Goal: Task Accomplishment & Management: Manage account settings

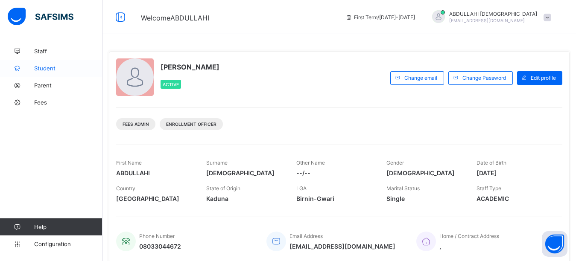
click at [55, 69] on span "Student" at bounding box center [68, 68] width 68 height 7
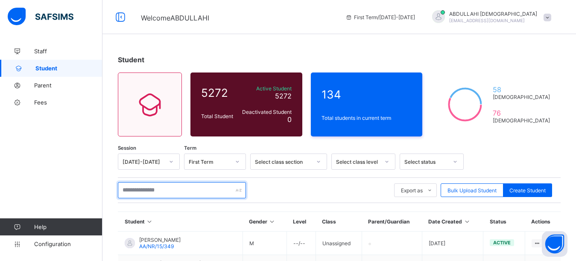
click at [151, 192] on input "text" at bounding box center [182, 190] width 128 height 16
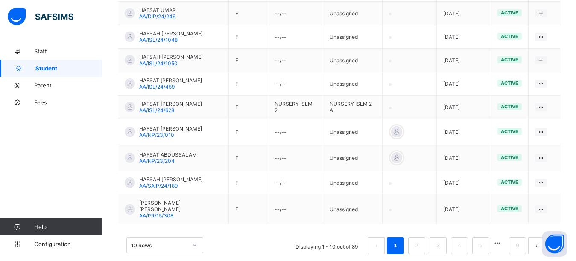
scroll to position [262, 0]
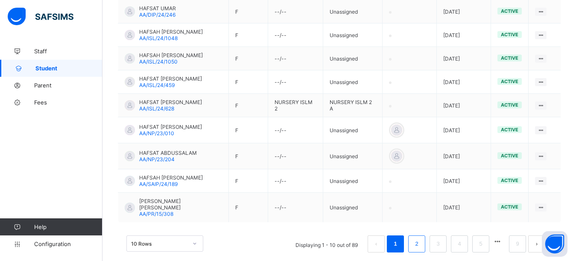
type input "*****"
click at [420, 239] on link "2" at bounding box center [416, 244] width 8 height 11
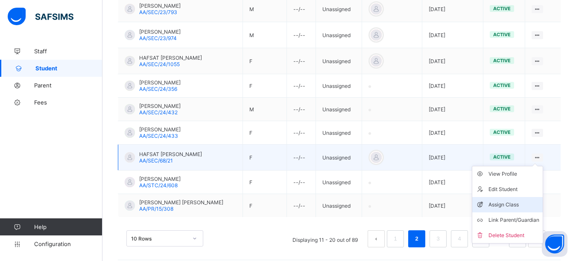
click at [522, 204] on div "Assign Class" at bounding box center [513, 205] width 51 height 9
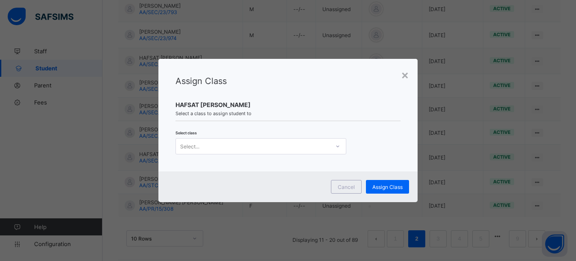
click at [253, 147] on div "Select..." at bounding box center [253, 146] width 154 height 12
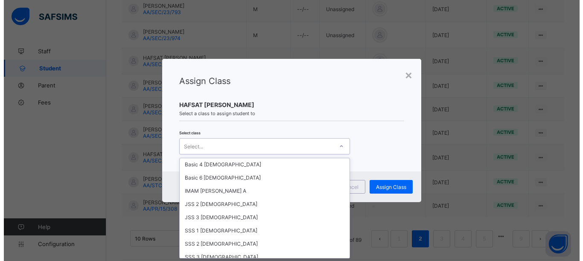
scroll to position [1704, 0]
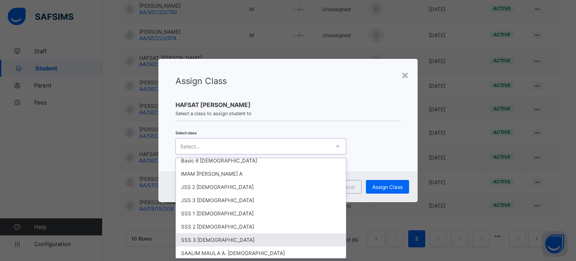
click at [212, 233] on div "SSS 3 Female" at bounding box center [261, 239] width 170 height 13
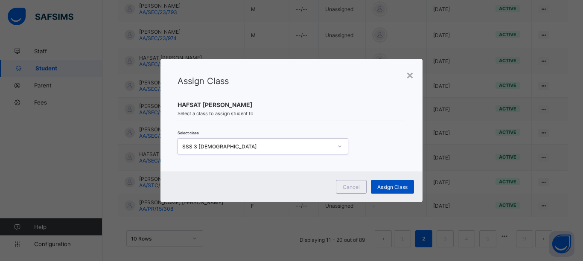
click at [387, 185] on span "Assign Class" at bounding box center [392, 187] width 30 height 6
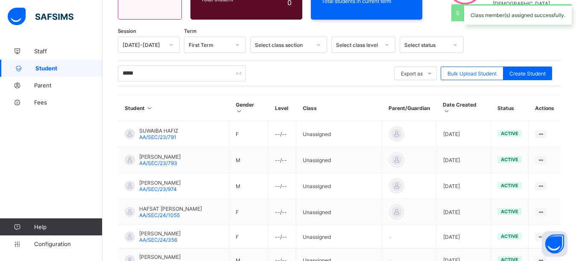
scroll to position [262, 0]
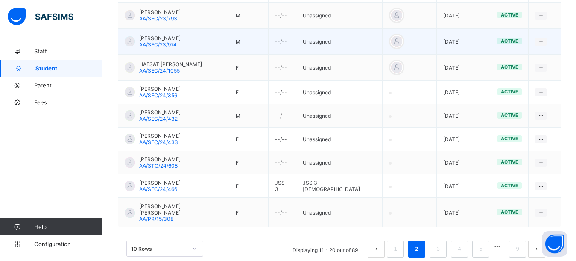
click at [560, 29] on td "View Profile Edit Student Assign Class Link Parent/Guardian Delete Student" at bounding box center [544, 42] width 32 height 26
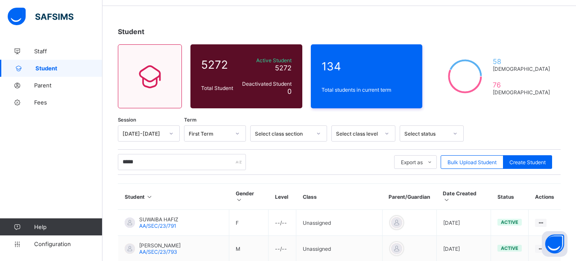
scroll to position [17, 0]
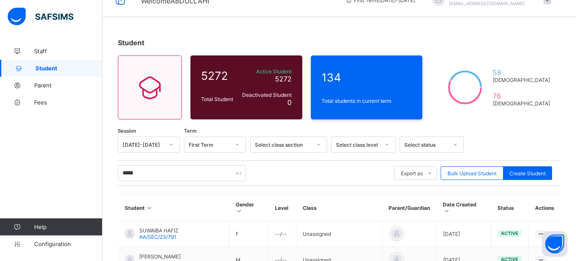
click at [354, 143] on div "Select class level" at bounding box center [358, 145] width 44 height 6
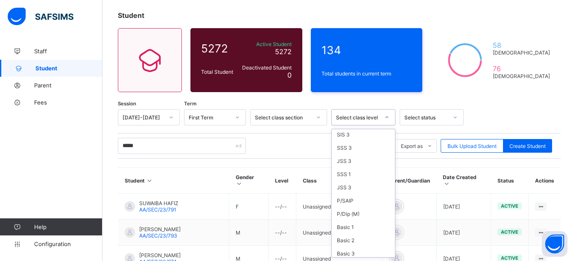
scroll to position [500, 0]
click at [354, 172] on div "SSS 3" at bounding box center [363, 164] width 63 height 13
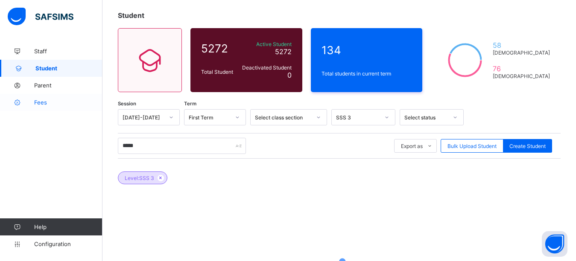
click at [46, 104] on span "Fees" at bounding box center [68, 102] width 68 height 7
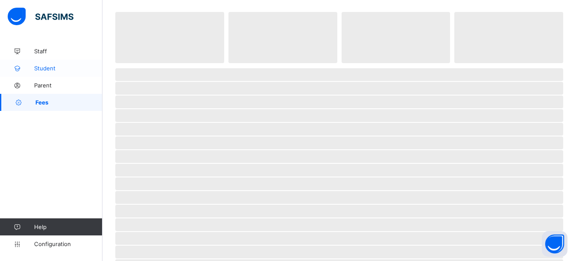
click at [47, 70] on span "Student" at bounding box center [68, 68] width 68 height 7
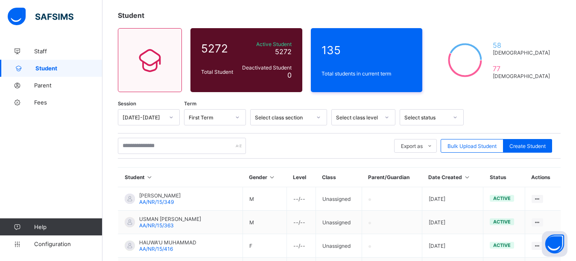
click at [362, 116] on div "Select class level" at bounding box center [358, 117] width 44 height 6
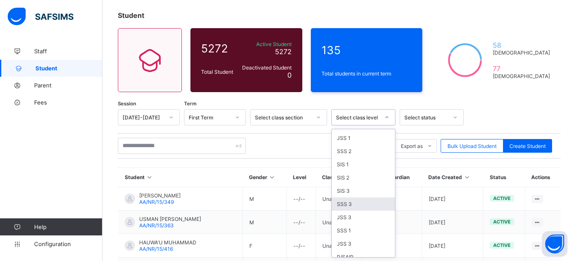
click at [349, 211] on div "SSS 3" at bounding box center [363, 204] width 63 height 13
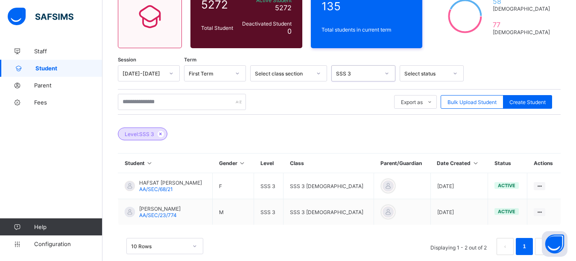
scroll to position [104, 0]
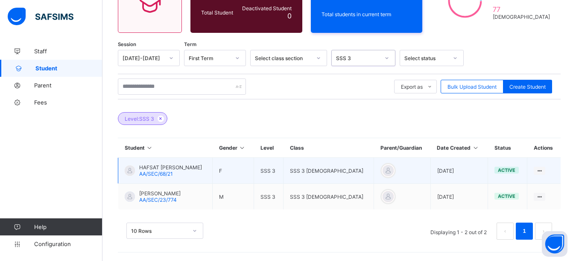
click at [128, 174] on div at bounding box center [130, 171] width 10 height 10
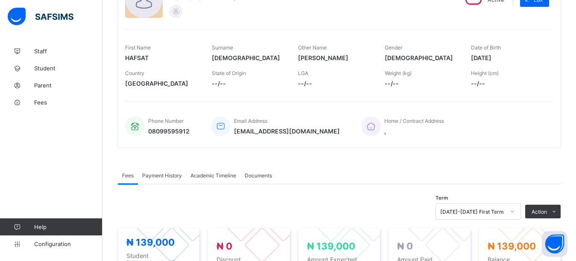
scroll to position [207, 0]
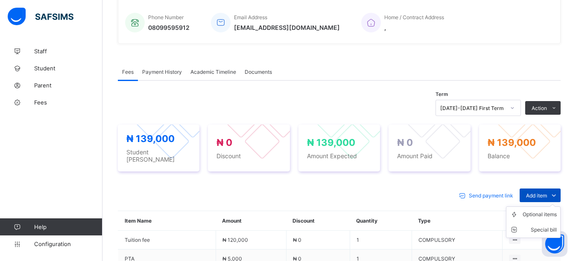
click at [547, 192] on span "Add item" at bounding box center [536, 195] width 21 height 6
click at [550, 228] on div "Special bill" at bounding box center [539, 230] width 34 height 9
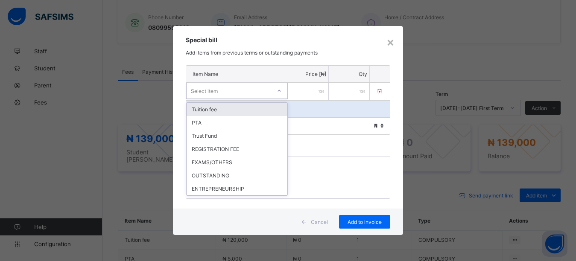
click at [235, 91] on div "Select item" at bounding box center [228, 91] width 84 height 12
click at [224, 109] on div "Tuition fee" at bounding box center [236, 109] width 101 height 13
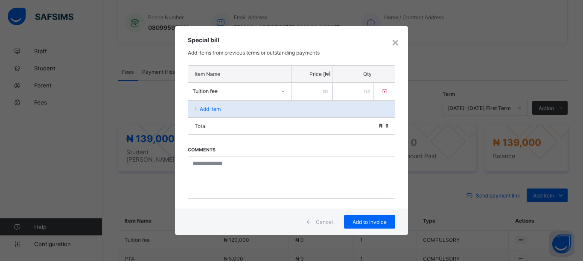
click at [275, 125] on div "Total ₦ 0" at bounding box center [291, 125] width 207 height 17
click at [309, 92] on input "number" at bounding box center [311, 91] width 41 height 17
type input "*****"
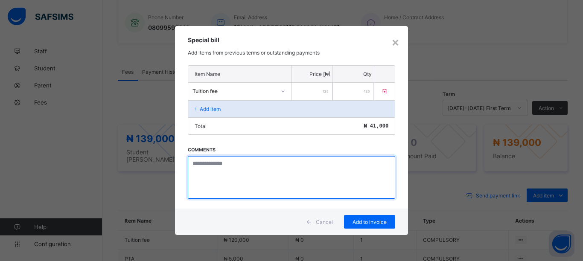
click at [243, 187] on textarea at bounding box center [291, 177] width 207 height 43
type textarea "*****"
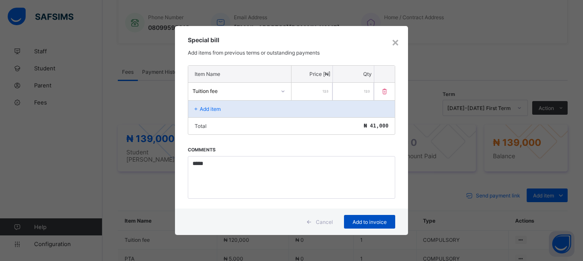
click at [376, 226] on div "Add to invoice" at bounding box center [369, 222] width 51 height 14
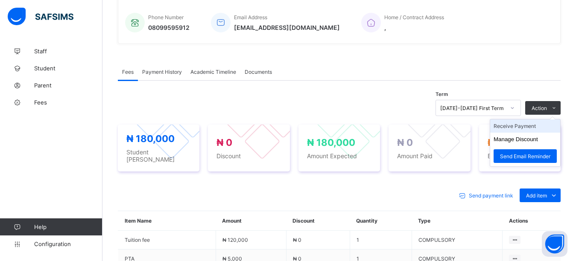
click at [533, 125] on li "Receive Payment" at bounding box center [525, 125] width 70 height 13
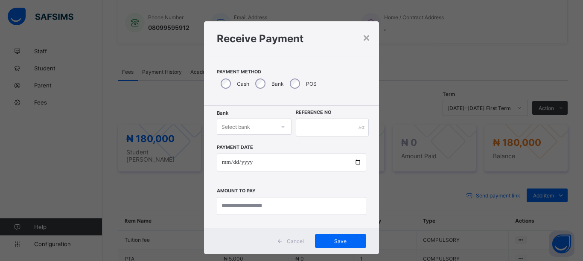
click at [246, 126] on div "Select bank" at bounding box center [235, 127] width 29 height 16
click at [251, 147] on div "Zenith Bank - Almanar edu & dev" at bounding box center [254, 149] width 74 height 20
click at [327, 123] on input "text" at bounding box center [332, 128] width 73 height 18
type input "*********"
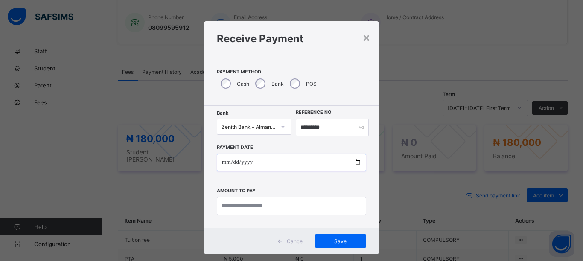
click at [355, 162] on input "date" at bounding box center [291, 163] width 149 height 18
type input "**********"
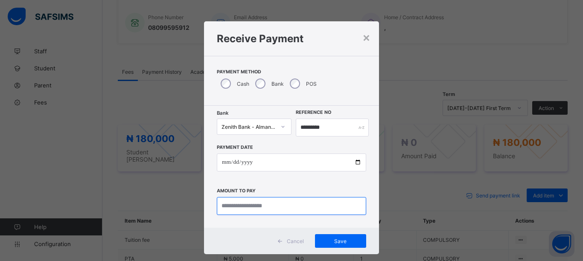
click at [265, 207] on input "currency" at bounding box center [291, 206] width 149 height 18
type input "*********"
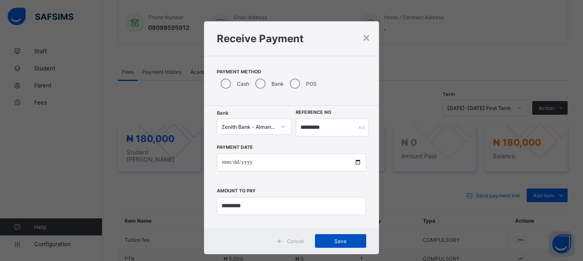
click at [345, 245] on div "Save" at bounding box center [340, 241] width 51 height 14
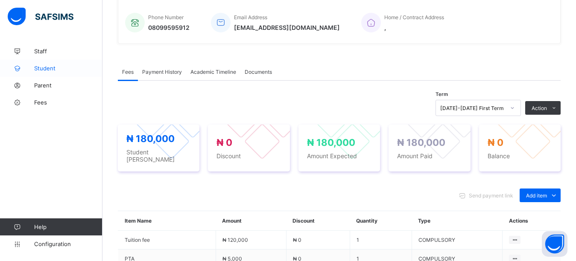
click at [55, 70] on span "Student" at bounding box center [68, 68] width 68 height 7
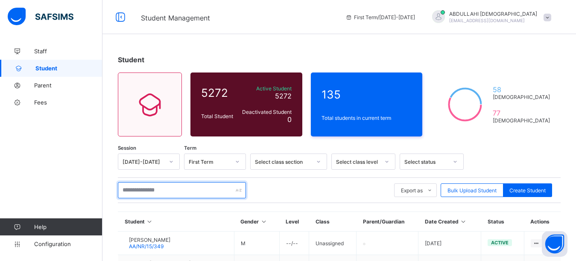
click at [173, 186] on input "text" at bounding box center [182, 190] width 128 height 16
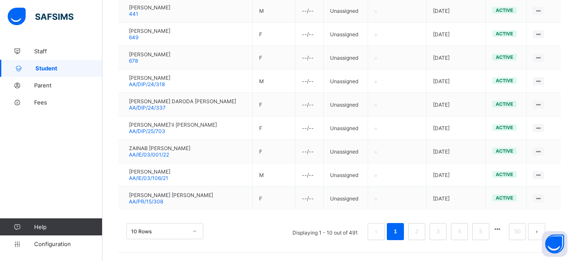
scroll to position [256, 0]
click at [420, 232] on link "2" at bounding box center [416, 231] width 8 height 11
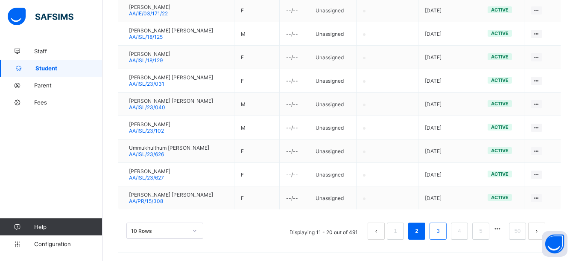
click at [439, 236] on li "3" at bounding box center [437, 231] width 17 height 17
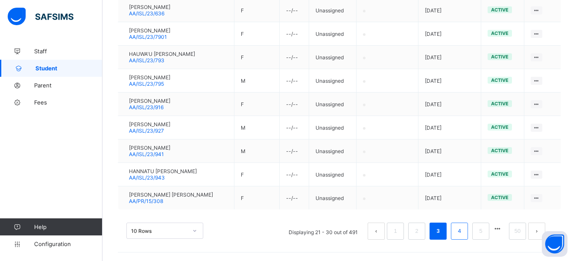
click at [463, 227] on link "4" at bounding box center [459, 231] width 8 height 11
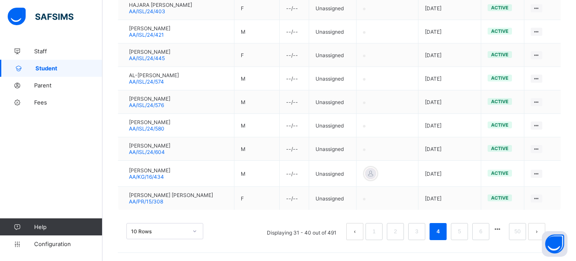
scroll to position [259, 0]
click at [463, 233] on link "5" at bounding box center [459, 231] width 8 height 11
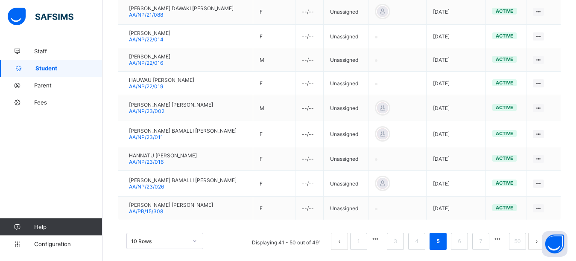
scroll to position [269, 0]
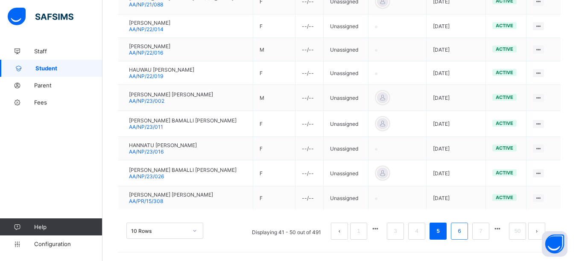
click at [462, 230] on link "6" at bounding box center [459, 231] width 8 height 11
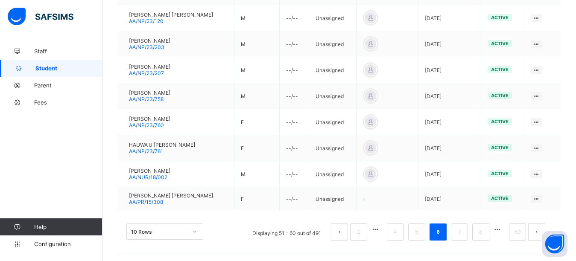
scroll to position [274, 0]
click at [463, 233] on link "7" at bounding box center [459, 231] width 8 height 11
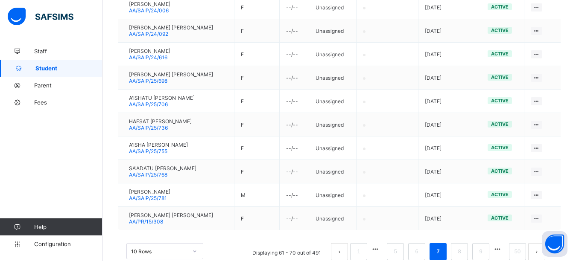
scroll to position [239, 0]
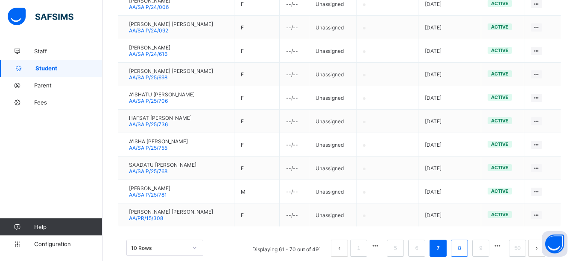
click at [463, 248] on link "8" at bounding box center [459, 248] width 8 height 11
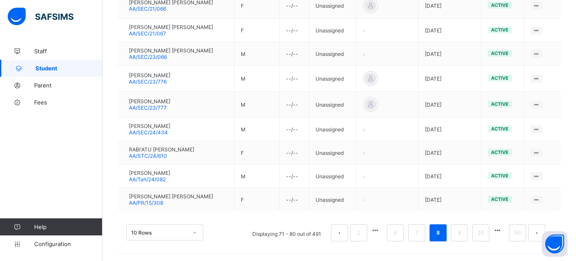
scroll to position [267, 0]
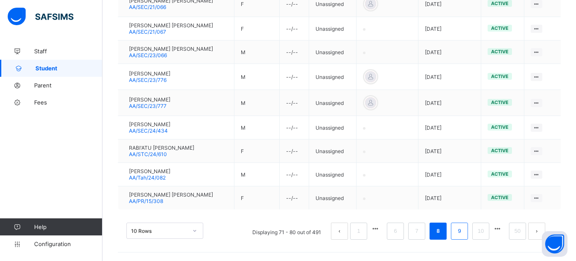
click at [463, 236] on link "9" at bounding box center [459, 231] width 8 height 11
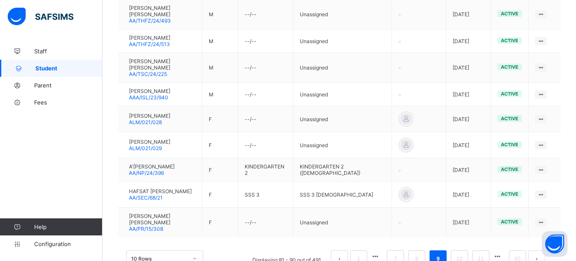
scroll to position [284, 0]
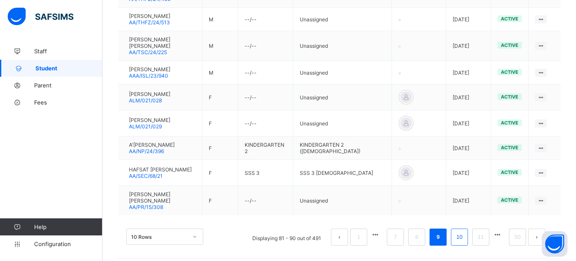
click at [465, 232] on link "10" at bounding box center [459, 237] width 11 height 11
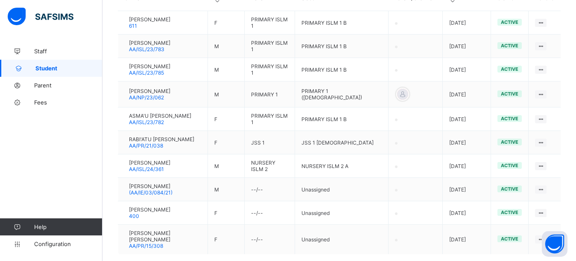
scroll to position [242, 0]
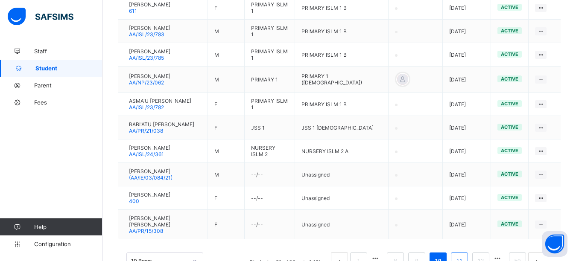
click at [463, 256] on link "11" at bounding box center [459, 261] width 11 height 11
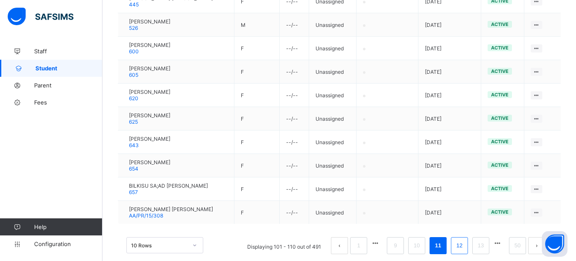
click at [465, 243] on link "12" at bounding box center [459, 245] width 11 height 11
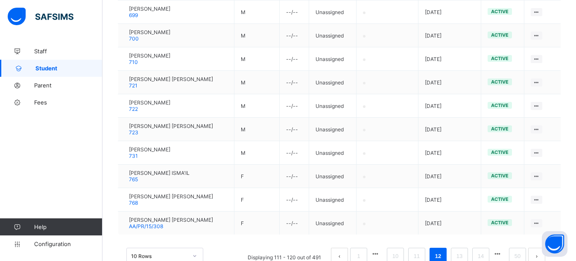
scroll to position [256, 0]
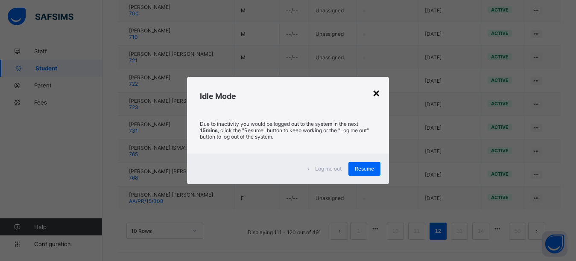
click at [378, 92] on div "×" at bounding box center [376, 92] width 8 height 15
click at [361, 166] on span "Resume" at bounding box center [364, 169] width 19 height 6
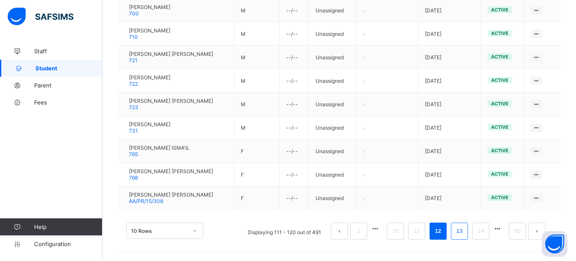
click at [465, 231] on link "13" at bounding box center [459, 231] width 11 height 11
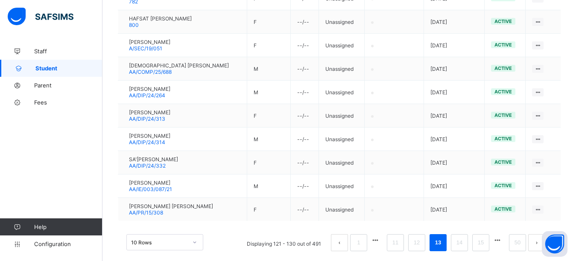
scroll to position [244, 0]
click at [465, 245] on link "14" at bounding box center [459, 243] width 11 height 11
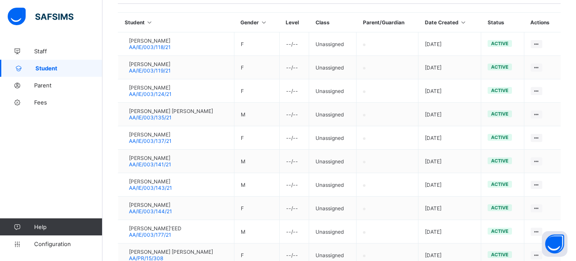
scroll to position [256, 0]
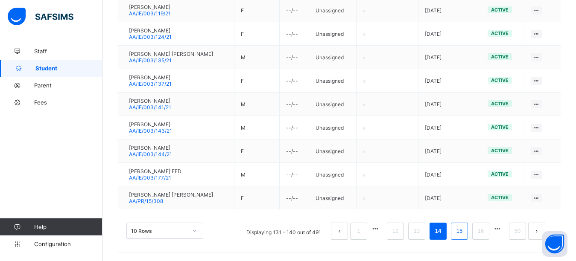
click at [465, 235] on link "15" at bounding box center [459, 231] width 11 height 11
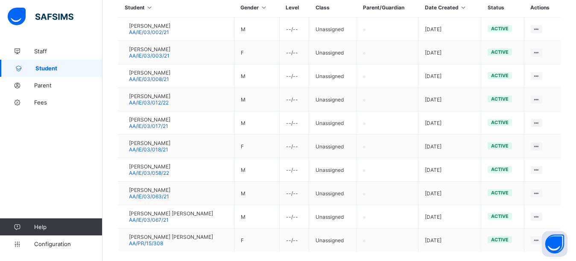
scroll to position [242, 0]
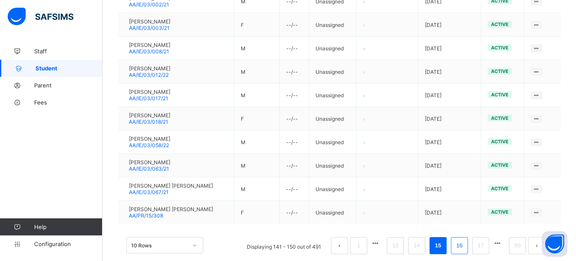
click at [462, 248] on link "16" at bounding box center [459, 245] width 11 height 11
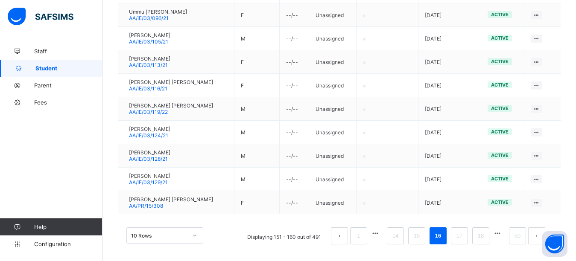
scroll to position [256, 0]
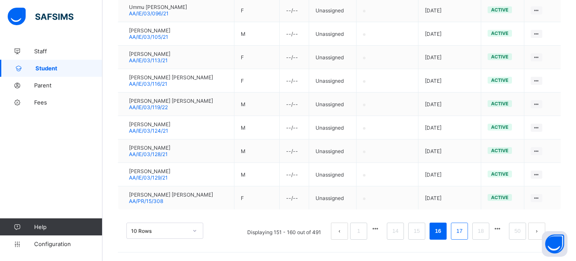
click at [465, 229] on link "17" at bounding box center [459, 231] width 11 height 11
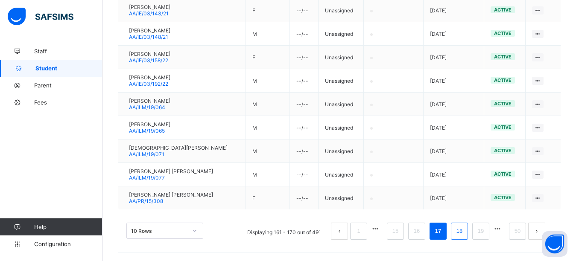
click at [464, 230] on link "18" at bounding box center [459, 231] width 11 height 11
click at [467, 237] on li "19" at bounding box center [459, 231] width 17 height 17
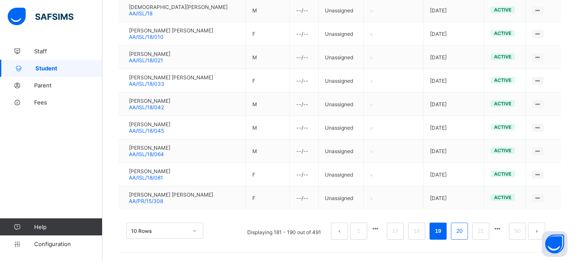
click at [465, 234] on link "20" at bounding box center [459, 231] width 11 height 11
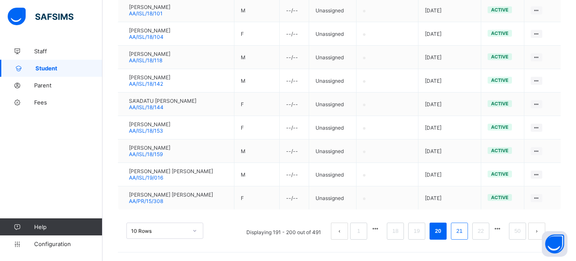
click at [465, 230] on link "21" at bounding box center [459, 231] width 11 height 11
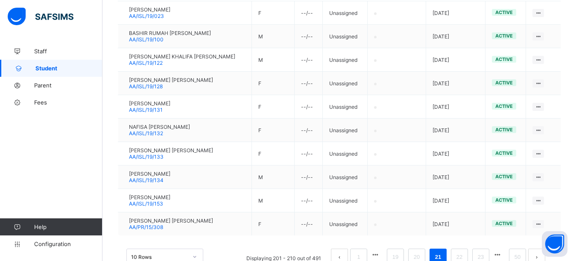
scroll to position [234, 0]
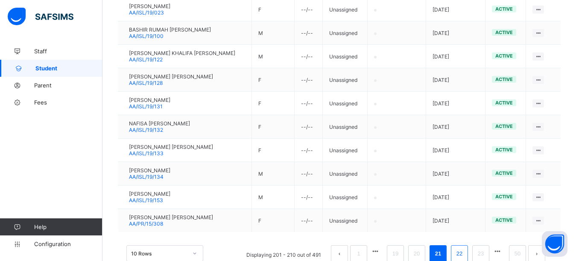
click at [463, 257] on link "22" at bounding box center [459, 253] width 11 height 11
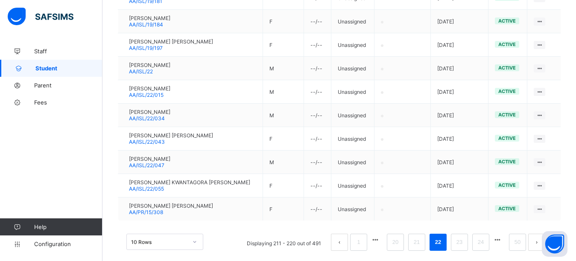
scroll to position [246, 0]
click at [465, 244] on link "23" at bounding box center [459, 241] width 11 height 11
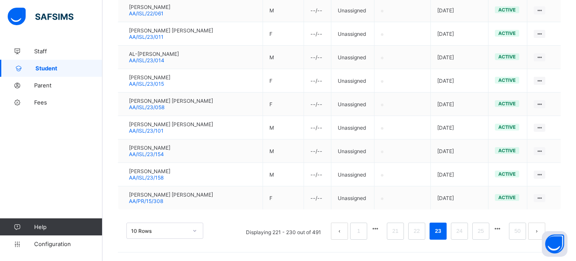
scroll to position [256, 0]
click at [464, 233] on link "24" at bounding box center [459, 231] width 11 height 11
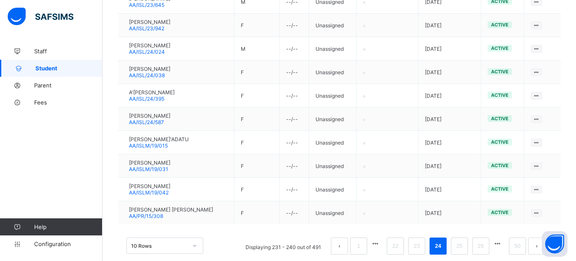
scroll to position [256, 0]
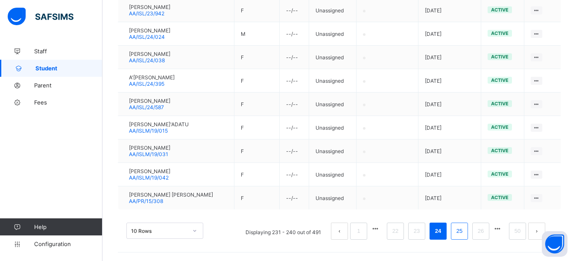
click at [465, 233] on link "25" at bounding box center [459, 231] width 11 height 11
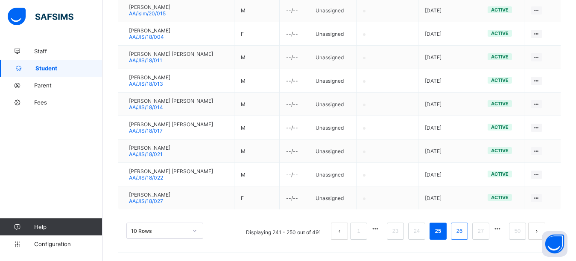
click at [465, 228] on link "26" at bounding box center [459, 231] width 11 height 11
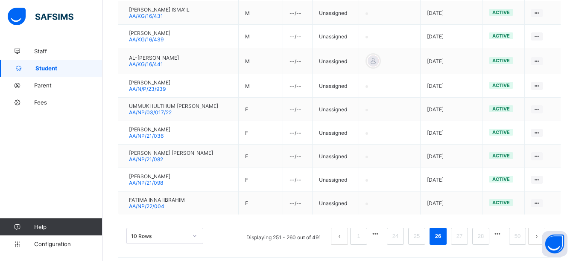
scroll to position [259, 0]
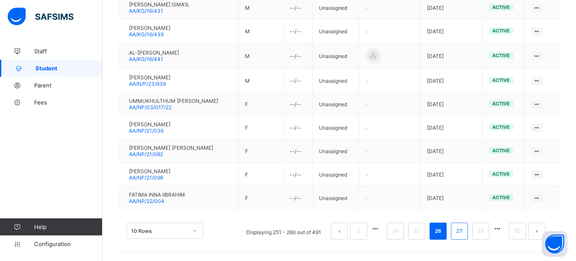
click at [464, 234] on link "27" at bounding box center [459, 231] width 11 height 11
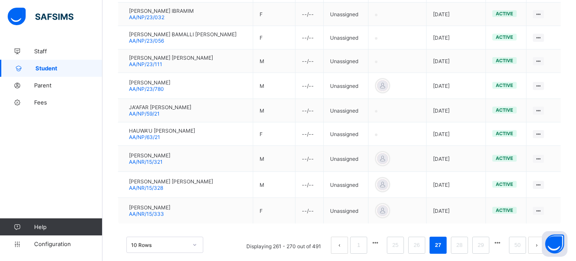
scroll to position [267, 0]
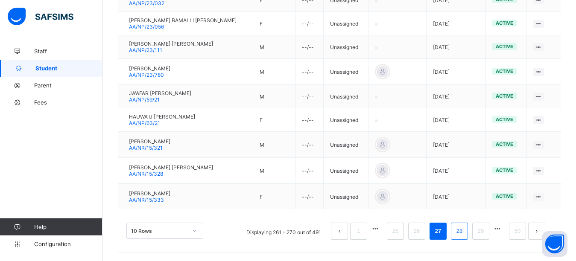
click at [465, 234] on link "28" at bounding box center [459, 231] width 11 height 11
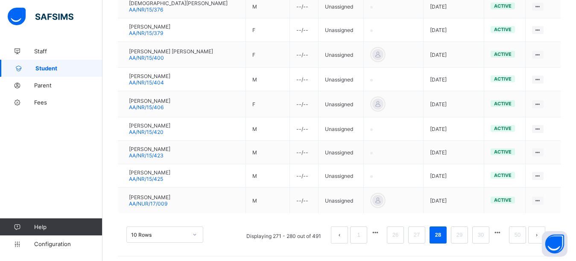
scroll to position [264, 0]
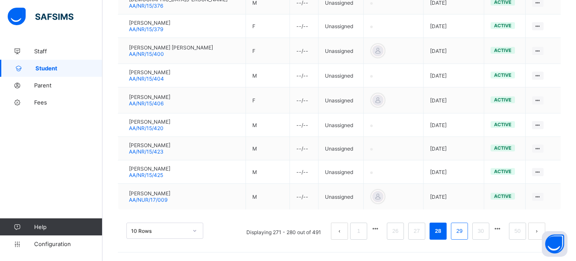
click at [461, 233] on link "29" at bounding box center [459, 231] width 11 height 11
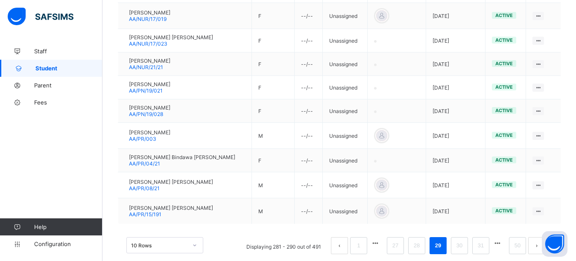
scroll to position [269, 0]
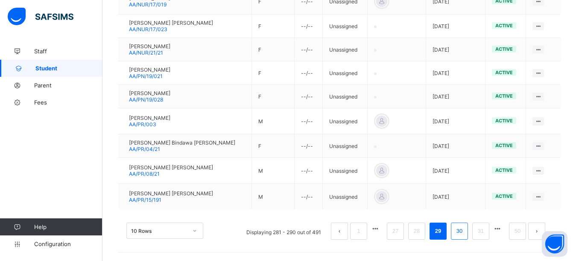
click at [465, 231] on link "30" at bounding box center [459, 231] width 11 height 11
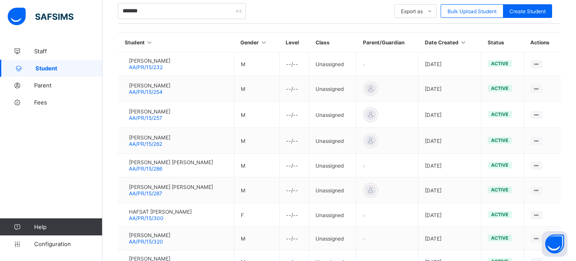
scroll to position [267, 0]
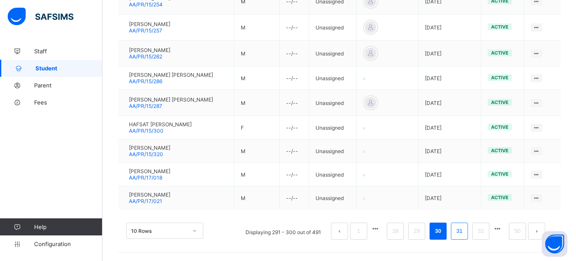
click at [465, 235] on link "31" at bounding box center [459, 231] width 11 height 11
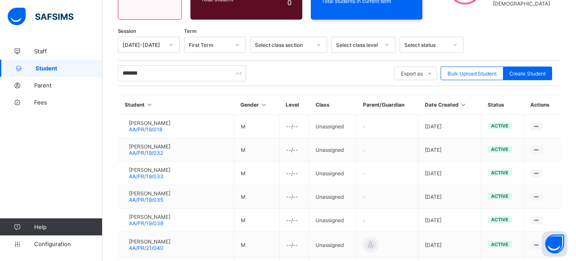
scroll to position [259, 0]
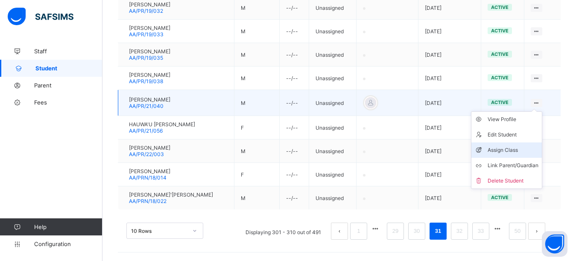
click at [521, 149] on div "Assign Class" at bounding box center [512, 150] width 51 height 9
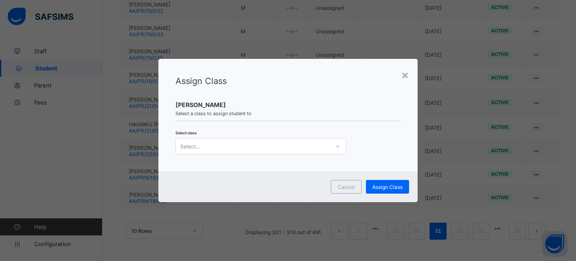
click at [314, 149] on div "Select..." at bounding box center [253, 146] width 154 height 12
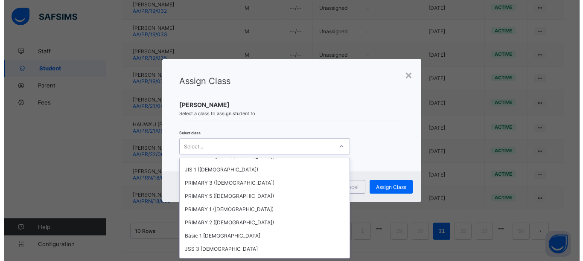
scroll to position [563, 0]
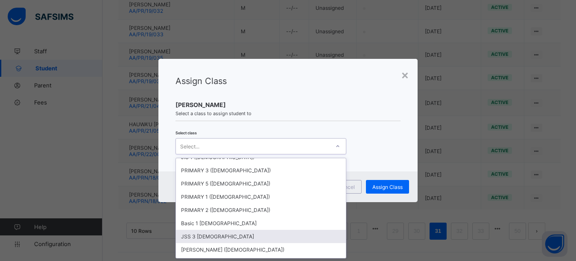
click at [210, 234] on div "JSS 3 Male" at bounding box center [261, 236] width 170 height 13
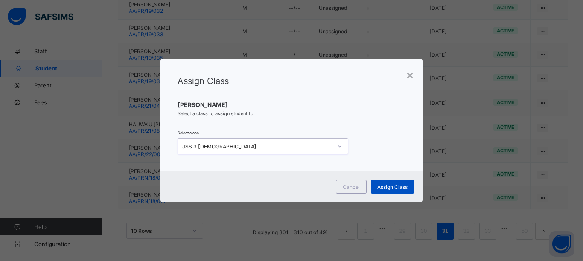
click at [384, 188] on span "Assign Class" at bounding box center [392, 187] width 30 height 6
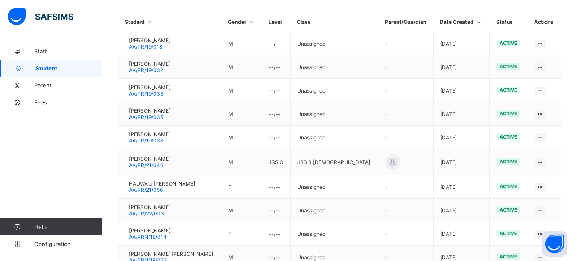
scroll to position [259, 0]
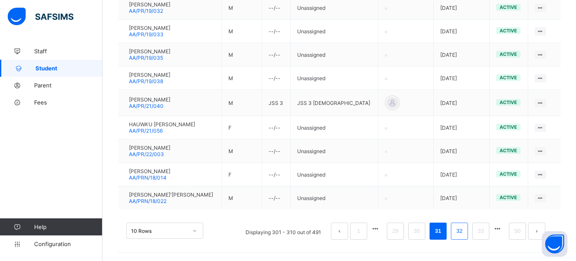
click at [465, 236] on link "32" at bounding box center [459, 231] width 11 height 11
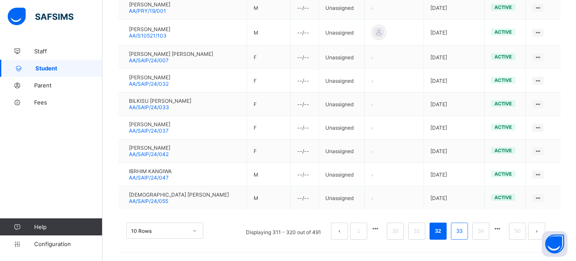
click at [465, 232] on link "33" at bounding box center [459, 231] width 11 height 11
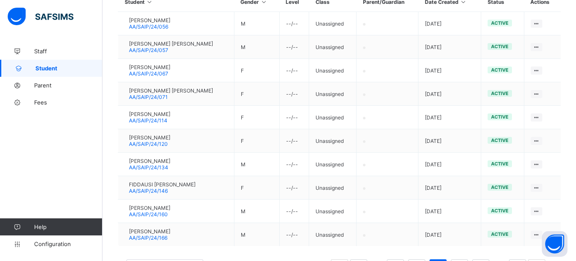
scroll to position [256, 0]
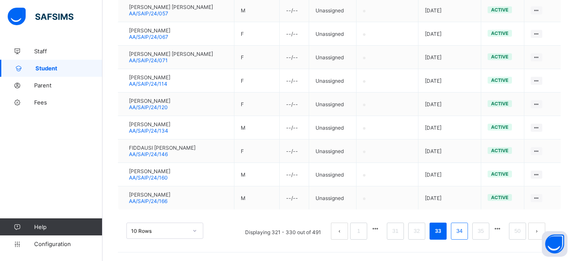
click at [465, 233] on link "34" at bounding box center [459, 231] width 11 height 11
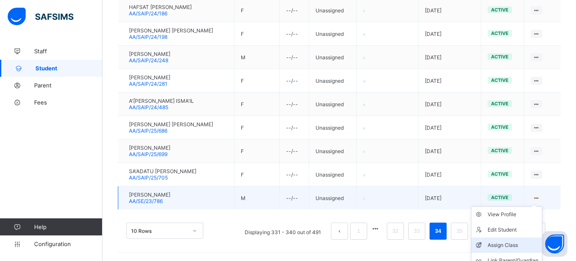
click at [521, 245] on div "Assign Class" at bounding box center [512, 245] width 51 height 9
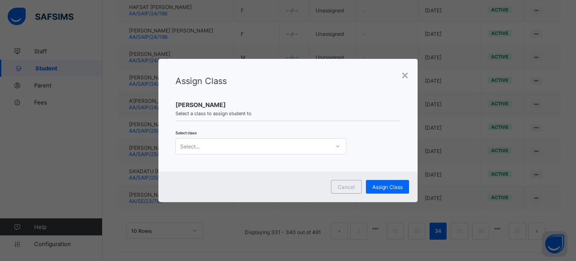
click at [335, 149] on icon at bounding box center [337, 146] width 5 height 9
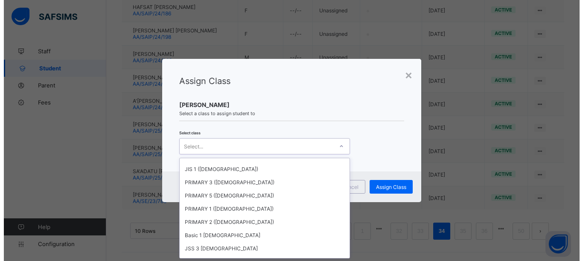
scroll to position [612, 0]
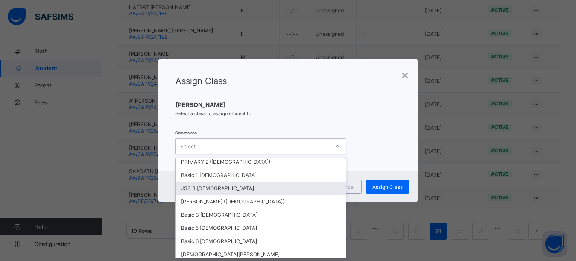
click at [236, 186] on div "JSS 3 Male" at bounding box center [261, 188] width 170 height 13
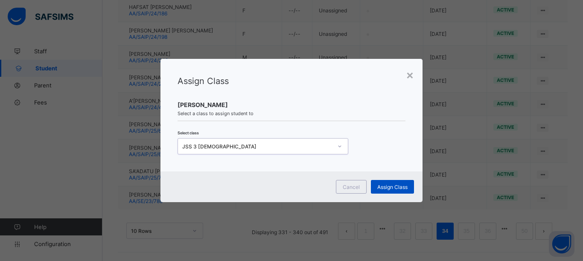
click at [390, 188] on span "Assign Class" at bounding box center [392, 187] width 30 height 6
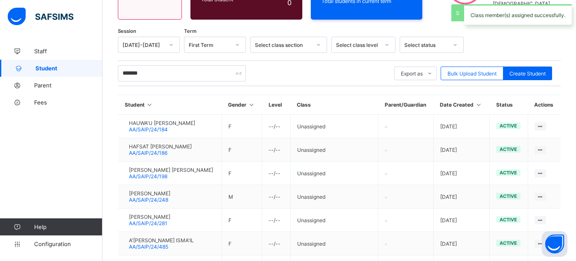
scroll to position [256, 0]
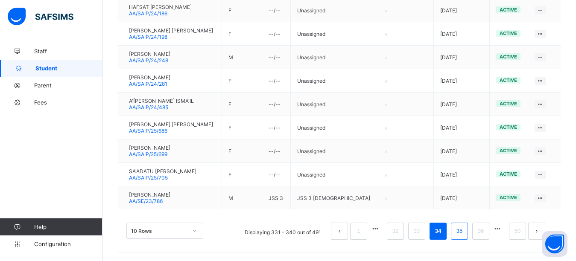
click at [465, 234] on link "35" at bounding box center [459, 231] width 11 height 11
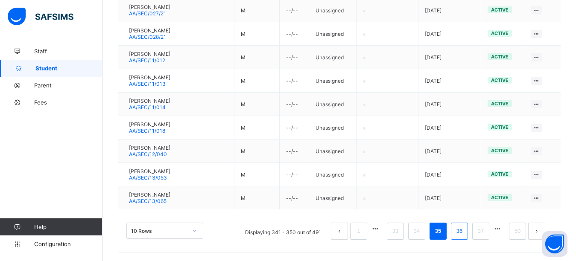
click at [465, 234] on link "36" at bounding box center [459, 231] width 11 height 11
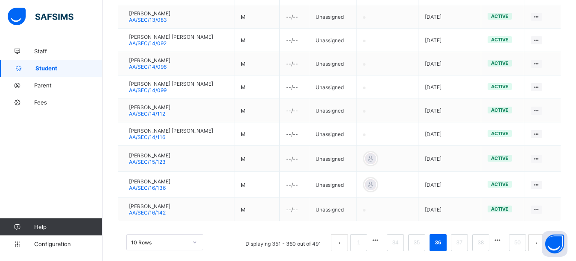
scroll to position [253, 0]
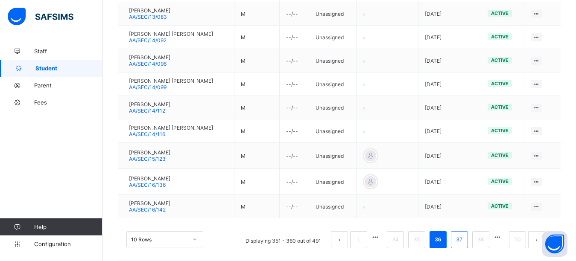
click at [462, 241] on link "37" at bounding box center [459, 239] width 11 height 11
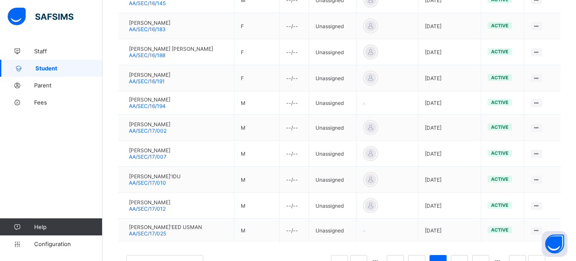
scroll to position [277, 0]
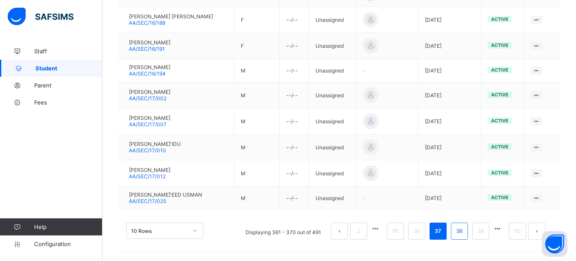
click at [463, 230] on link "38" at bounding box center [459, 231] width 11 height 11
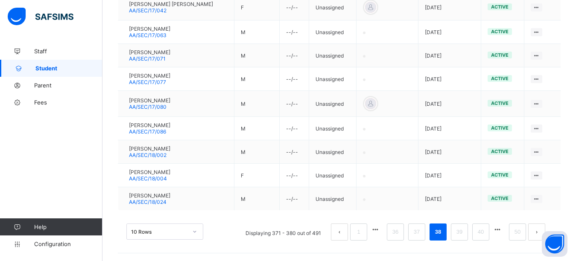
scroll to position [264, 0]
click at [465, 230] on link "39" at bounding box center [459, 231] width 11 height 11
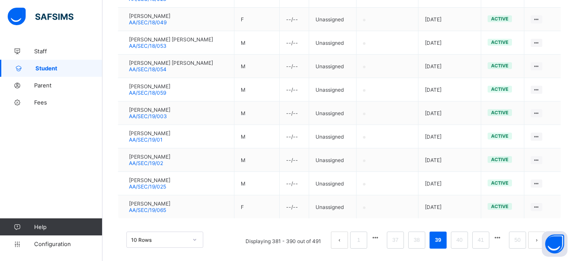
scroll to position [256, 0]
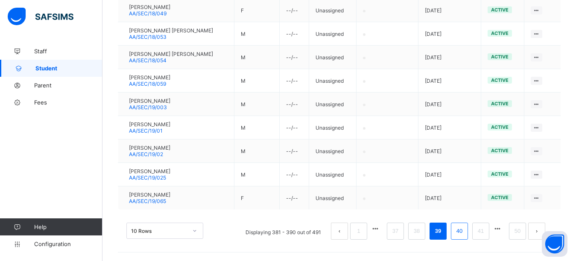
click at [465, 231] on link "40" at bounding box center [459, 231] width 11 height 11
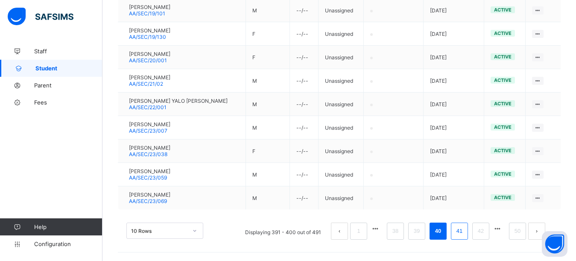
click at [463, 231] on link "41" at bounding box center [459, 231] width 11 height 11
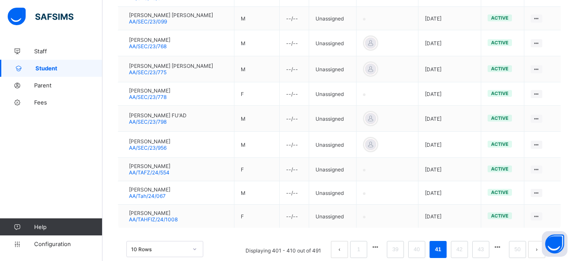
scroll to position [253, 0]
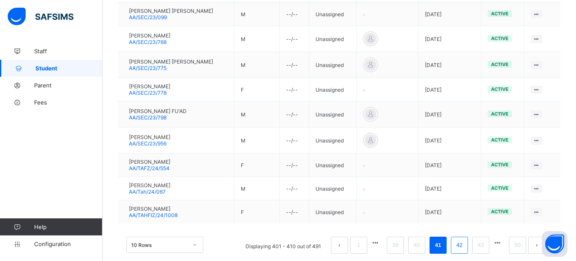
click at [465, 245] on link "42" at bounding box center [459, 245] width 11 height 11
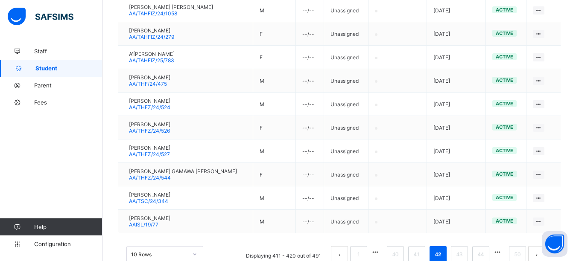
scroll to position [256, 0]
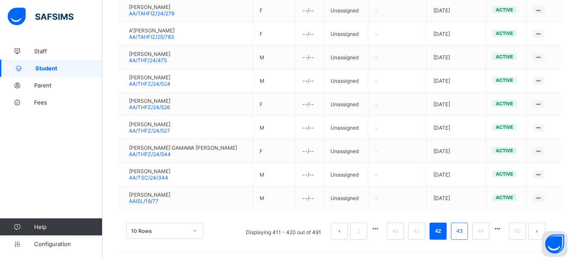
click at [465, 229] on link "43" at bounding box center [459, 231] width 11 height 11
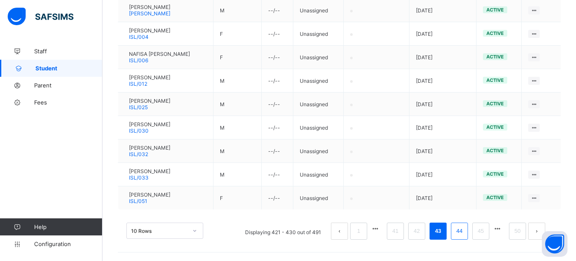
click at [465, 233] on link "44" at bounding box center [459, 231] width 11 height 11
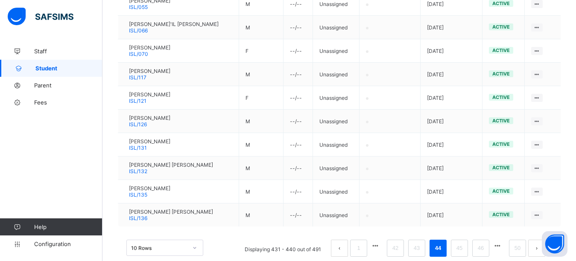
scroll to position [248, 0]
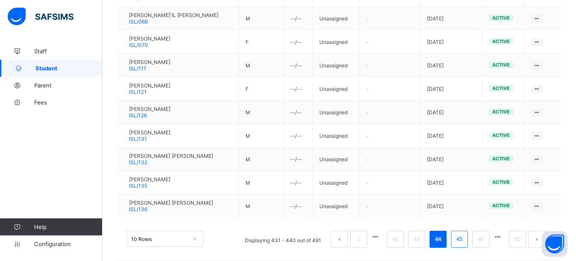
click at [465, 236] on link "45" at bounding box center [459, 239] width 11 height 11
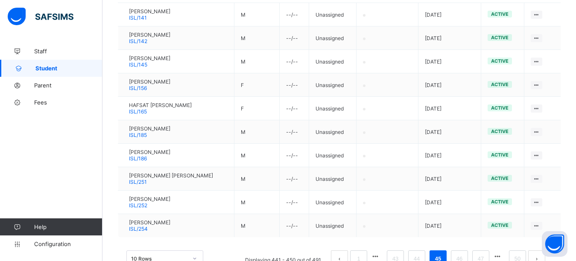
scroll to position [93, 0]
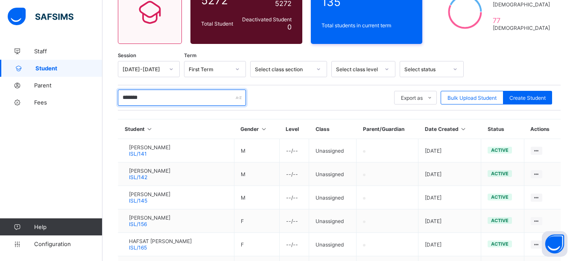
click at [164, 95] on input "*******" at bounding box center [182, 98] width 128 height 16
type input "*"
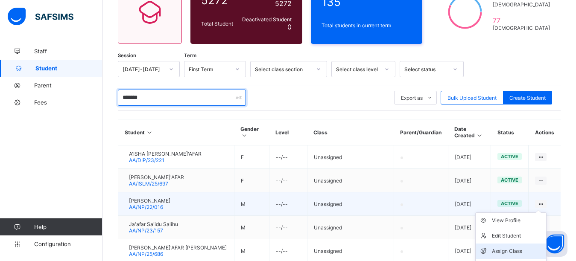
type input "*******"
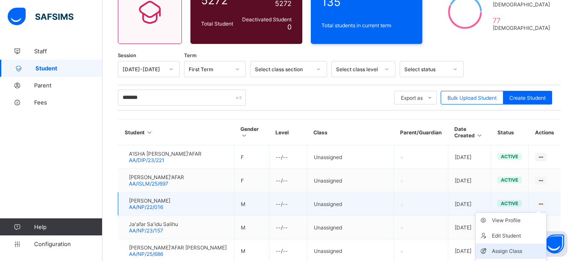
click at [524, 248] on div "Assign Class" at bounding box center [517, 251] width 51 height 9
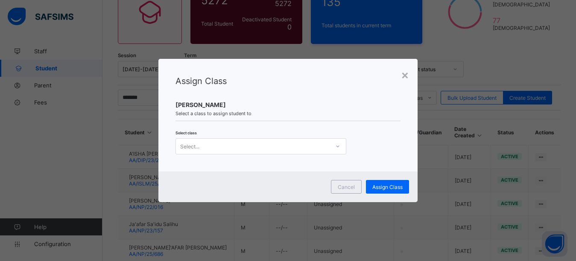
click at [331, 148] on div at bounding box center [337, 147] width 15 height 14
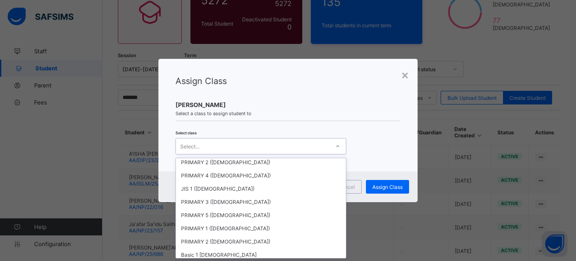
scroll to position [537, 0]
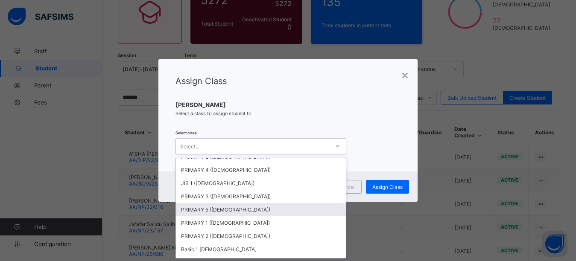
click at [223, 211] on div "PRIMARY 5 (FEMALE)" at bounding box center [261, 209] width 170 height 13
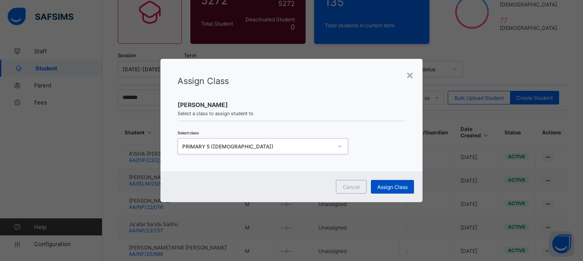
click at [381, 184] on span "Assign Class" at bounding box center [392, 187] width 30 height 6
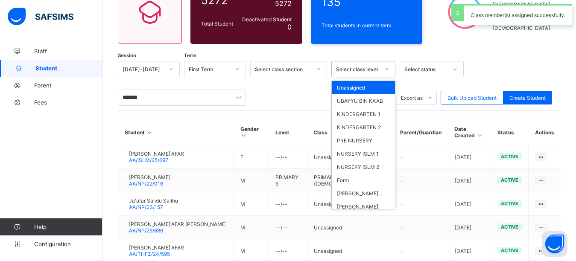
click at [358, 69] on div "Select class level" at bounding box center [358, 69] width 44 height 6
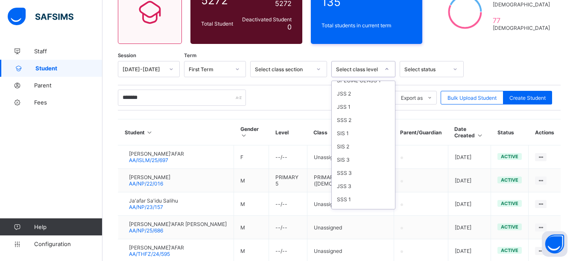
scroll to position [461, 0]
click at [360, 176] on div "JSS 3" at bounding box center [363, 169] width 63 height 13
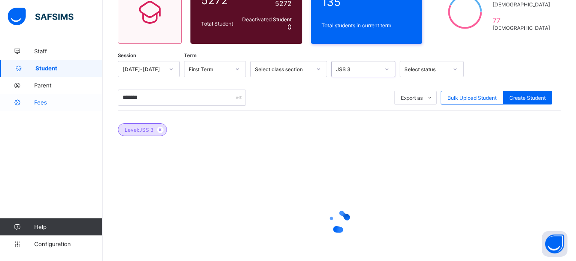
click at [51, 103] on span "Fees" at bounding box center [68, 102] width 68 height 7
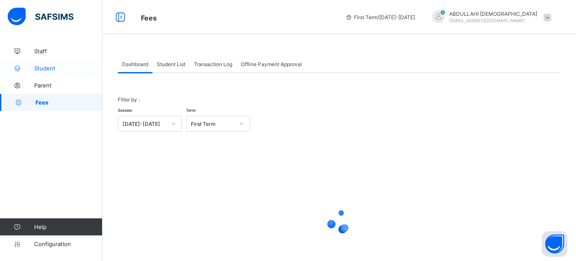
click at [54, 70] on span "Student" at bounding box center [68, 68] width 68 height 7
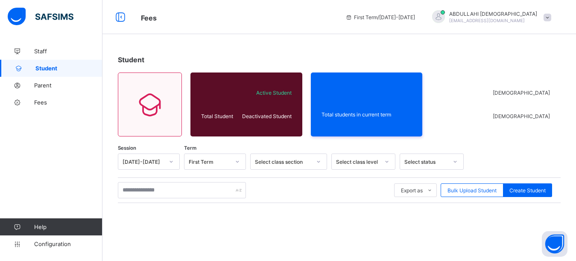
click at [346, 162] on div "Select class level" at bounding box center [358, 162] width 44 height 6
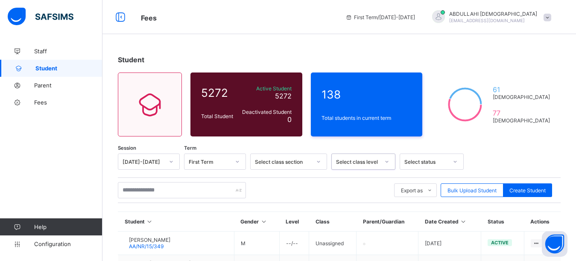
click at [346, 162] on div "Select class level" at bounding box center [358, 162] width 44 height 6
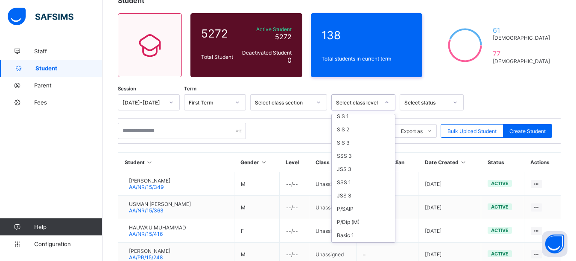
scroll to position [497, 0]
click at [359, 173] on div "JSS 3" at bounding box center [363, 166] width 63 height 13
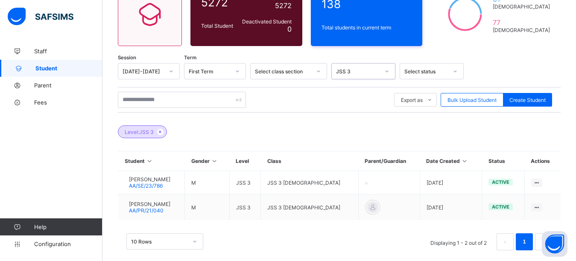
scroll to position [101, 0]
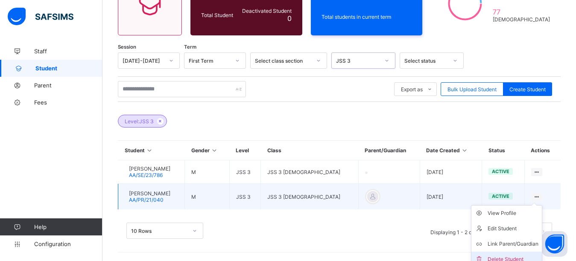
click at [521, 257] on div "Delete Student" at bounding box center [512, 259] width 51 height 9
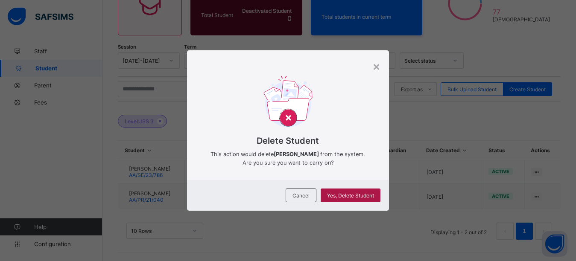
click at [353, 198] on span "Yes, Delete Student" at bounding box center [350, 195] width 47 height 6
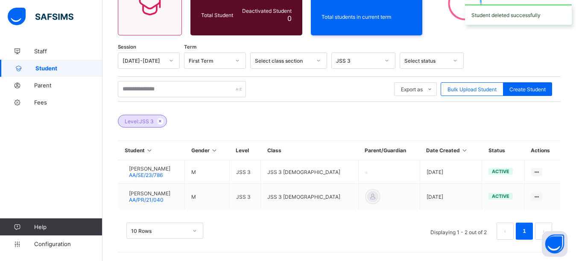
click at [353, 198] on td "JSS 3 Male" at bounding box center [309, 197] width 97 height 26
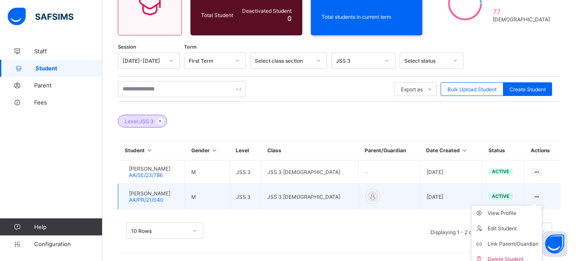
click at [540, 194] on icon at bounding box center [536, 197] width 7 height 6
click at [522, 255] on div "Delete Student" at bounding box center [512, 259] width 51 height 9
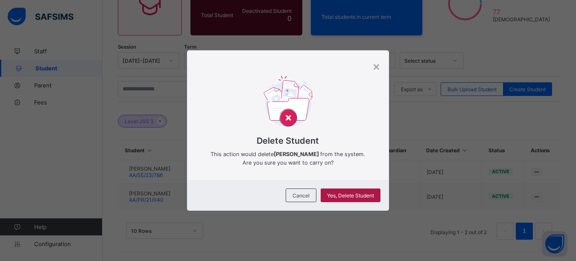
click at [351, 198] on span "Yes, Delete Student" at bounding box center [350, 195] width 47 height 6
click at [352, 199] on span "Yes, Delete Student" at bounding box center [350, 195] width 47 height 6
click at [378, 64] on div "×" at bounding box center [376, 66] width 8 height 15
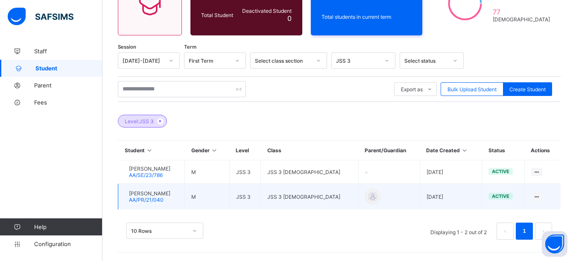
click at [509, 196] on span "active" at bounding box center [500, 196] width 17 height 6
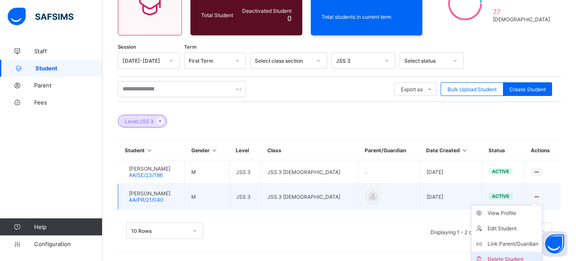
click at [521, 258] on div "Delete Student" at bounding box center [512, 259] width 51 height 9
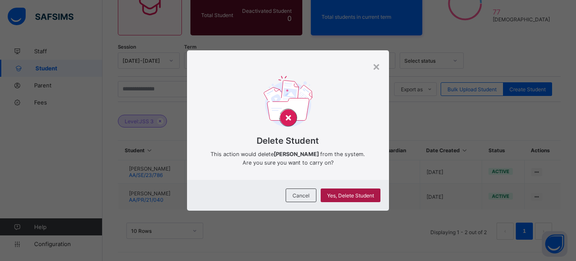
click at [355, 199] on span "Yes, Delete Student" at bounding box center [350, 195] width 47 height 6
click at [376, 65] on div "×" at bounding box center [376, 66] width 8 height 15
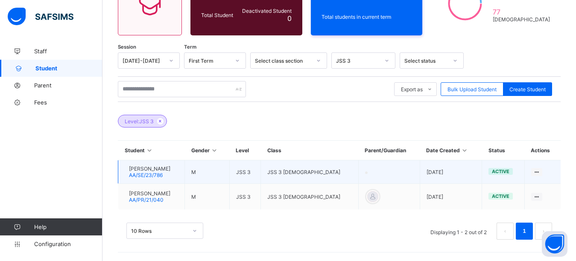
click at [125, 172] on div at bounding box center [125, 172] width 0 height 0
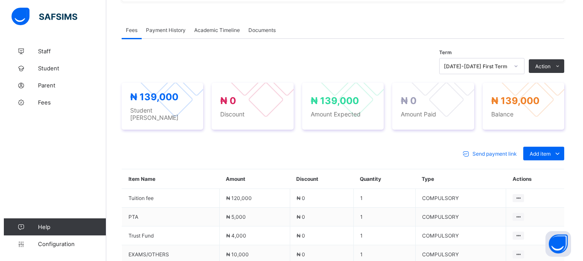
scroll to position [244, 0]
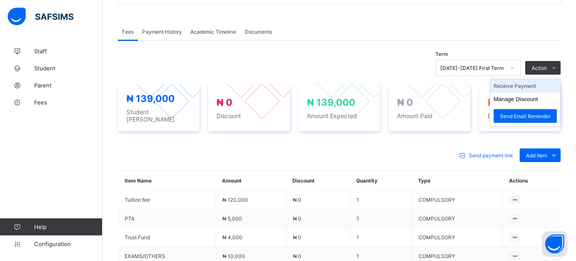
click at [536, 90] on li "Receive Payment" at bounding box center [525, 85] width 70 height 13
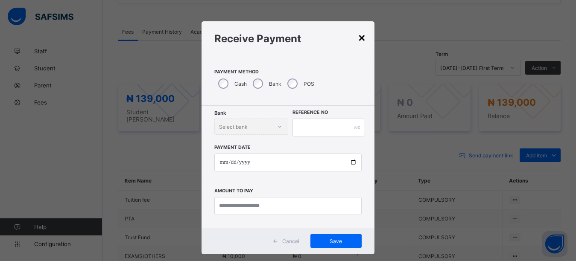
click at [358, 37] on div "×" at bounding box center [362, 37] width 8 height 15
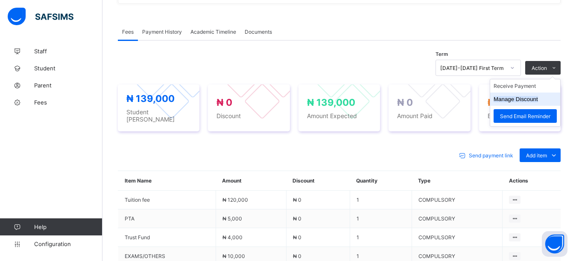
click at [534, 102] on button "Manage Discount" at bounding box center [515, 99] width 44 height 6
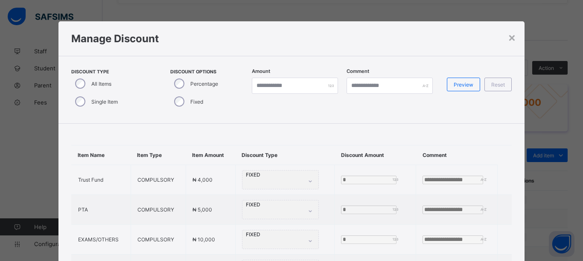
scroll to position [21, 0]
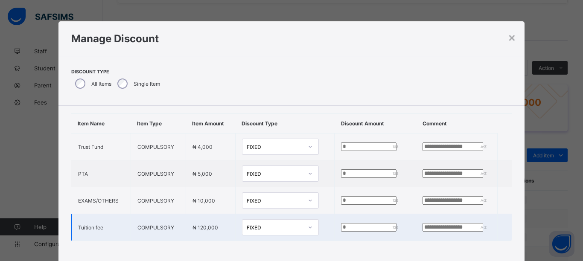
click at [265, 224] on div "FIXED" at bounding box center [275, 227] width 56 height 6
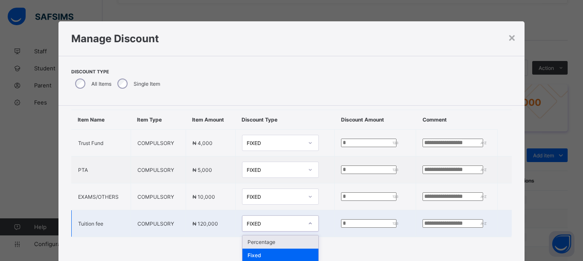
click at [266, 236] on div "Percentage" at bounding box center [280, 242] width 76 height 13
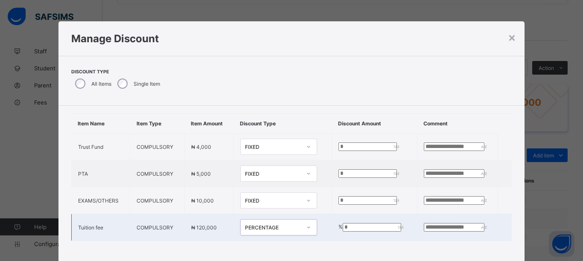
click at [343, 223] on input "*" at bounding box center [372, 227] width 58 height 9
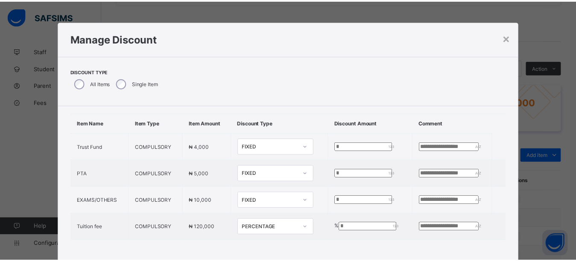
scroll to position [49, 0]
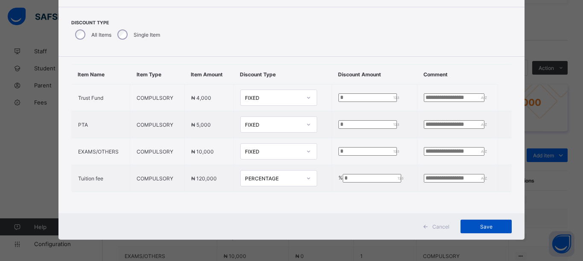
type input "**"
click at [491, 226] on span "Save" at bounding box center [486, 227] width 38 height 6
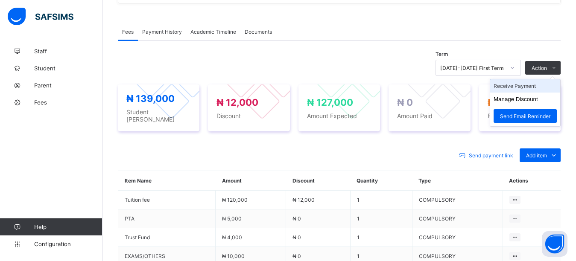
click at [536, 90] on li "Receive Payment" at bounding box center [525, 85] width 70 height 13
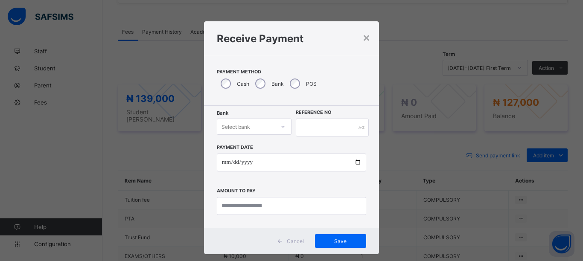
click at [247, 128] on div "Select bank" at bounding box center [235, 127] width 29 height 16
click at [247, 149] on div "Zenith Bank - Almanar edu & dev" at bounding box center [254, 149] width 74 height 20
click at [323, 133] on input "text" at bounding box center [332, 128] width 73 height 18
type input "********"
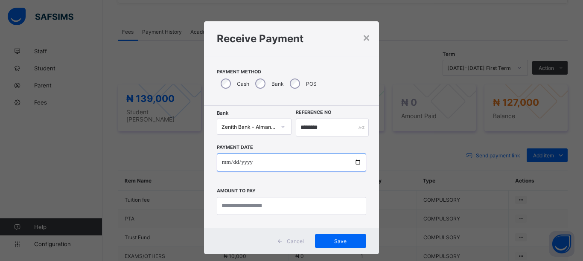
click at [355, 163] on input "date" at bounding box center [291, 163] width 149 height 18
type input "**********"
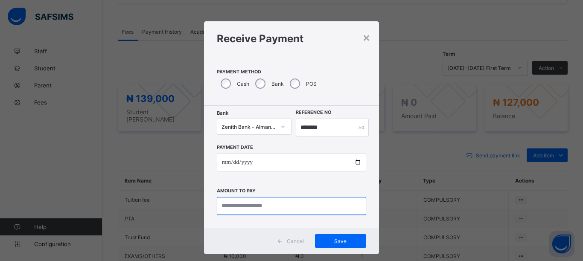
click at [264, 205] on input "currency" at bounding box center [291, 206] width 149 height 18
type input "*********"
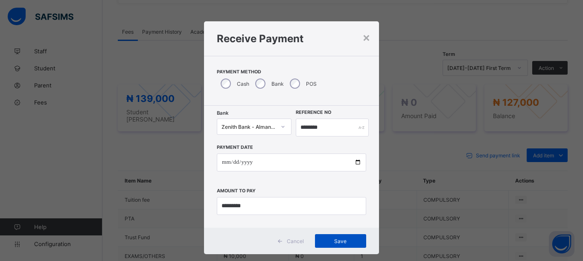
click at [332, 243] on span "Save" at bounding box center [340, 241] width 38 height 6
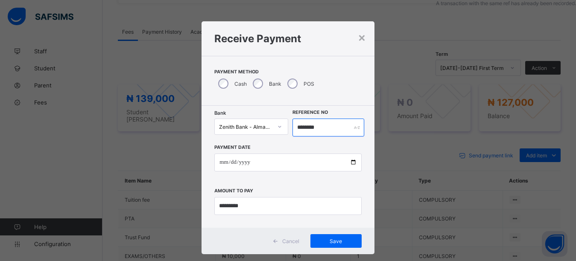
click at [306, 128] on input "********" at bounding box center [328, 128] width 72 height 18
click at [332, 127] on input "********" at bounding box center [328, 128] width 72 height 18
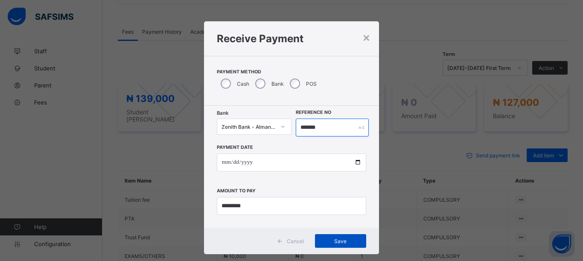
type input "*******"
click at [337, 238] on span "Save" at bounding box center [340, 241] width 38 height 6
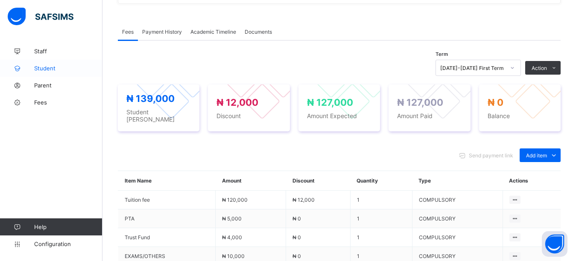
click at [53, 69] on span "Student" at bounding box center [68, 68] width 68 height 7
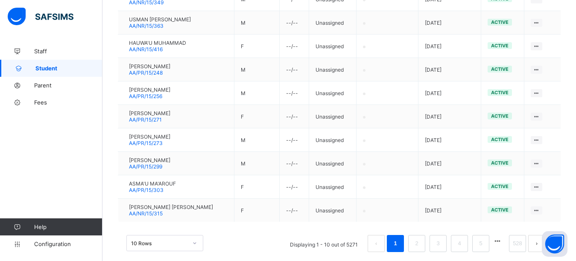
scroll to position [15, 0]
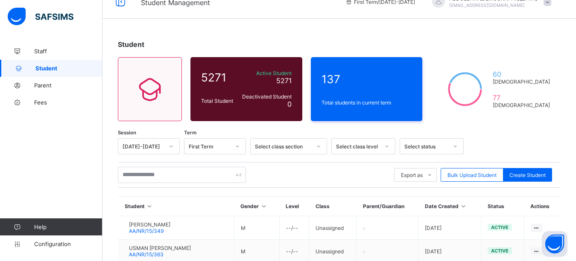
click at [355, 145] on div "Select class level" at bounding box center [355, 146] width 47 height 12
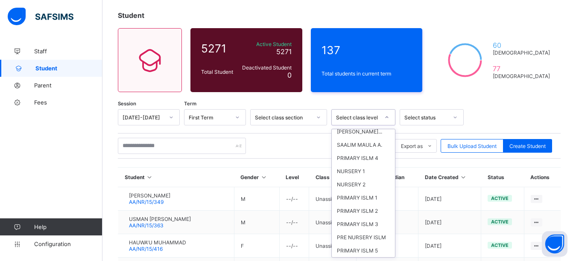
scroll to position [290, 0]
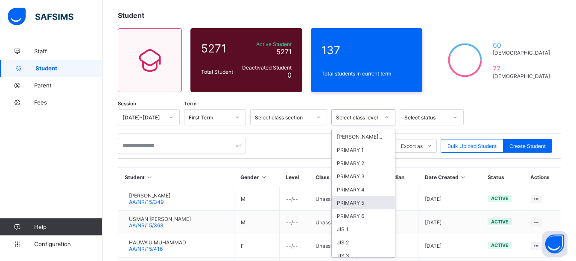
click at [359, 210] on div "PRIMARY 5" at bounding box center [363, 202] width 63 height 13
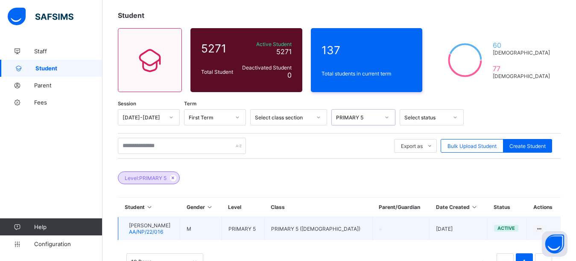
click at [125, 229] on div at bounding box center [125, 229] width 0 height 0
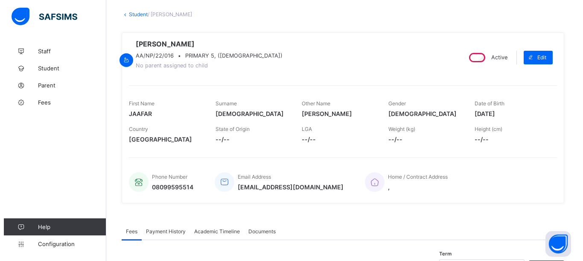
scroll to position [237, 0]
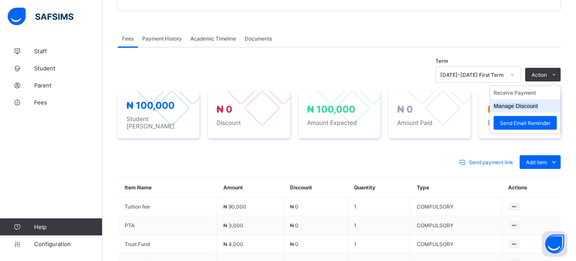
click at [538, 108] on button "Manage Discount" at bounding box center [515, 106] width 44 height 6
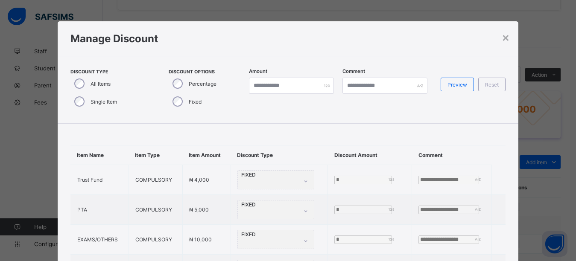
type input "*"
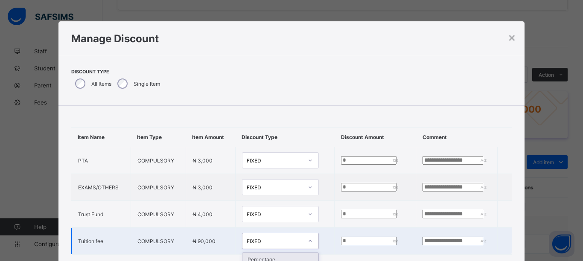
click at [275, 242] on div "× Manage Discount Discount Type All Items Single Item Item Name Item Type Item …" at bounding box center [291, 155] width 466 height 268
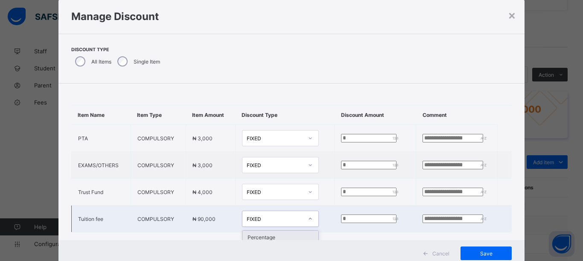
click at [280, 222] on div "FIXED" at bounding box center [275, 219] width 56 height 6
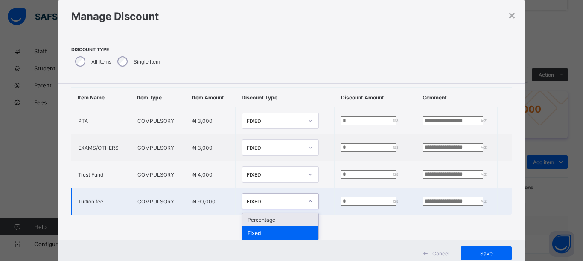
click at [254, 215] on div "Percentage" at bounding box center [280, 219] width 76 height 13
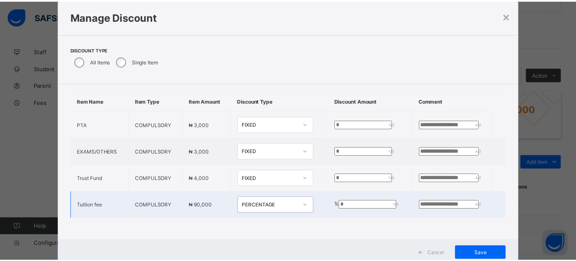
scroll to position [21, 0]
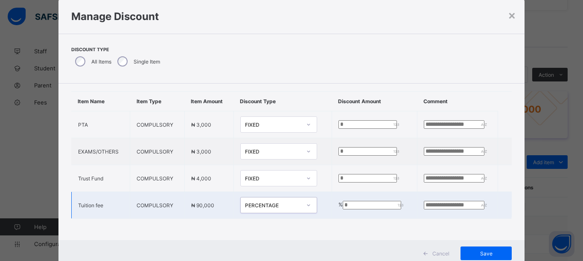
click at [343, 201] on input "*" at bounding box center [372, 205] width 58 height 9
type input "**"
click at [485, 253] on span "Save" at bounding box center [486, 253] width 38 height 6
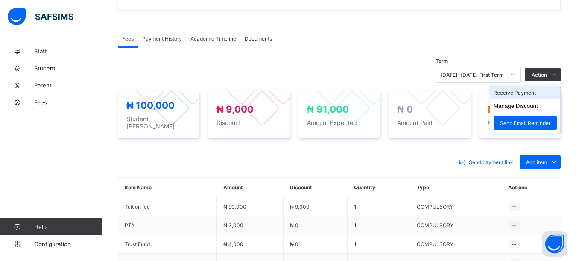
click at [540, 96] on li "Receive Payment" at bounding box center [525, 92] width 70 height 13
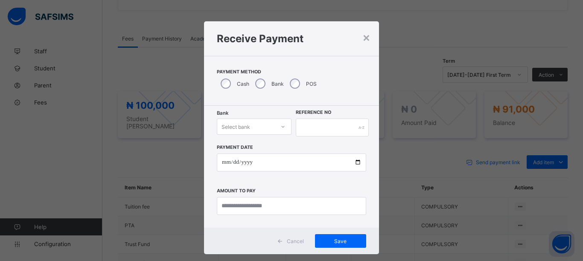
click at [259, 130] on div "Select bank" at bounding box center [246, 127] width 58 height 12
click at [253, 157] on div "Zenith Bank - Almanar edu & dev" at bounding box center [254, 149] width 74 height 20
click at [337, 130] on input "text" at bounding box center [332, 128] width 73 height 18
type input "*******"
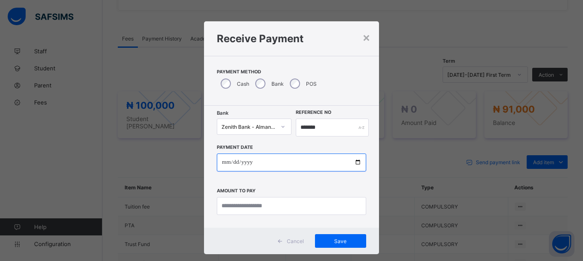
click at [354, 162] on input "date" at bounding box center [291, 163] width 149 height 18
type input "**********"
click at [286, 85] on div "POS" at bounding box center [302, 84] width 33 height 18
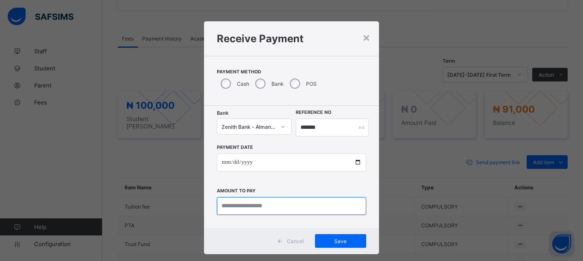
click at [279, 208] on input "currency" at bounding box center [291, 206] width 149 height 18
type input "********"
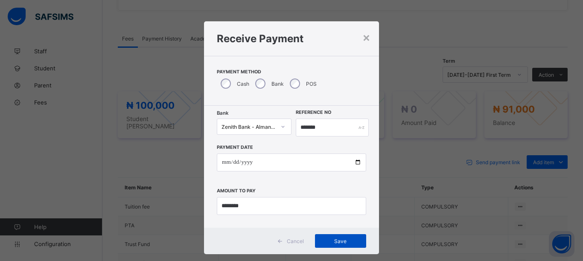
click at [332, 240] on span "Save" at bounding box center [340, 241] width 38 height 6
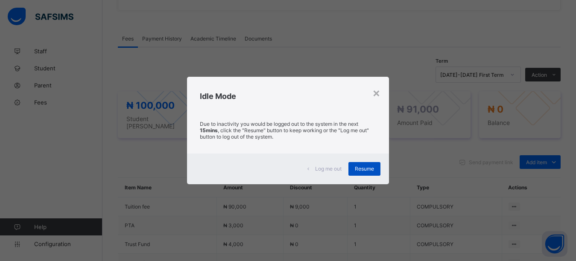
click at [363, 171] on span "Resume" at bounding box center [364, 169] width 19 height 6
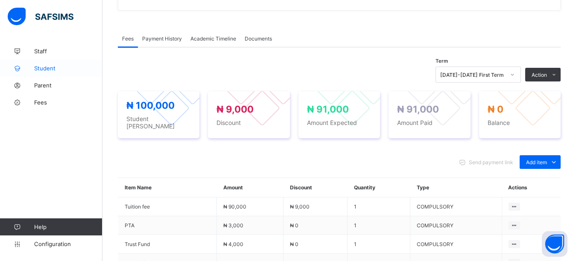
click at [51, 70] on span "Student" at bounding box center [68, 68] width 68 height 7
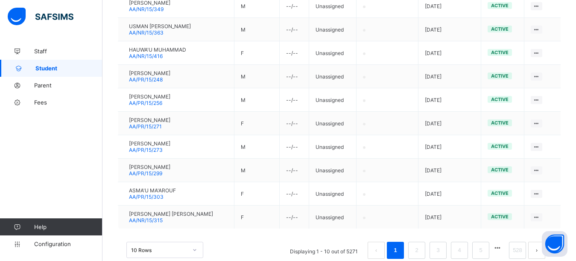
scroll to position [9, 0]
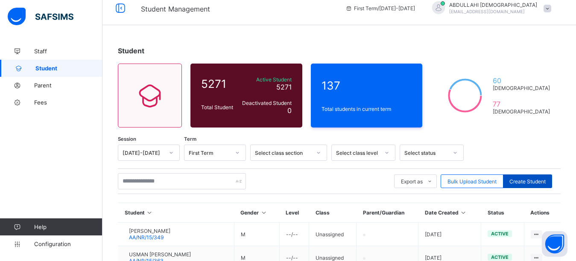
click at [528, 178] on span "Create Student" at bounding box center [527, 181] width 36 height 6
select select "**"
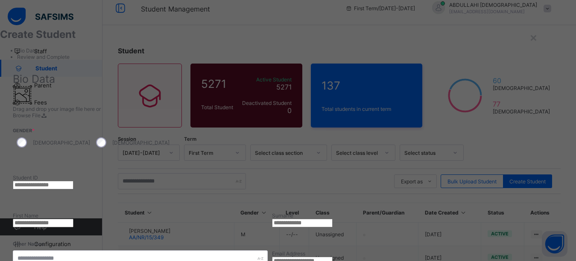
click at [73, 181] on input "text" at bounding box center [43, 185] width 61 height 9
type input "**********"
click at [73, 219] on input "text" at bounding box center [43, 223] width 61 height 9
type input "******"
click at [332, 219] on input "text" at bounding box center [302, 223] width 61 height 9
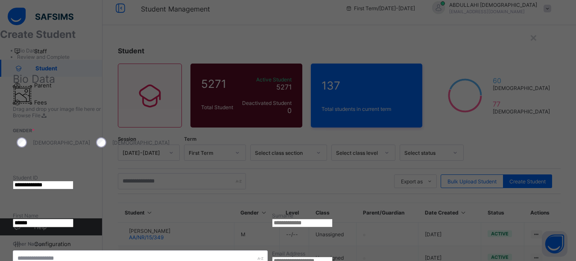
type input "********"
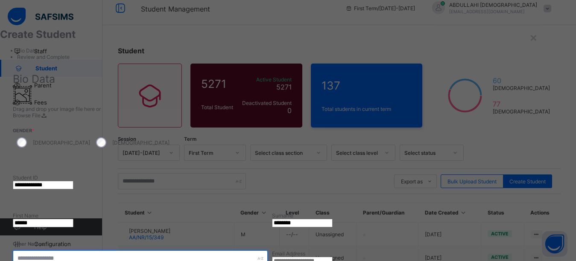
click at [268, 250] on input "text" at bounding box center [140, 258] width 255 height 16
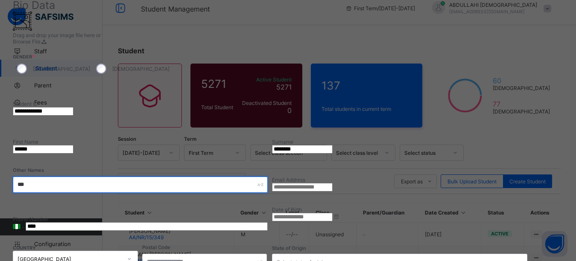
scroll to position [107, 0]
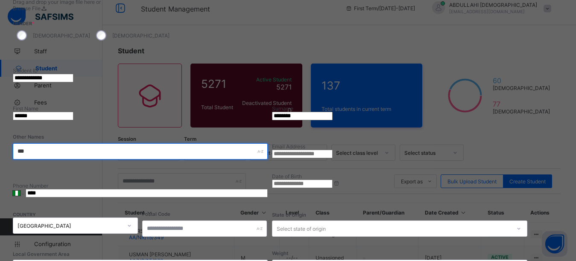
type input "***"
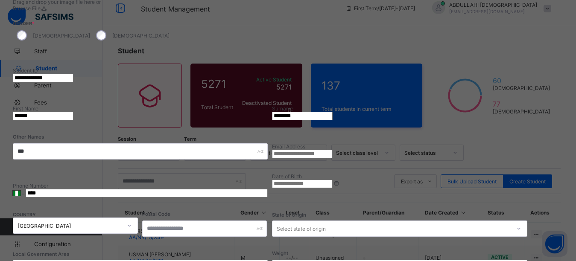
click at [332, 180] on input at bounding box center [302, 184] width 61 height 9
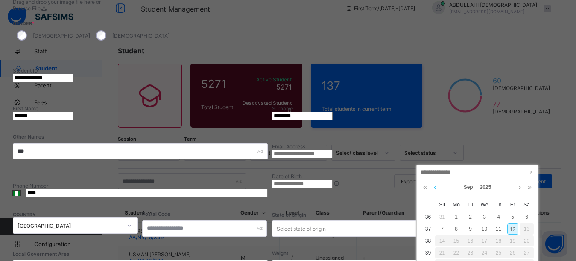
click at [433, 188] on link at bounding box center [434, 187] width 6 height 15
click at [484, 232] on div "11" at bounding box center [484, 229] width 11 height 11
type input "**********"
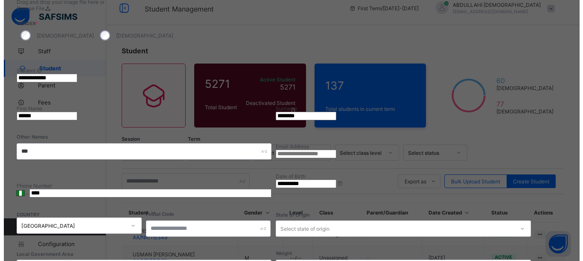
scroll to position [336, 0]
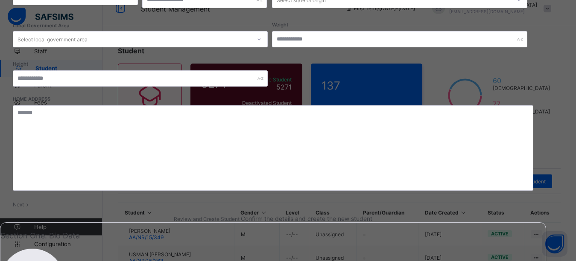
click at [31, 208] on span at bounding box center [27, 204] width 7 height 6
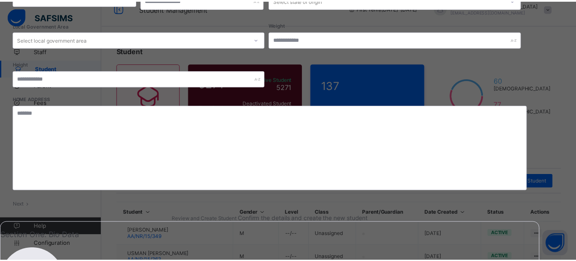
scroll to position [180, 0]
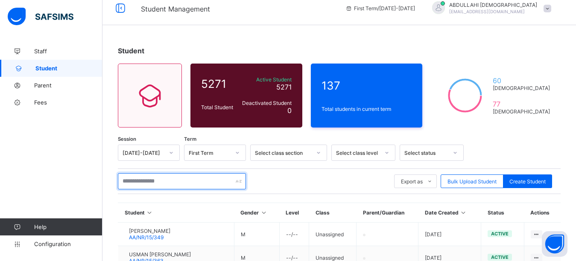
click at [171, 181] on input "text" at bounding box center [182, 181] width 128 height 16
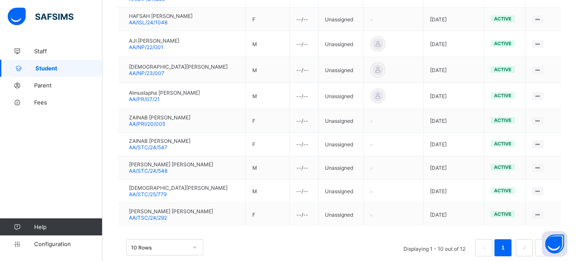
scroll to position [264, 0]
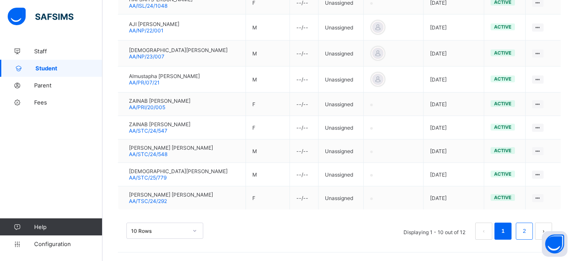
type input "***"
click at [528, 229] on link "2" at bounding box center [524, 231] width 8 height 11
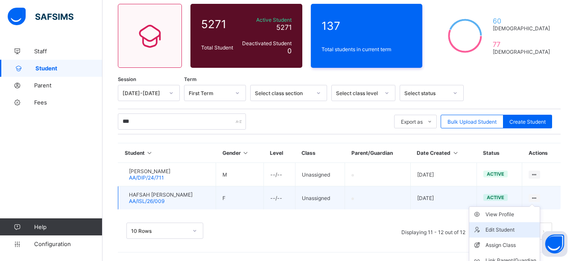
scroll to position [92, 0]
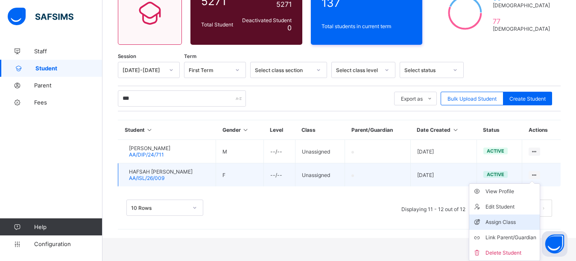
click at [520, 226] on div "Assign Class" at bounding box center [510, 222] width 51 height 9
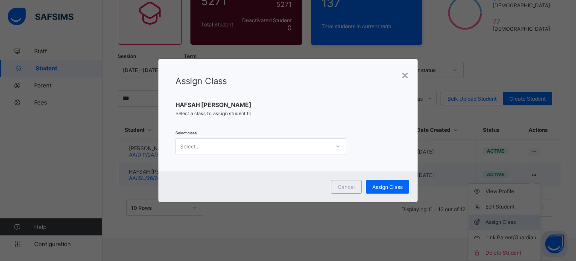
scroll to position [69, 0]
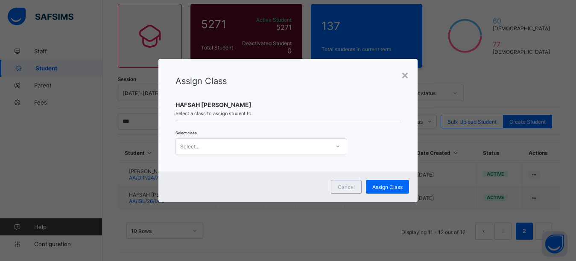
click at [309, 150] on div "Select..." at bounding box center [253, 146] width 154 height 12
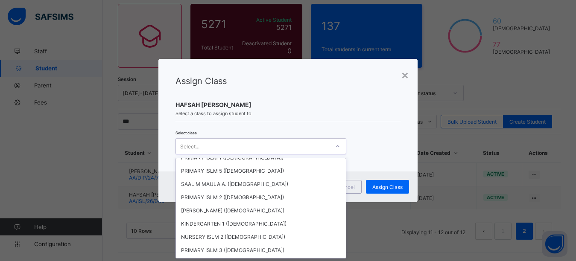
scroll to position [239, 0]
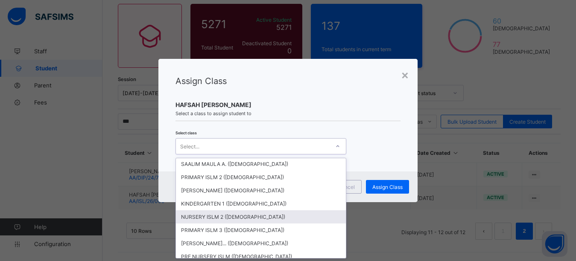
click at [210, 218] on div "NURSERY ISLM 2 (FEMALE)" at bounding box center [261, 216] width 170 height 13
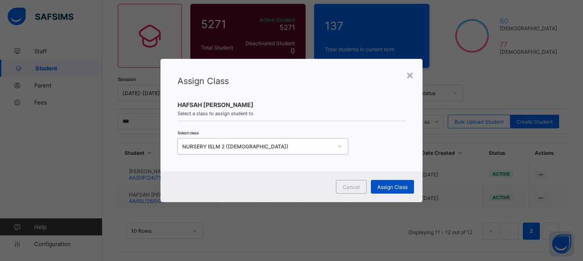
click at [397, 186] on span "Assign Class" at bounding box center [392, 187] width 30 height 6
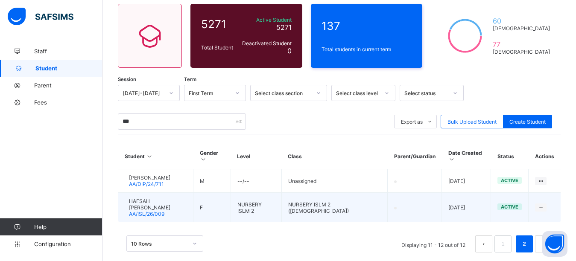
click at [125, 208] on div at bounding box center [125, 208] width 0 height 0
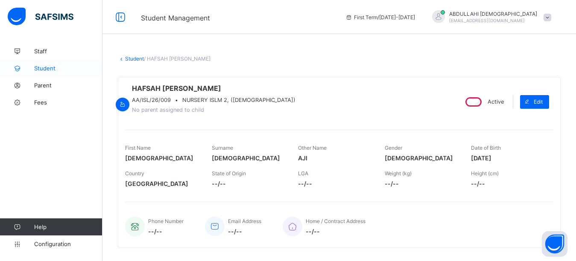
click at [46, 71] on span "Student" at bounding box center [68, 68] width 68 height 7
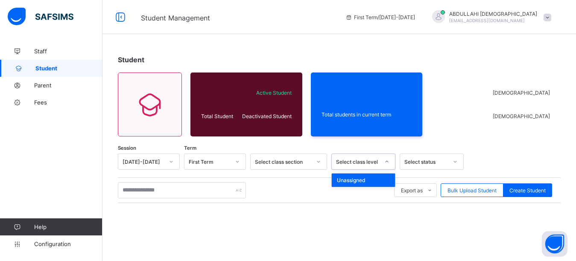
click at [359, 161] on div "Select class level" at bounding box center [358, 162] width 44 height 6
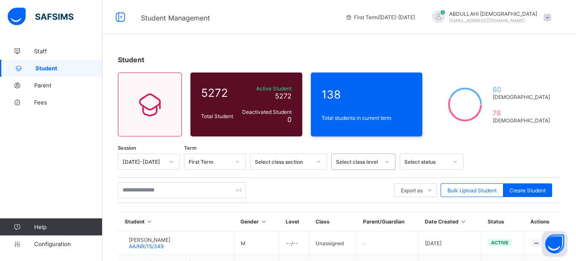
click at [377, 160] on div "Select class level" at bounding box center [363, 162] width 64 height 16
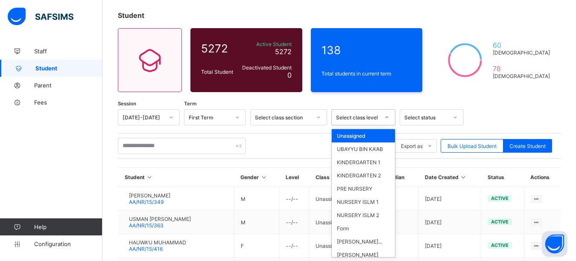
scroll to position [85, 0]
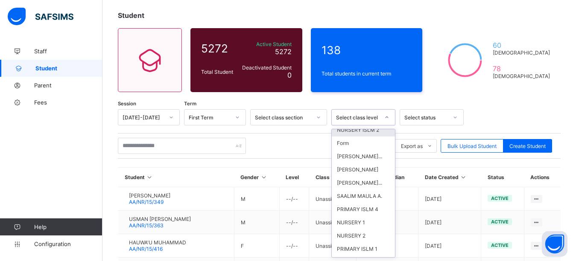
click at [367, 136] on div "NURSERY ISLM 2" at bounding box center [363, 129] width 63 height 13
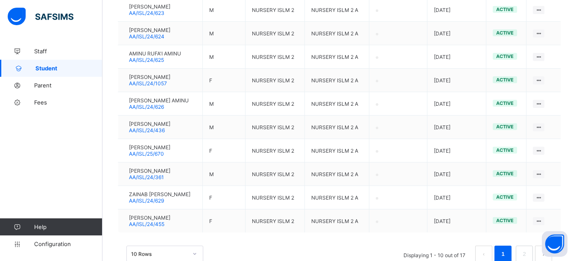
scroll to position [264, 0]
click at [526, 250] on li "2" at bounding box center [523, 253] width 17 height 17
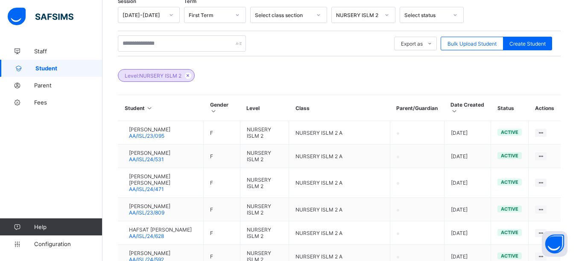
scroll to position [229, 0]
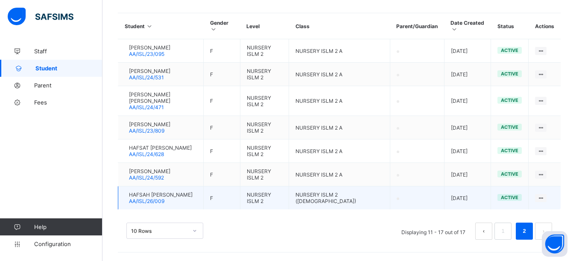
click at [125, 198] on div at bounding box center [125, 198] width 0 height 0
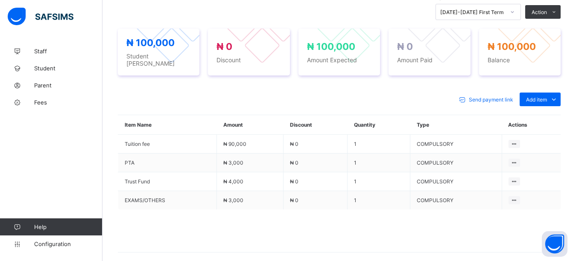
scroll to position [213, 0]
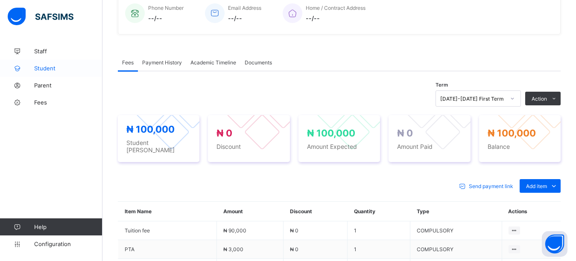
click at [64, 71] on span "Student" at bounding box center [68, 68] width 68 height 7
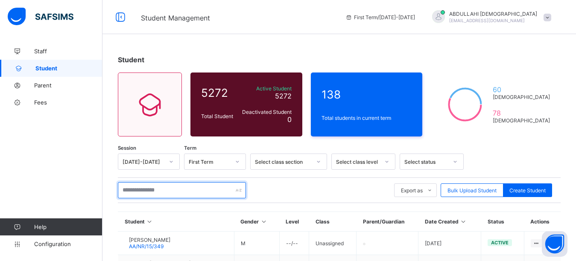
click at [157, 190] on input "text" at bounding box center [182, 190] width 128 height 16
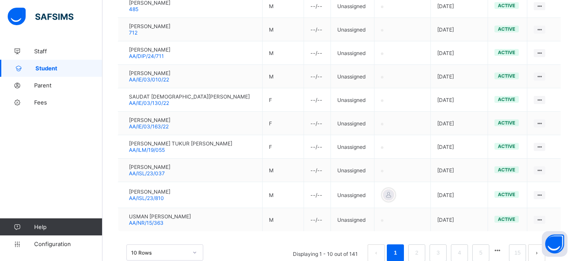
scroll to position [259, 0]
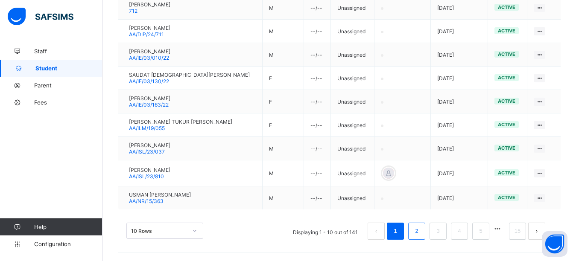
type input "******"
click at [420, 233] on link "2" at bounding box center [416, 231] width 8 height 11
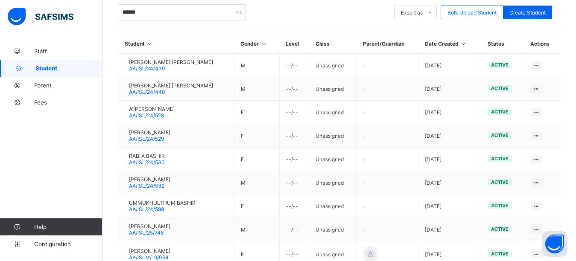
scroll to position [239, 0]
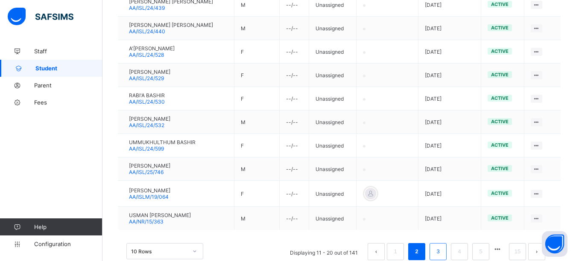
click at [442, 254] on link "3" at bounding box center [438, 251] width 8 height 11
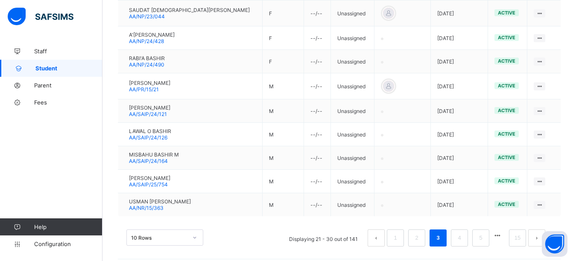
scroll to position [264, 0]
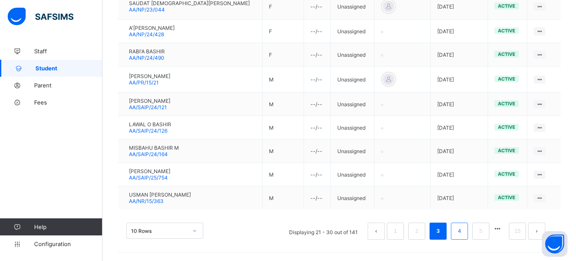
click at [461, 230] on li "4" at bounding box center [459, 231] width 17 height 17
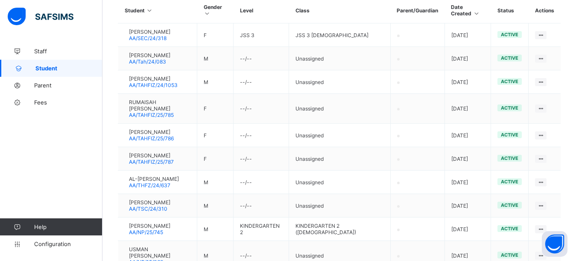
scroll to position [269, 0]
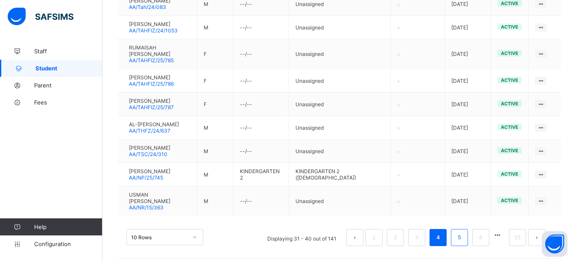
click at [463, 232] on link "5" at bounding box center [459, 237] width 8 height 11
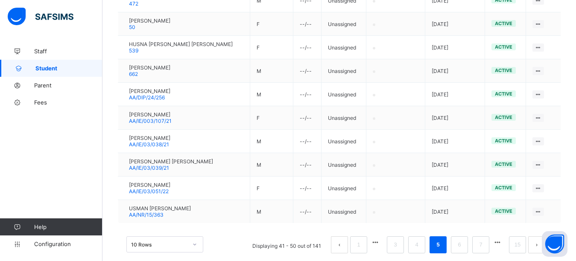
scroll to position [254, 0]
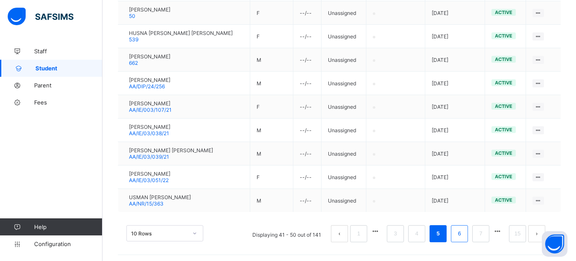
click at [463, 230] on link "6" at bounding box center [459, 233] width 8 height 11
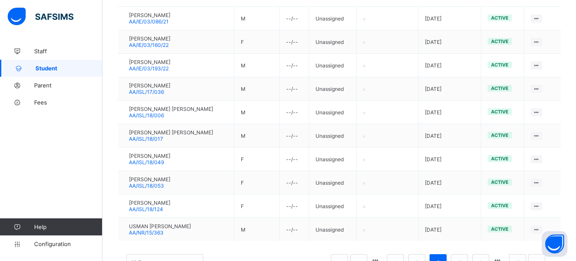
scroll to position [235, 0]
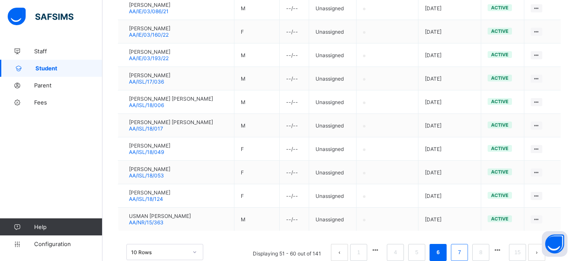
click at [468, 247] on li "7" at bounding box center [459, 252] width 17 height 17
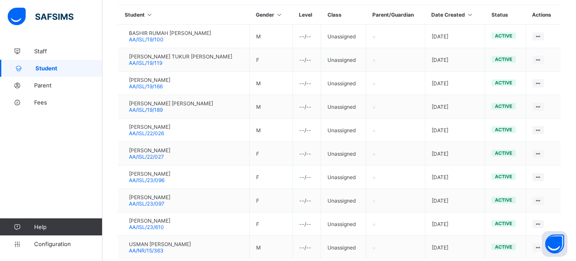
scroll to position [240, 0]
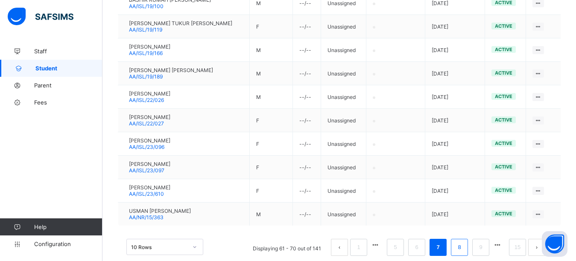
click at [463, 249] on link "8" at bounding box center [459, 247] width 8 height 11
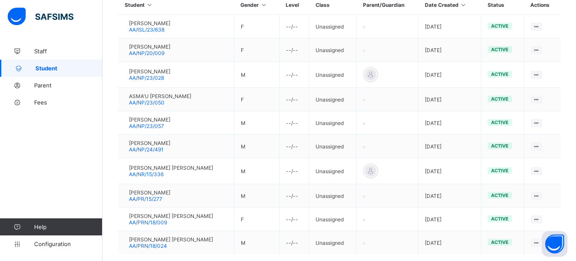
scroll to position [262, 0]
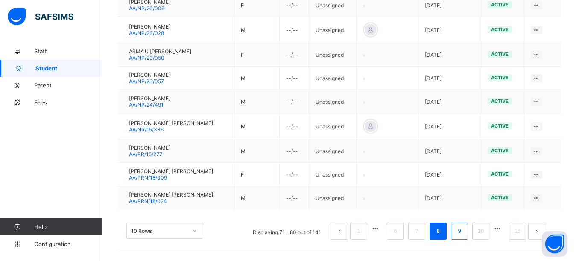
click at [468, 236] on li "9" at bounding box center [459, 231] width 17 height 17
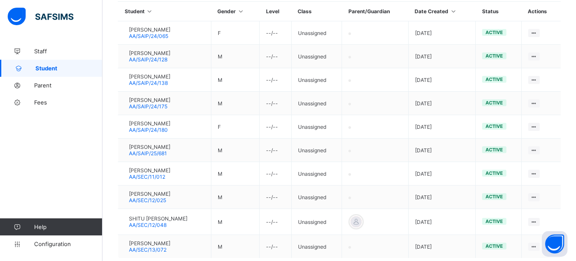
scroll to position [259, 0]
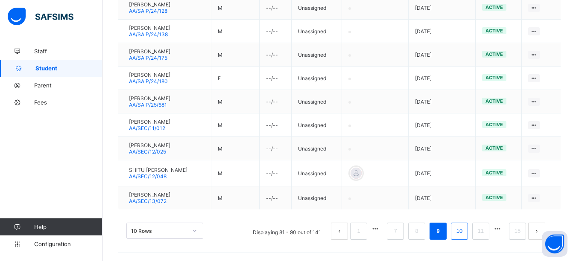
click at [465, 236] on link "10" at bounding box center [459, 231] width 11 height 11
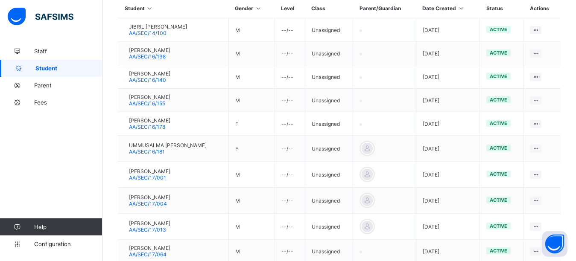
scroll to position [267, 0]
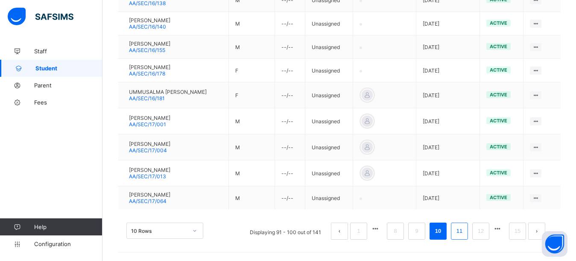
click at [465, 233] on link "11" at bounding box center [459, 231] width 11 height 11
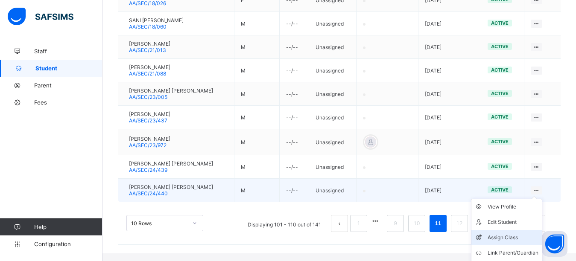
click at [521, 241] on div "Assign Class" at bounding box center [512, 237] width 51 height 9
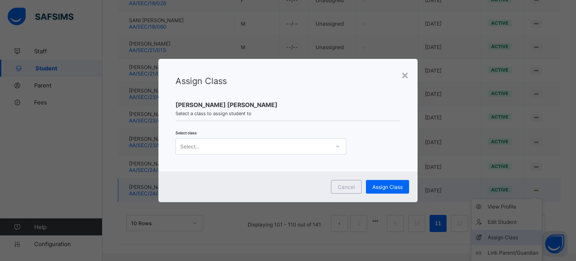
scroll to position [259, 0]
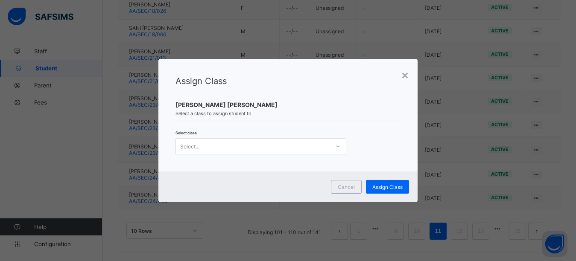
click at [304, 153] on div "Select..." at bounding box center [260, 146] width 171 height 16
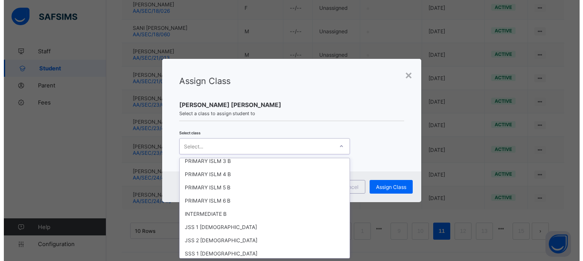
scroll to position [1826, 0]
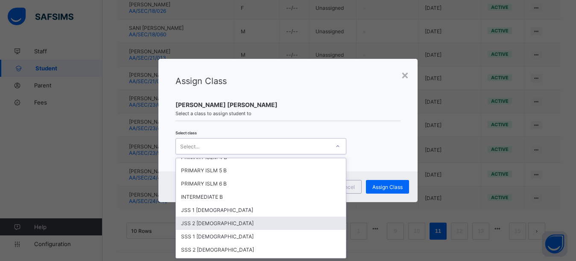
click at [208, 221] on div "JSS 2 Male" at bounding box center [261, 223] width 170 height 13
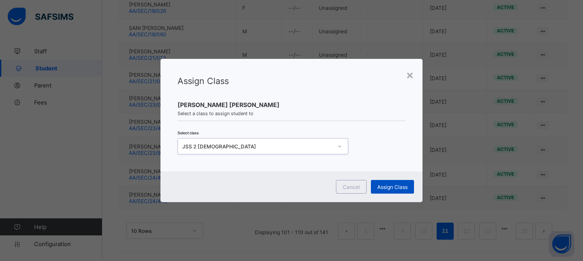
click at [391, 187] on span "Assign Class" at bounding box center [392, 187] width 30 height 6
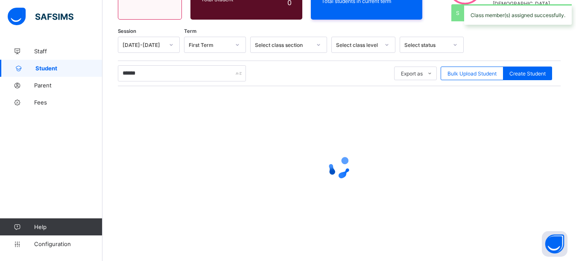
scroll to position [259, 0]
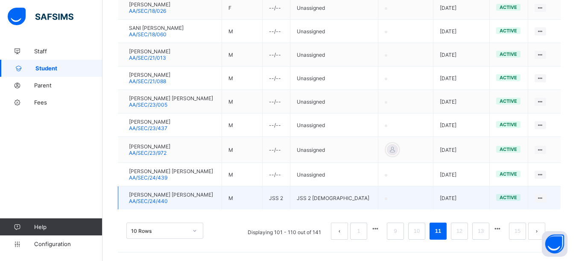
click at [125, 198] on div at bounding box center [125, 198] width 0 height 0
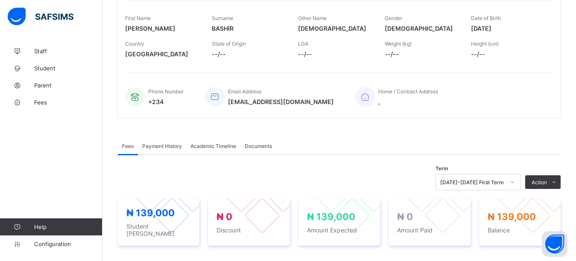
scroll to position [264, 0]
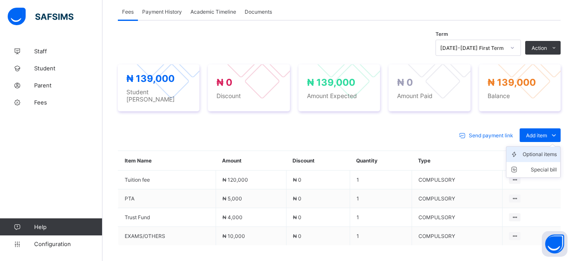
click at [550, 154] on div "Optional items" at bounding box center [539, 154] width 34 height 9
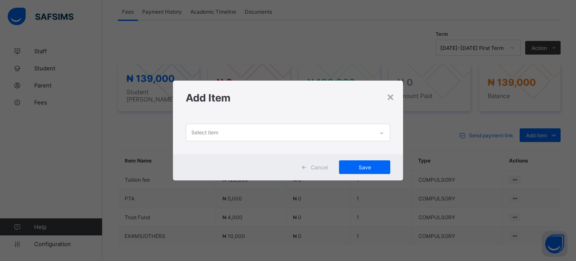
click at [357, 138] on div "Select item" at bounding box center [280, 132] width 188 height 17
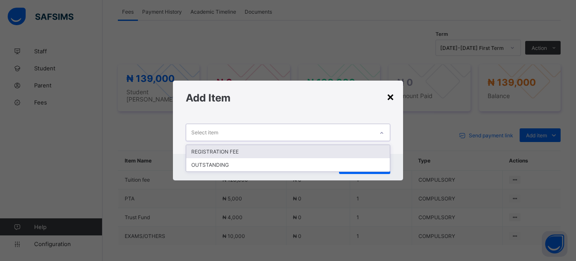
click at [394, 98] on div "×" at bounding box center [390, 96] width 8 height 15
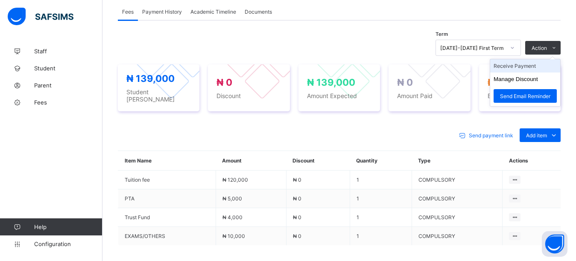
click at [531, 73] on li "Receive Payment" at bounding box center [525, 65] width 70 height 13
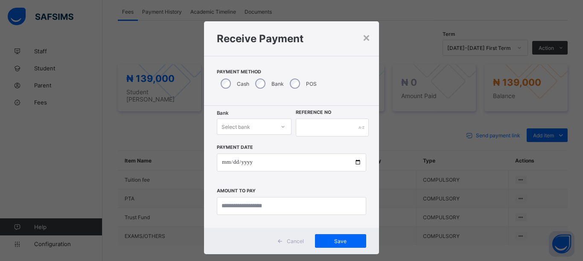
click at [255, 123] on div "Select bank" at bounding box center [246, 127] width 58 height 12
click at [253, 147] on div "Zenith Bank - Almanar edu & dev" at bounding box center [254, 149] width 74 height 20
click at [305, 124] on input "text" at bounding box center [332, 128] width 73 height 18
type input "****"
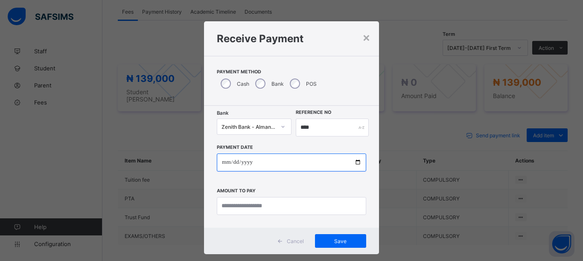
click at [355, 162] on input "date" at bounding box center [291, 163] width 149 height 18
type input "**********"
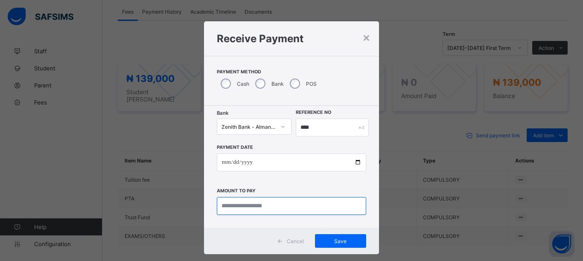
click at [298, 208] on input "currency" at bounding box center [291, 206] width 149 height 18
type input "*********"
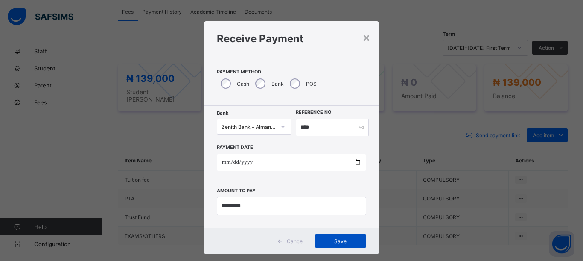
click at [345, 240] on span "Save" at bounding box center [340, 241] width 38 height 6
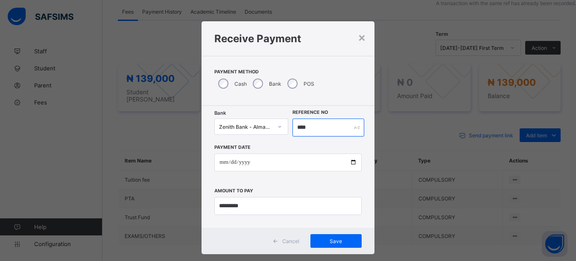
click at [312, 129] on input "****" at bounding box center [328, 128] width 72 height 18
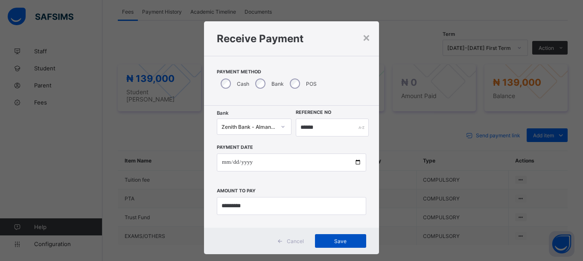
click at [335, 239] on span "Save" at bounding box center [340, 241] width 38 height 6
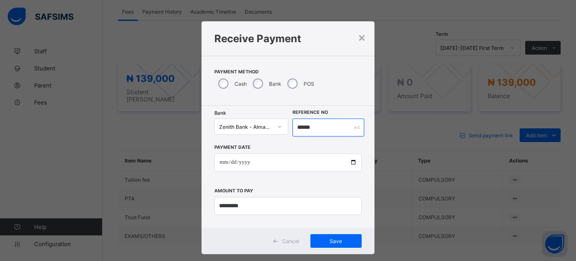
click at [322, 125] on input "******" at bounding box center [328, 128] width 72 height 18
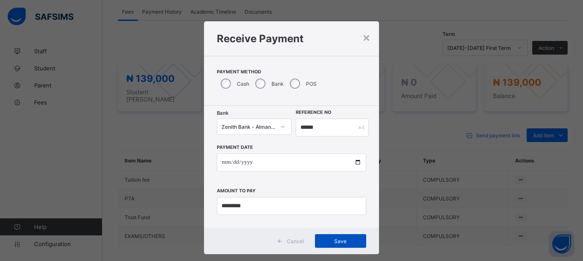
click at [335, 245] on div "Save" at bounding box center [340, 241] width 51 height 14
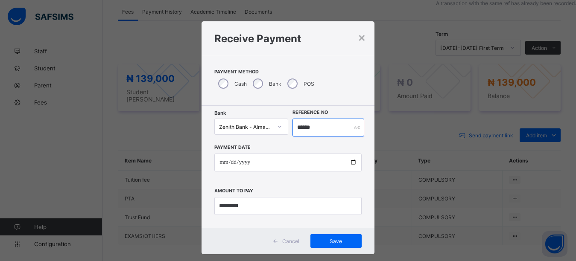
click at [323, 132] on input "******" at bounding box center [328, 128] width 72 height 18
type input "*"
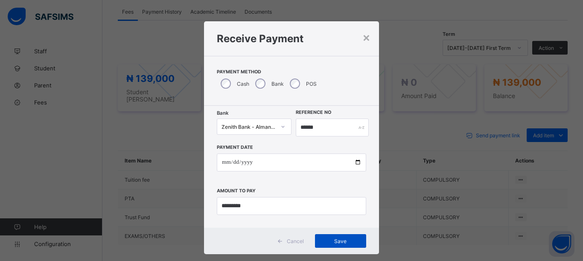
click at [341, 243] on span "Save" at bounding box center [340, 241] width 38 height 6
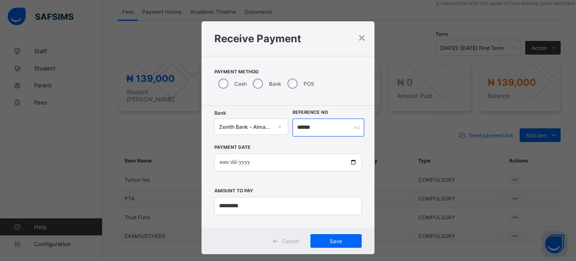
click at [319, 127] on input "******" at bounding box center [328, 128] width 72 height 18
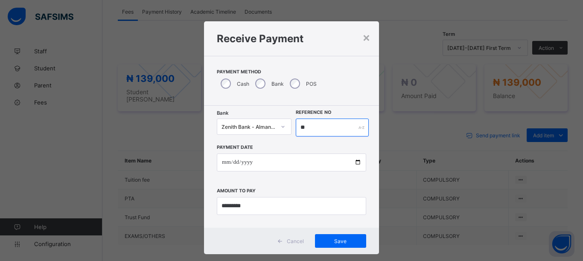
type input "*"
type input "**********"
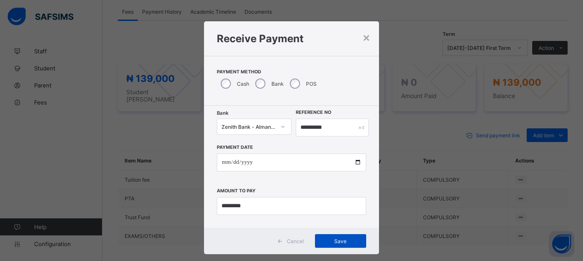
click at [334, 239] on span "Save" at bounding box center [340, 241] width 38 height 6
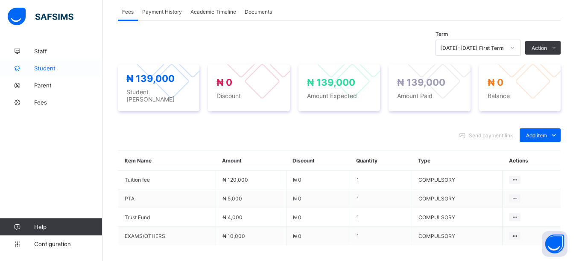
click at [48, 68] on span "Student" at bounding box center [68, 68] width 68 height 7
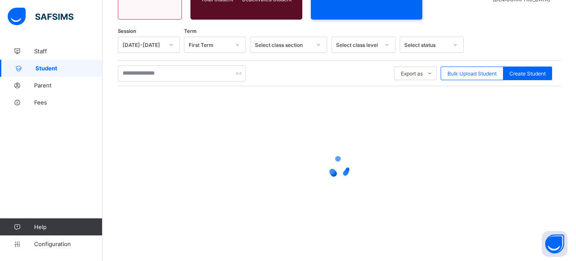
scroll to position [117, 0]
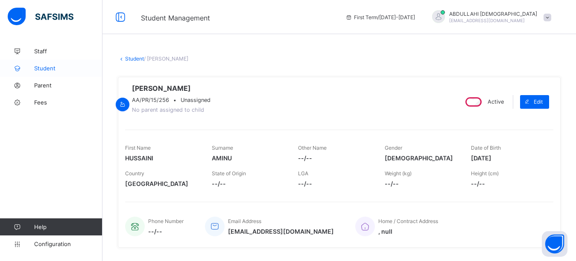
click at [44, 71] on span "Student" at bounding box center [68, 68] width 68 height 7
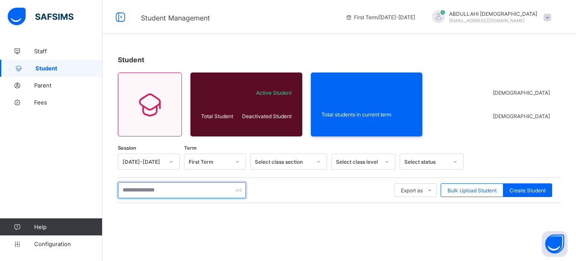
click at [191, 190] on input "text" at bounding box center [182, 190] width 128 height 16
type input "*****"
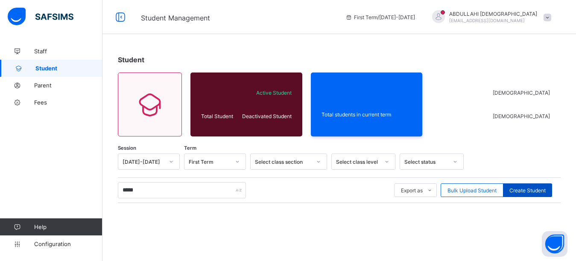
click at [531, 196] on div "Create Student" at bounding box center [527, 190] width 49 height 14
select select "**"
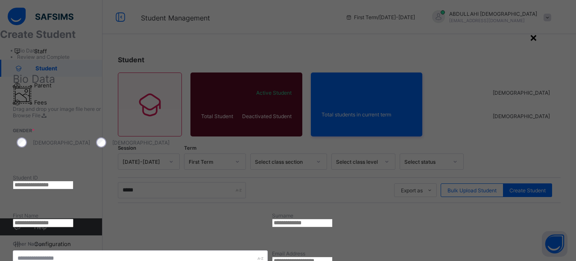
click at [537, 42] on div "×" at bounding box center [533, 37] width 8 height 15
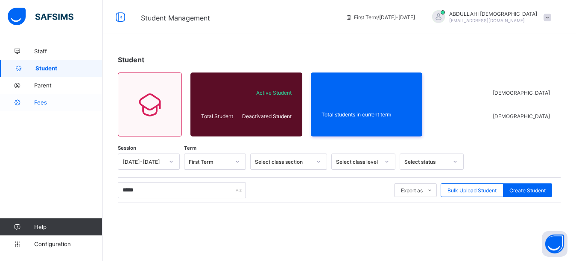
click at [51, 99] on span "Fees" at bounding box center [68, 102] width 68 height 7
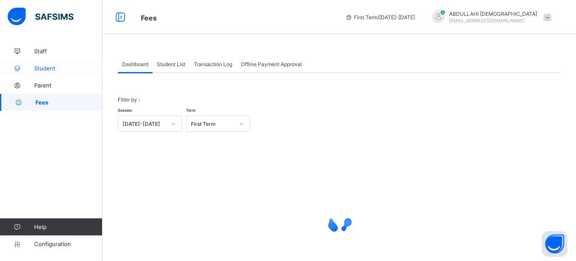
click at [52, 71] on span "Student" at bounding box center [68, 68] width 68 height 7
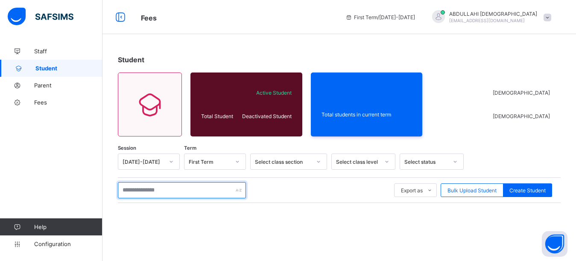
click at [156, 186] on input "text" at bounding box center [182, 190] width 128 height 16
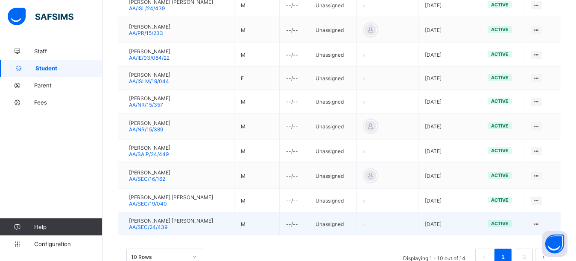
scroll to position [264, 0]
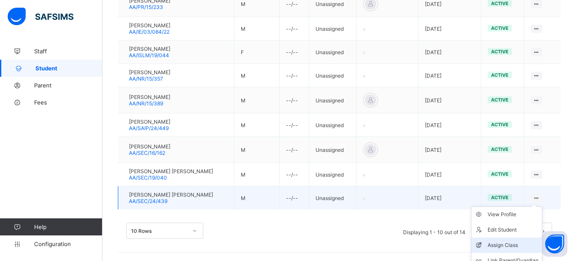
type input "*****"
click at [523, 245] on div "Assign Class" at bounding box center [512, 245] width 51 height 9
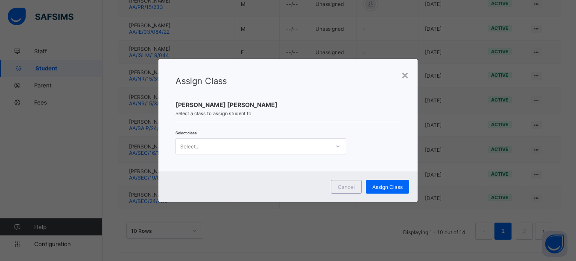
click at [324, 145] on div "Select..." at bounding box center [253, 146] width 154 height 12
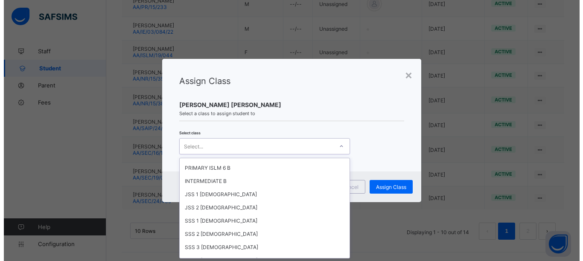
scroll to position [1519, 0]
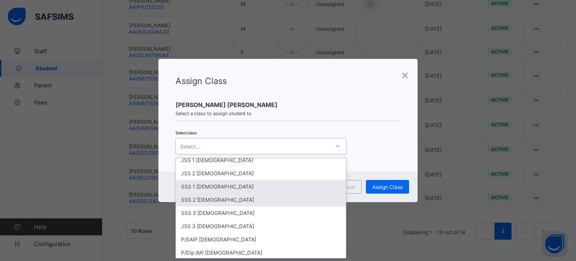
click at [198, 183] on div "SSS 1 Male" at bounding box center [261, 186] width 170 height 13
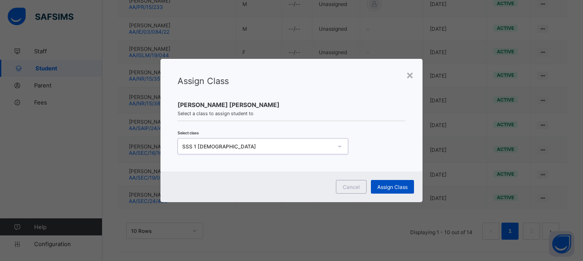
click at [390, 186] on span "Assign Class" at bounding box center [392, 187] width 30 height 6
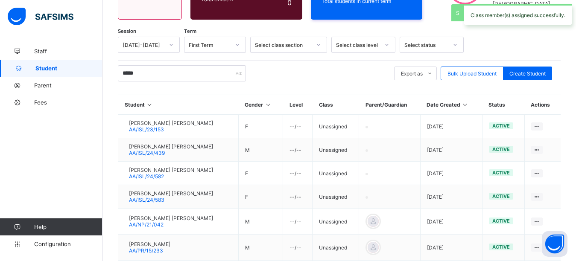
scroll to position [262, 0]
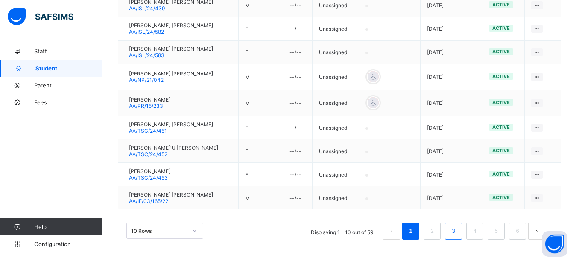
click at [457, 234] on link "3" at bounding box center [453, 231] width 8 height 11
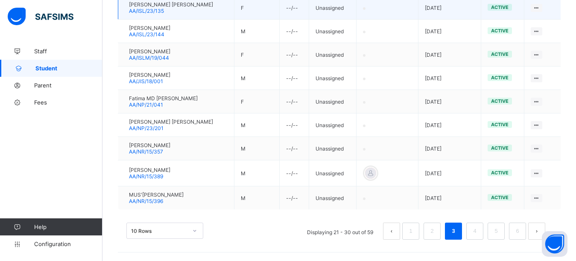
scroll to position [159, 0]
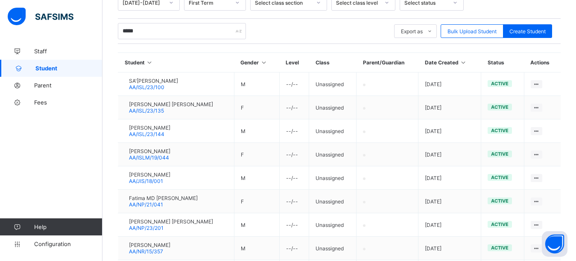
click at [388, 3] on icon at bounding box center [386, 2] width 5 height 9
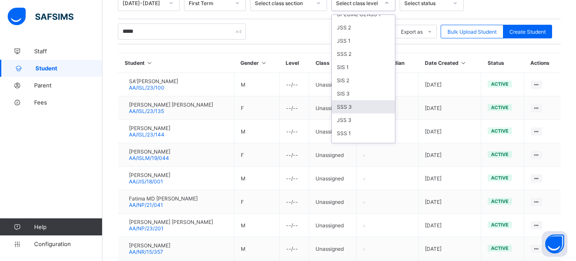
scroll to position [478, 0]
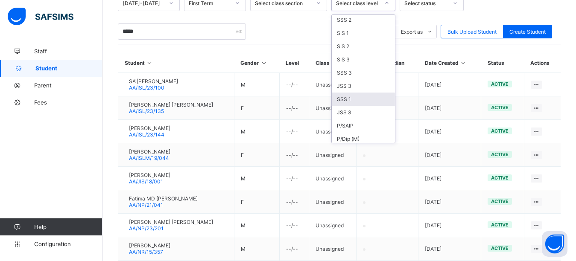
click at [367, 106] on div "SSS 1" at bounding box center [363, 99] width 63 height 13
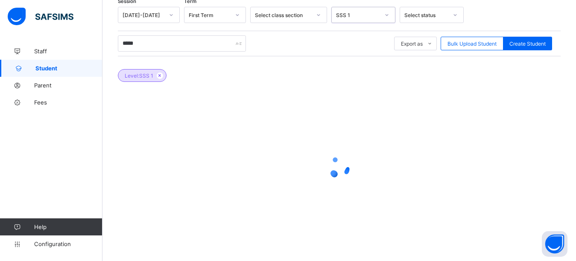
scroll to position [147, 0]
click at [50, 101] on span "Fees" at bounding box center [68, 102] width 68 height 7
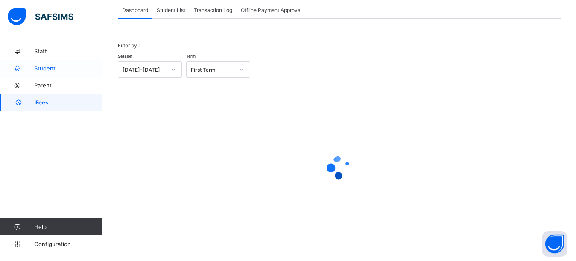
click at [55, 70] on span "Student" at bounding box center [68, 68] width 68 height 7
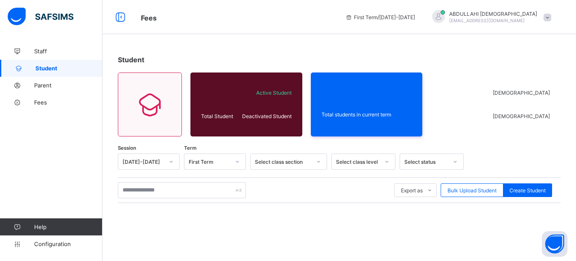
click at [346, 160] on div "Select class level" at bounding box center [358, 162] width 44 height 6
click at [368, 166] on div "Select class level" at bounding box center [355, 162] width 47 height 12
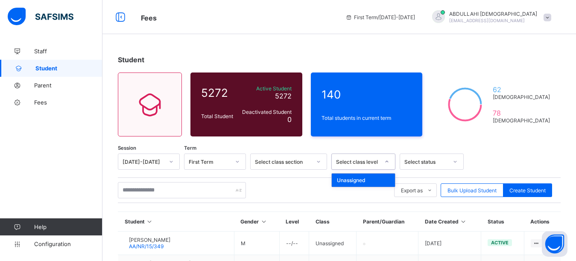
click at [368, 166] on div "Select class level" at bounding box center [355, 162] width 47 height 12
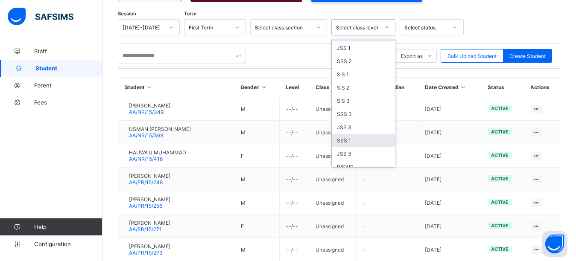
scroll to position [478, 0]
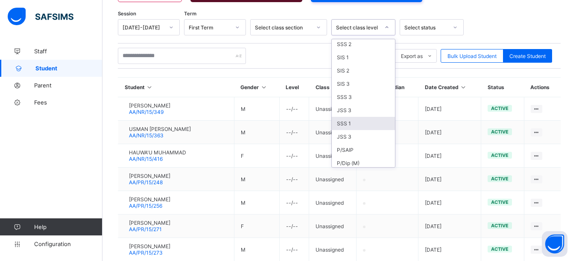
click at [371, 130] on div "SSS 1" at bounding box center [363, 123] width 63 height 13
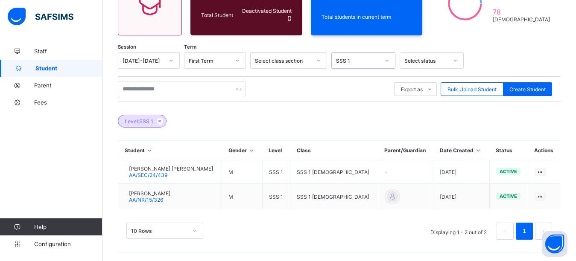
scroll to position [101, 0]
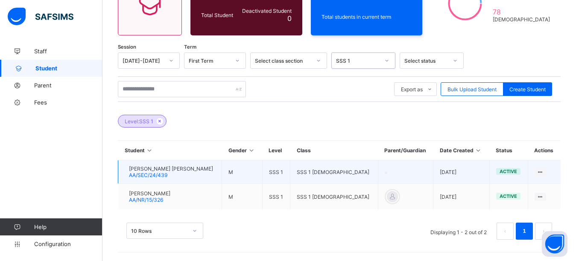
click at [128, 177] on div "NAZIR MUHAMMAD BASHIR AA/SEC/24/439" at bounding box center [169, 172] width 88 height 13
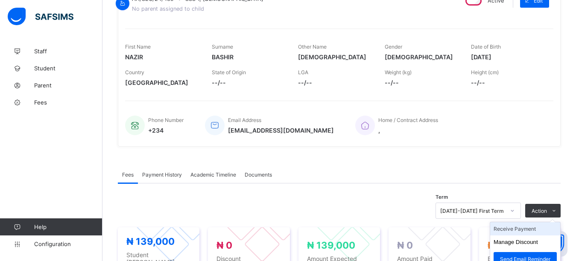
click at [545, 222] on li "Receive Payment" at bounding box center [525, 228] width 70 height 13
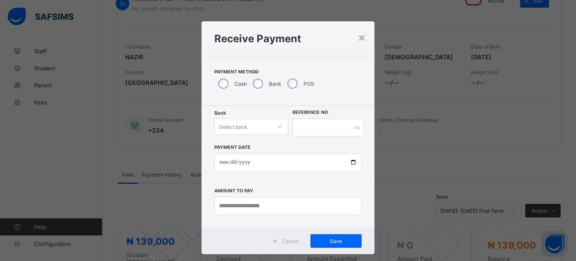
click at [271, 124] on div "Select bank" at bounding box center [243, 127] width 56 height 12
click at [252, 153] on div "Zenith Bank - Almanar edu & dev" at bounding box center [251, 149] width 73 height 20
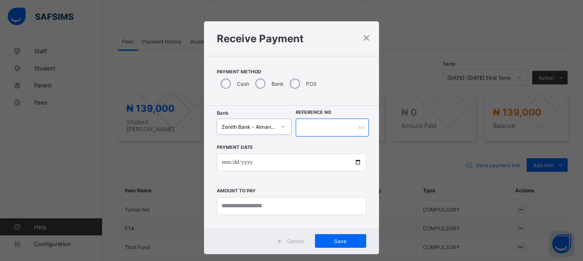
click at [315, 128] on input "text" at bounding box center [332, 128] width 73 height 18
type input "*****"
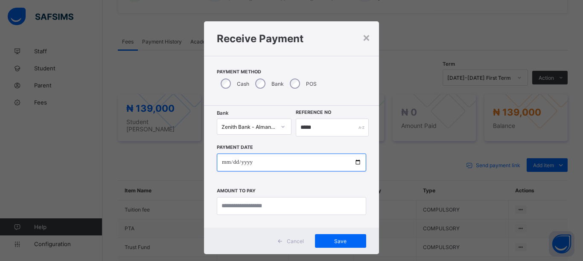
click at [357, 160] on input "date" at bounding box center [291, 163] width 149 height 18
click at [351, 162] on input "date" at bounding box center [291, 163] width 149 height 18
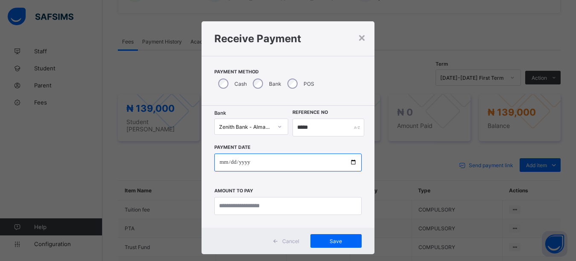
type input "**********"
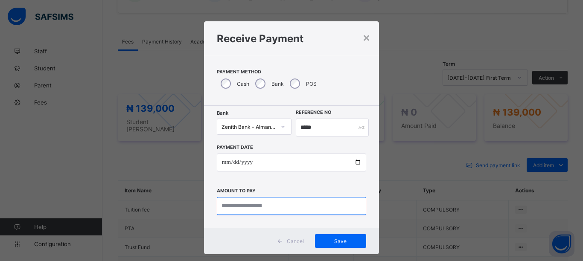
click at [275, 204] on input "currency" at bounding box center [291, 206] width 149 height 18
type input "*********"
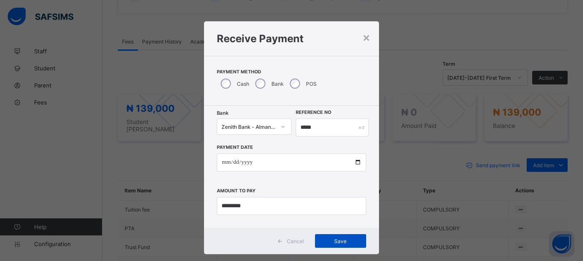
click at [344, 239] on span "Save" at bounding box center [340, 241] width 38 height 6
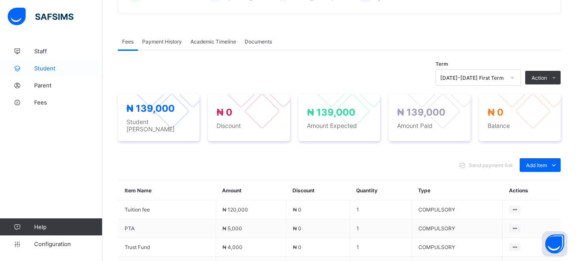
click at [52, 69] on span "Student" at bounding box center [68, 68] width 68 height 7
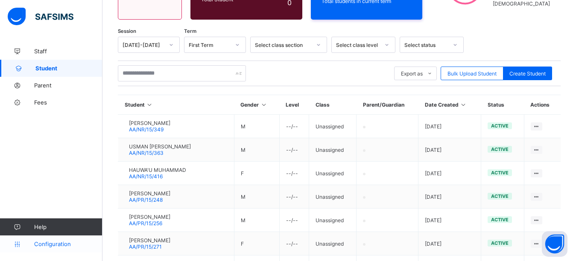
scroll to position [234, 0]
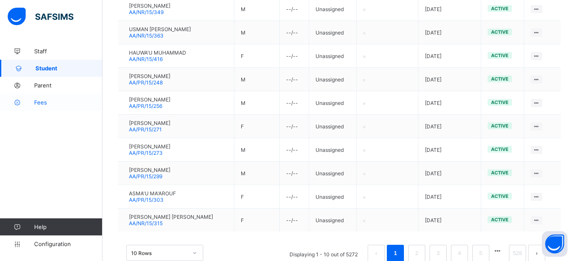
click at [42, 99] on span "Fees" at bounding box center [68, 102] width 68 height 7
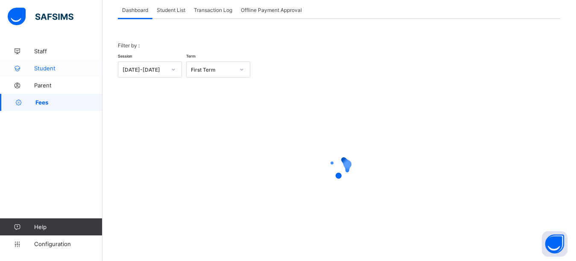
click at [50, 66] on span "Student" at bounding box center [68, 68] width 68 height 7
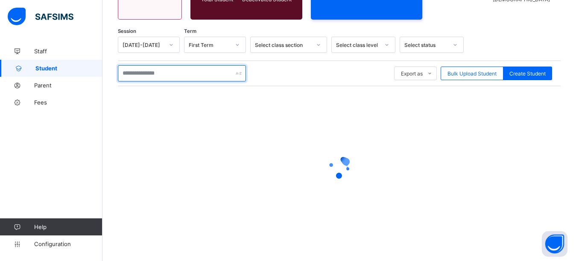
click at [166, 82] on input "text" at bounding box center [182, 73] width 128 height 16
type input "*******"
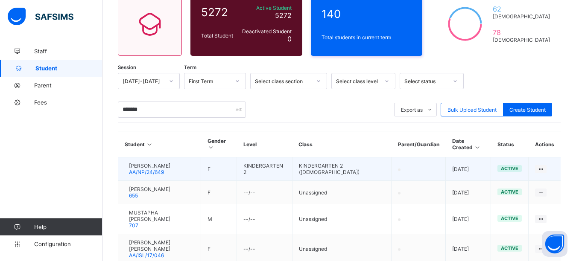
click at [125, 169] on div at bounding box center [125, 169] width 0 height 0
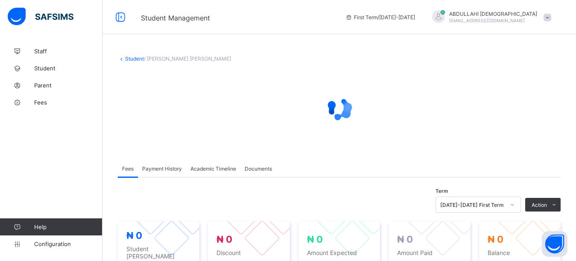
scroll to position [56, 0]
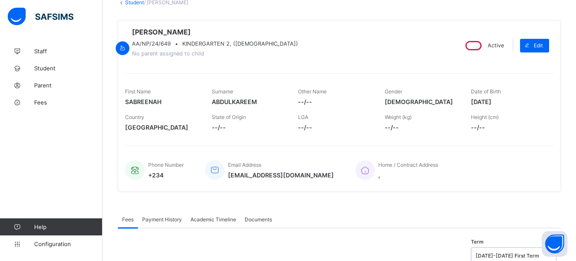
click at [540, 253] on div "2025-2026 First Term" at bounding box center [507, 256] width 65 height 6
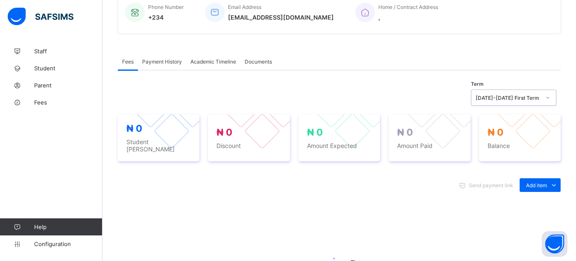
scroll to position [146, 0]
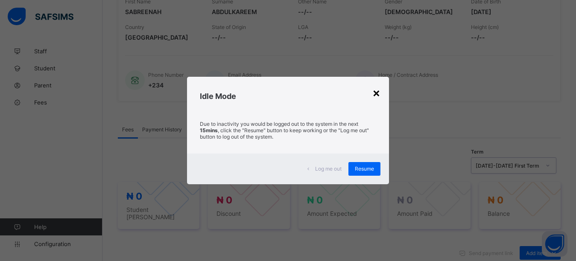
click at [378, 91] on div "×" at bounding box center [376, 92] width 8 height 15
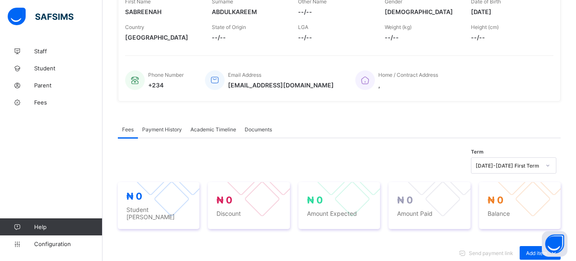
scroll to position [0, 0]
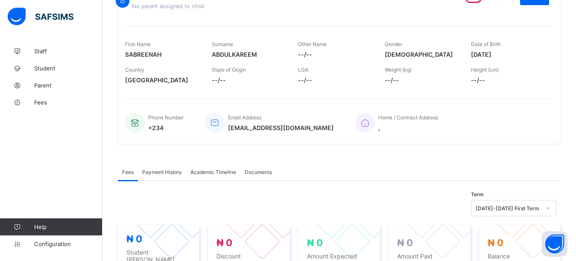
scroll to position [46, 0]
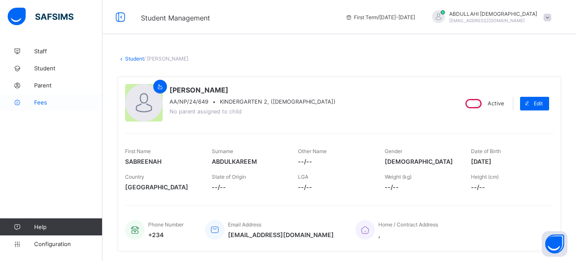
click at [51, 102] on span "Fees" at bounding box center [68, 102] width 68 height 7
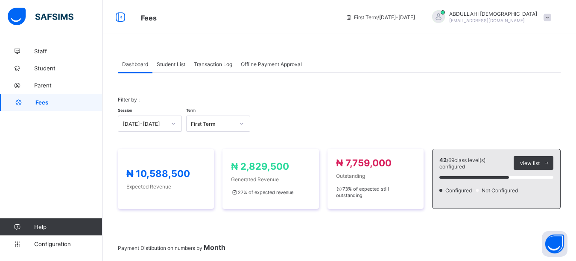
click at [43, 86] on span "Parent" at bounding box center [68, 85] width 68 height 7
click at [48, 67] on span "Student" at bounding box center [68, 68] width 68 height 7
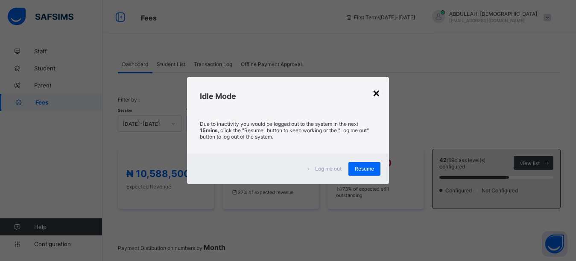
click at [377, 93] on div "×" at bounding box center [376, 92] width 8 height 15
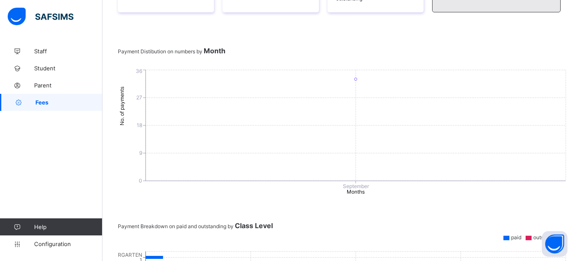
scroll to position [12, 0]
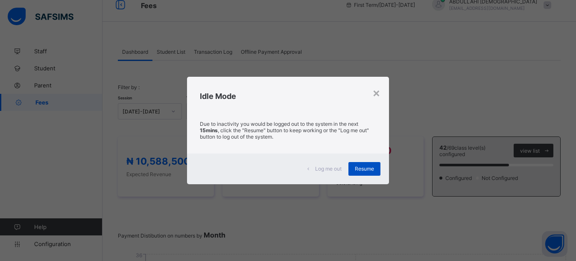
click at [376, 167] on div "Resume" at bounding box center [364, 169] width 32 height 14
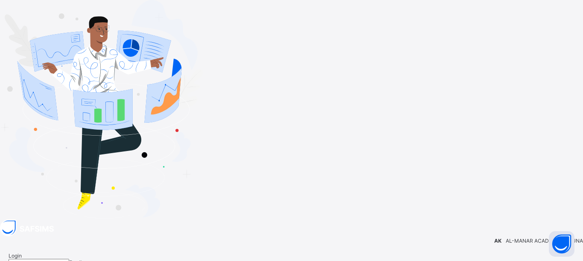
type input "**********"
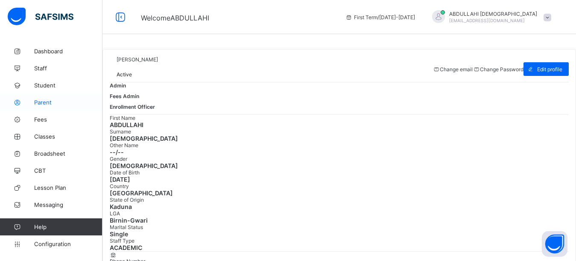
click at [53, 102] on span "Parent" at bounding box center [68, 102] width 68 height 7
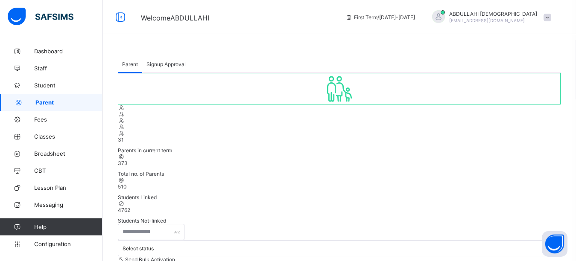
select select "**"
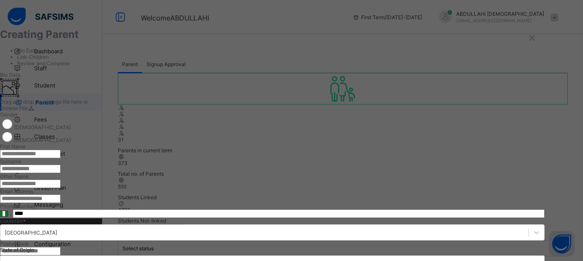
click at [61, 157] on input "text" at bounding box center [30, 154] width 61 height 9
type input "******"
click at [61, 165] on input "text" at bounding box center [30, 169] width 61 height 9
type input "********"
click at [61, 203] on input "email" at bounding box center [30, 199] width 61 height 9
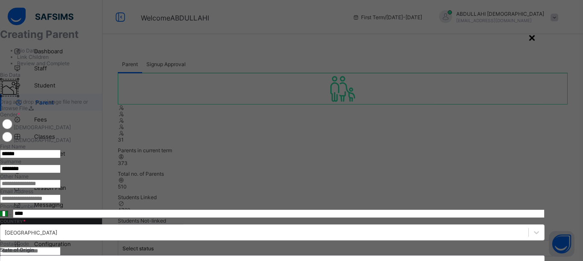
click at [536, 37] on div "×" at bounding box center [532, 37] width 8 height 15
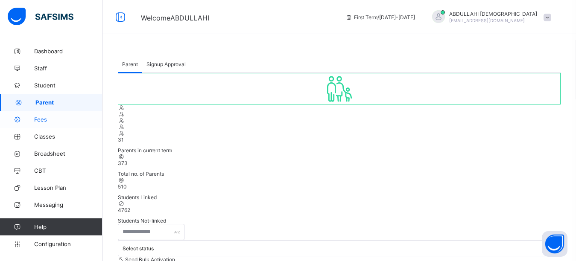
click at [46, 120] on span "Fees" at bounding box center [68, 119] width 68 height 7
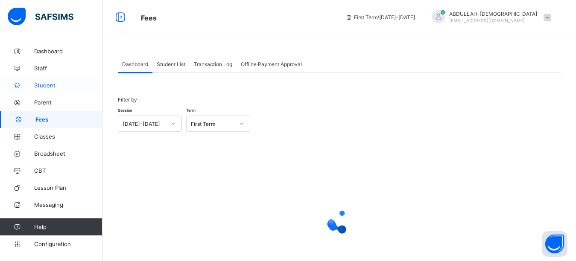
click at [49, 84] on span "Student" at bounding box center [68, 85] width 68 height 7
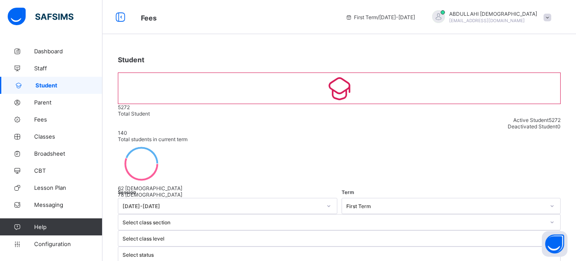
select select "**"
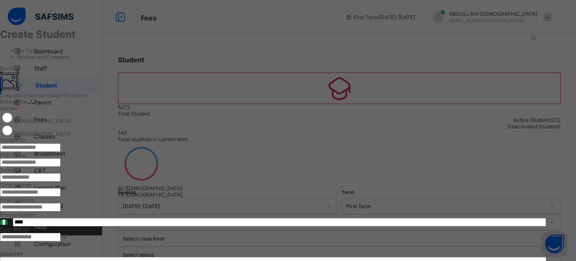
click at [61, 152] on input "text" at bounding box center [30, 147] width 61 height 9
type input "**********"
click at [61, 167] on input "text" at bounding box center [30, 162] width 61 height 9
type input "******"
click at [61, 182] on input "text" at bounding box center [30, 177] width 61 height 9
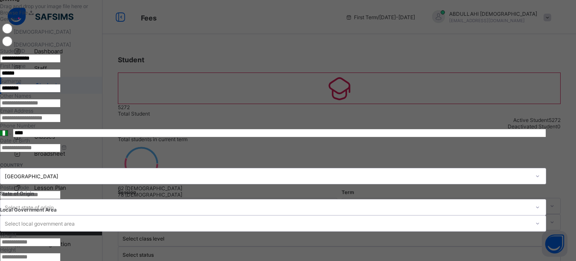
scroll to position [123, 0]
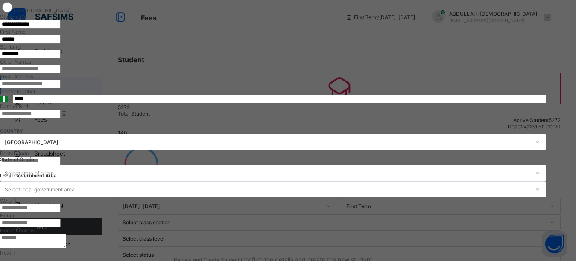
type input "********"
click at [61, 118] on input at bounding box center [30, 114] width 61 height 9
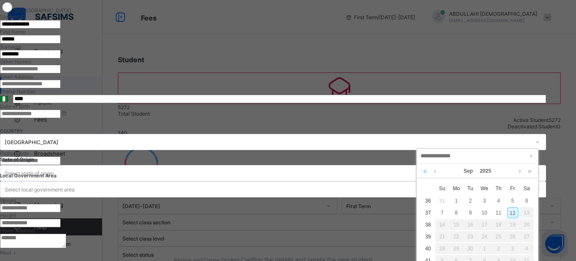
click at [423, 172] on link at bounding box center [425, 171] width 8 height 15
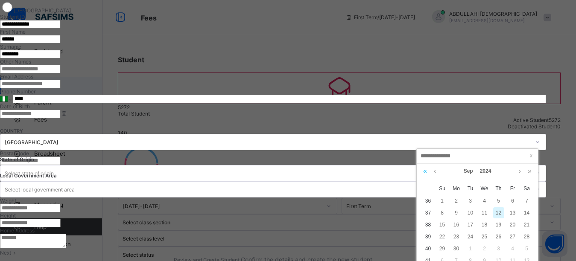
click at [423, 172] on link at bounding box center [425, 171] width 8 height 15
click at [434, 171] on link at bounding box center [434, 171] width 6 height 15
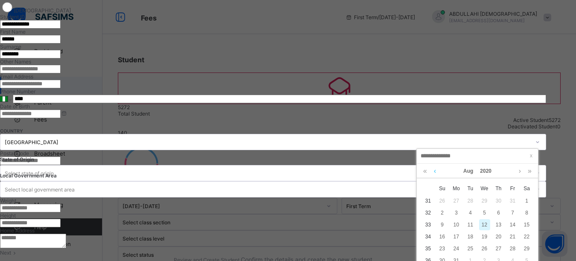
click at [434, 171] on link at bounding box center [434, 171] width 6 height 15
click at [497, 214] on div "9" at bounding box center [498, 212] width 11 height 11
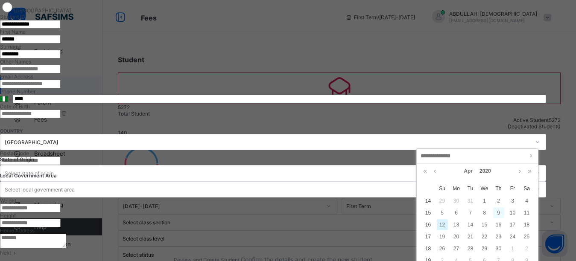
type input "**********"
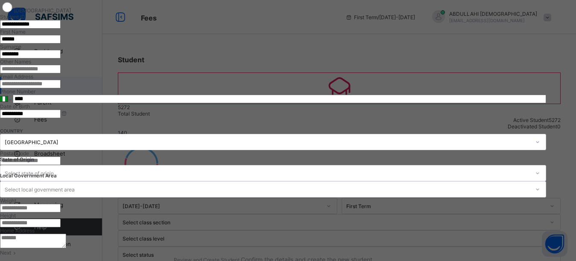
click at [347, 103] on input "****" at bounding box center [279, 99] width 533 height 9
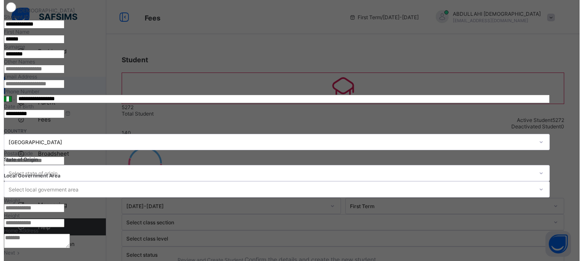
scroll to position [344, 0]
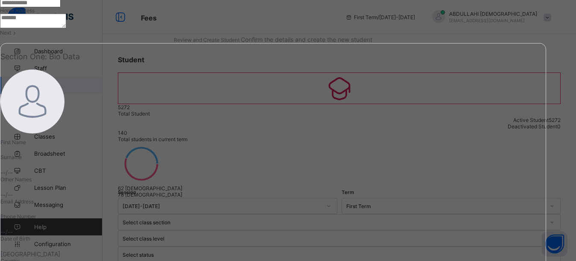
type input "**********"
click at [11, 36] on span "Next" at bounding box center [5, 32] width 11 height 6
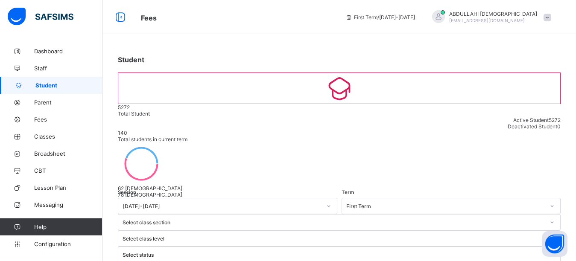
type input "********"
click at [39, 100] on span "Parent" at bounding box center [68, 102] width 68 height 7
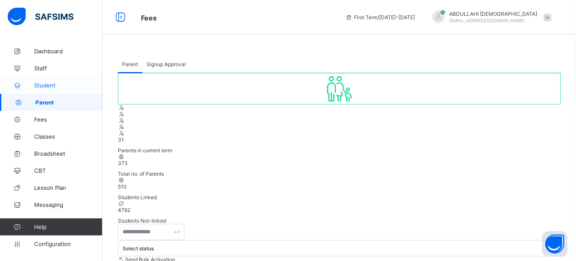
click at [48, 83] on span "Student" at bounding box center [68, 85] width 68 height 7
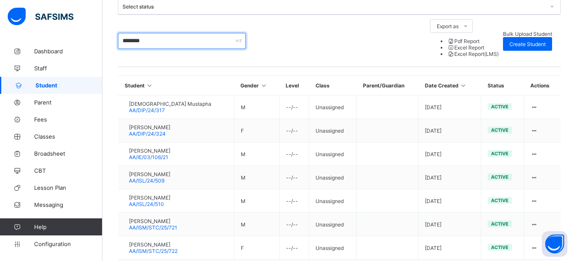
scroll to position [256, 0]
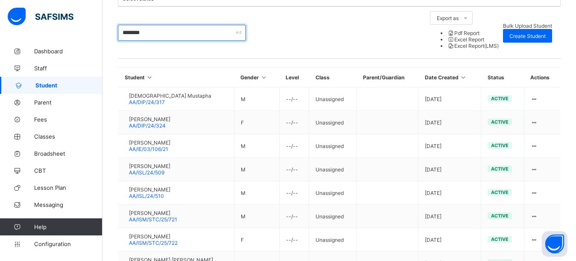
type input "********"
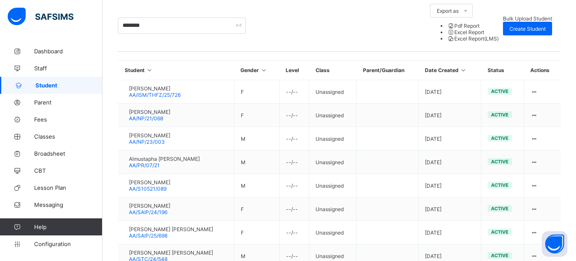
scroll to position [264, 0]
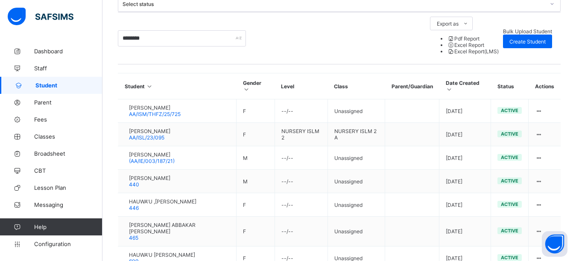
scroll to position [252, 0]
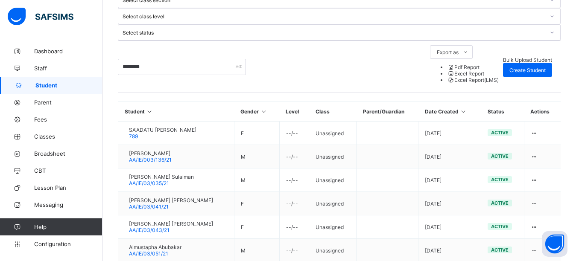
scroll to position [256, 0]
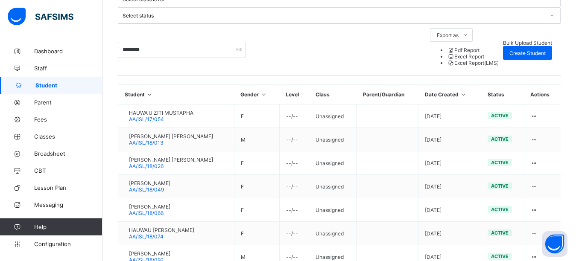
scroll to position [243, 0]
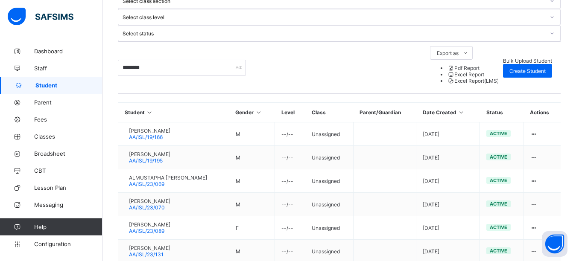
scroll to position [256, 0]
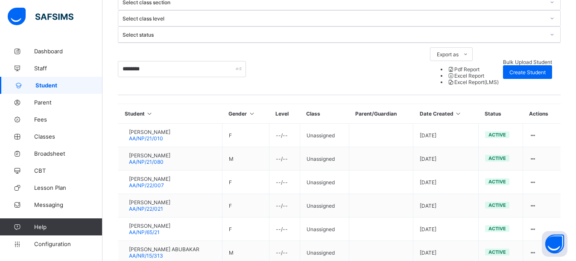
scroll to position [262, 0]
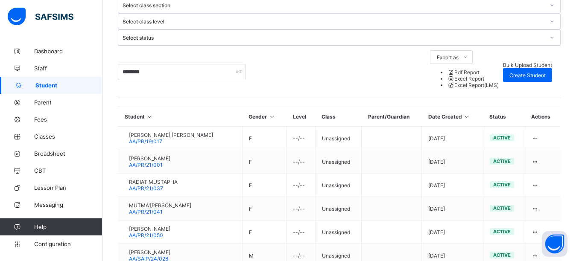
scroll to position [256, 0]
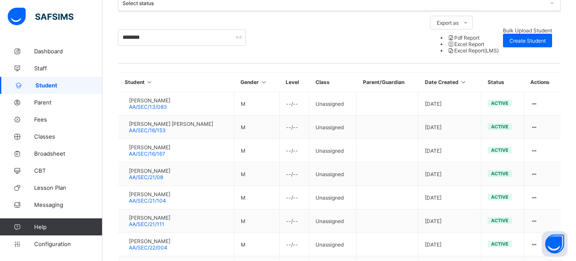
scroll to position [260, 0]
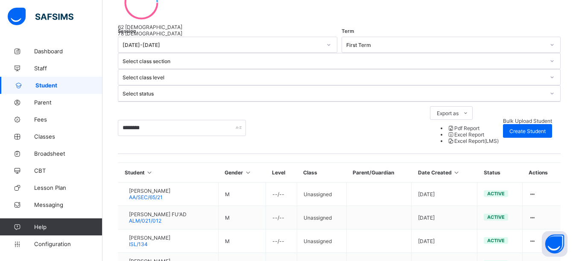
scroll to position [256, 0]
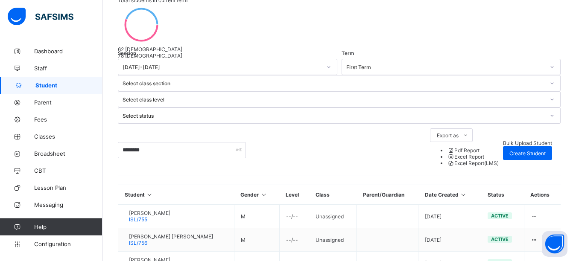
scroll to position [162, 0]
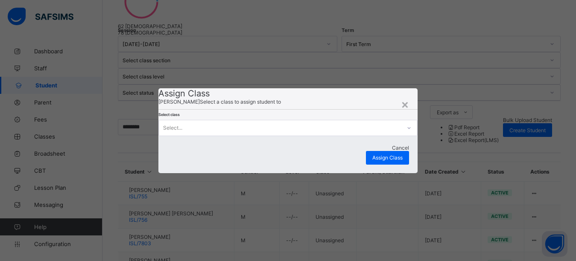
scroll to position [139, 0]
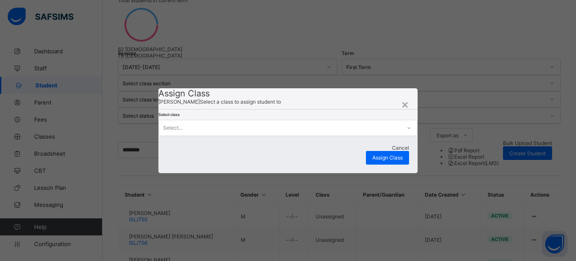
click at [320, 134] on div "Select..." at bounding box center [280, 128] width 242 height 12
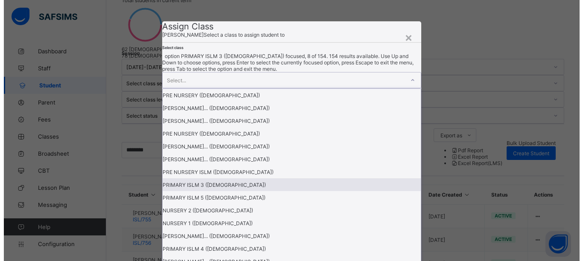
scroll to position [1162, 0]
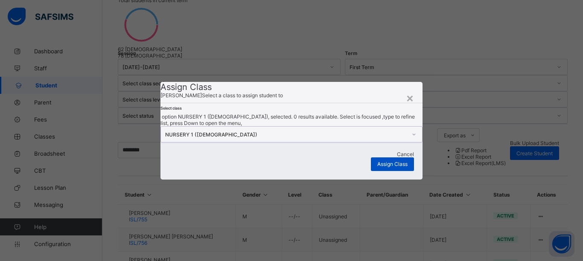
click at [387, 167] on span "Assign Class" at bounding box center [392, 164] width 30 height 6
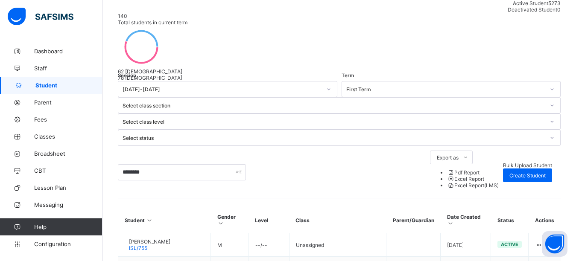
scroll to position [139, 0]
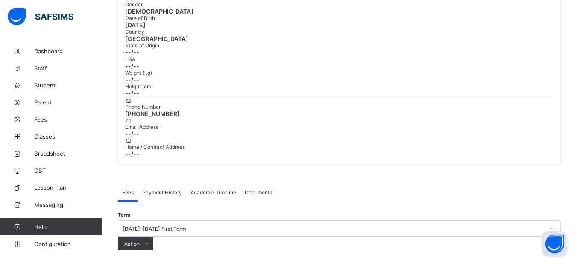
scroll to position [207, 0]
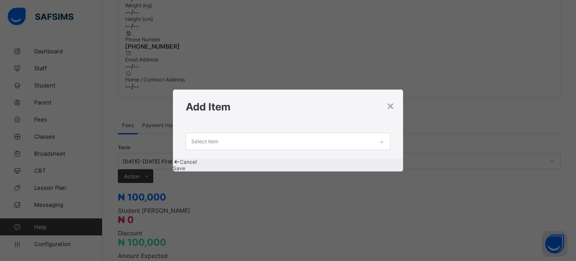
click at [347, 137] on div "Select item" at bounding box center [280, 141] width 188 height 17
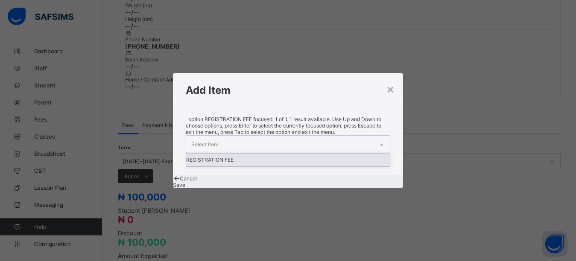
click at [321, 154] on div "REGISTRATION FEE" at bounding box center [288, 160] width 204 height 13
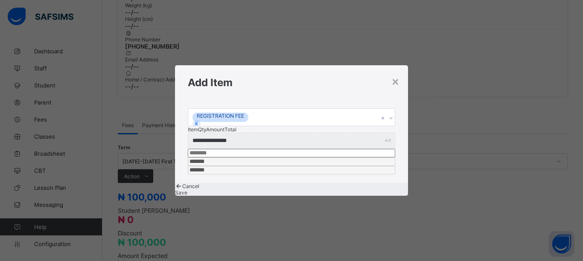
click at [187, 189] on span "Save" at bounding box center [181, 192] width 12 height 6
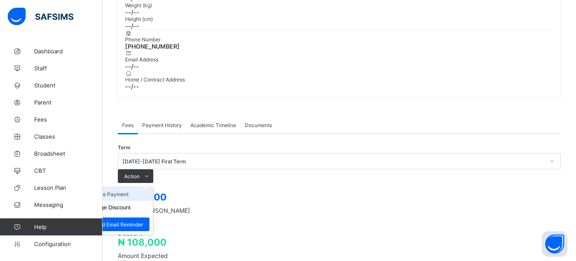
click at [153, 188] on li "Receive Payment" at bounding box center [118, 194] width 70 height 13
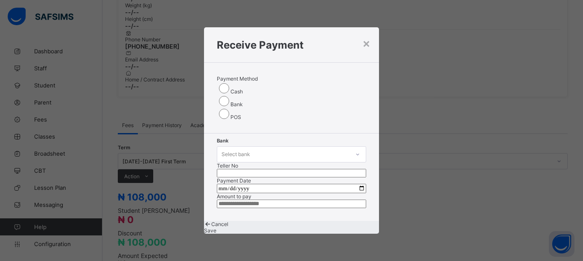
click at [266, 149] on div "Select bank" at bounding box center [283, 155] width 132 height 12
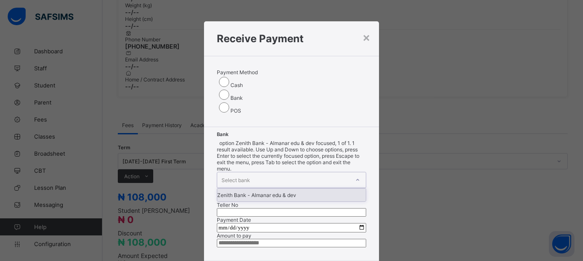
click at [262, 189] on div "Zenith Bank - Almanar edu & dev" at bounding box center [291, 195] width 149 height 13
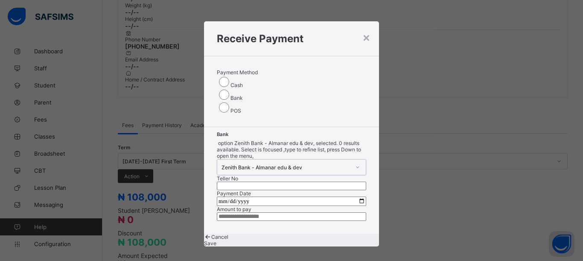
click at [320, 182] on input "text" at bounding box center [291, 186] width 149 height 9
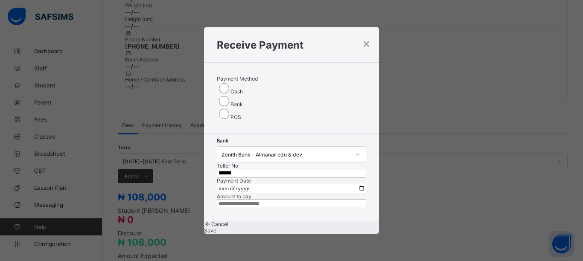
type input "******"
click at [355, 184] on input "date" at bounding box center [291, 188] width 149 height 9
type input "**********"
click at [320, 208] on input "currency" at bounding box center [291, 204] width 149 height 9
type input "*********"
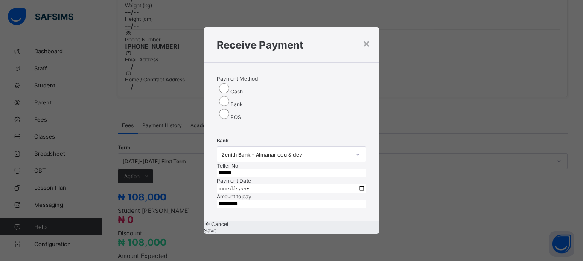
click at [216, 234] on span "Save" at bounding box center [210, 230] width 12 height 6
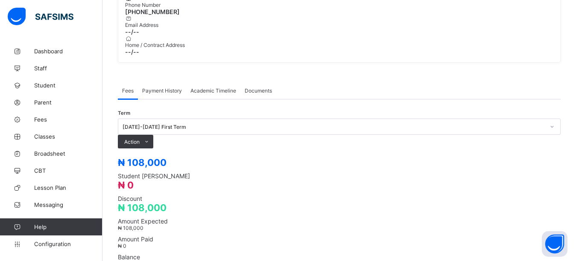
scroll to position [236, 0]
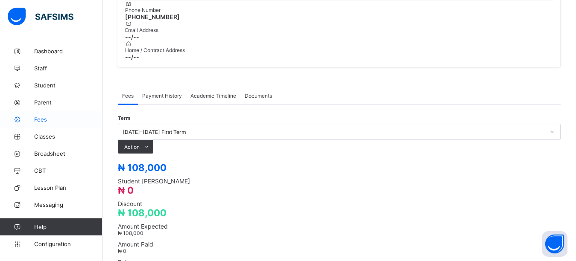
click at [47, 122] on span "Fees" at bounding box center [68, 119] width 68 height 7
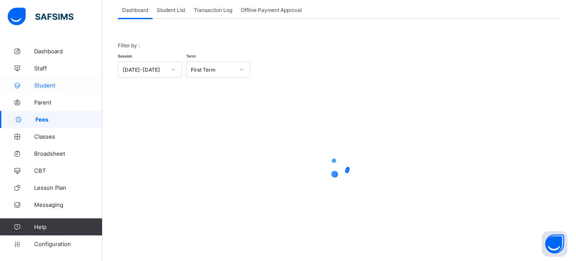
scroll to position [54, 0]
click at [44, 85] on span "Student" at bounding box center [68, 85] width 68 height 7
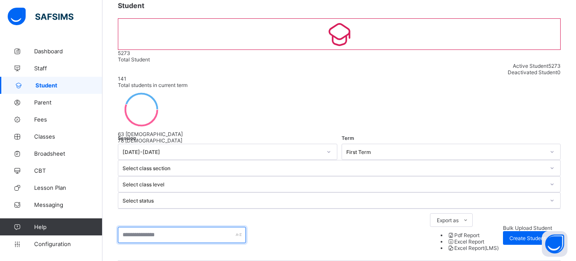
click at [151, 227] on input "text" at bounding box center [182, 235] width 128 height 16
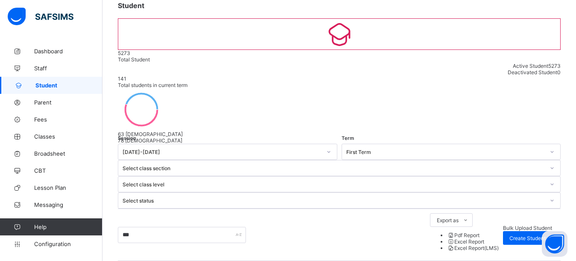
click at [353, 178] on div "Select class level" at bounding box center [330, 184] width 425 height 12
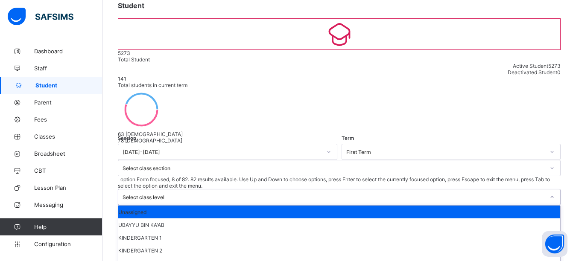
scroll to position [119, 0]
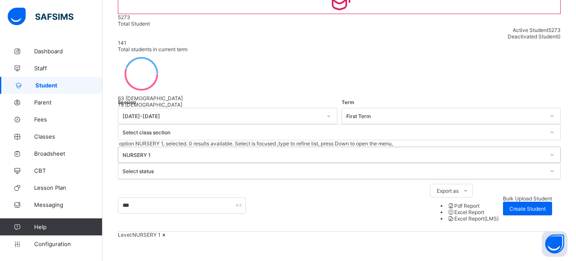
scroll to position [95, 0]
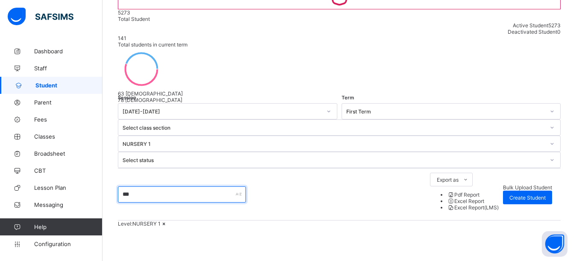
click at [180, 186] on input "***" at bounding box center [182, 194] width 128 height 16
type input "*"
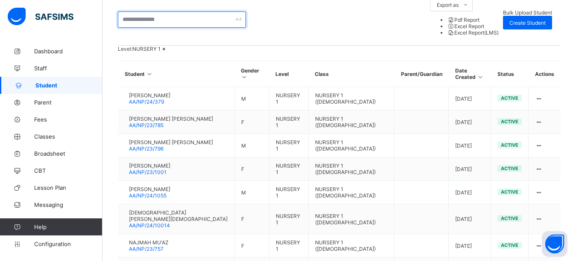
scroll to position [309, 0]
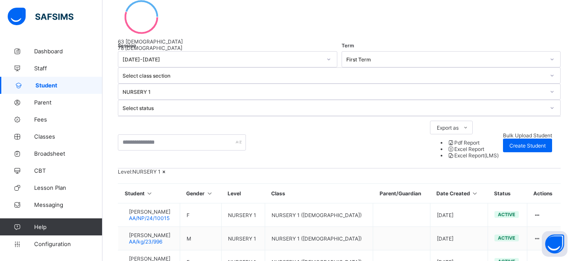
scroll to position [174, 0]
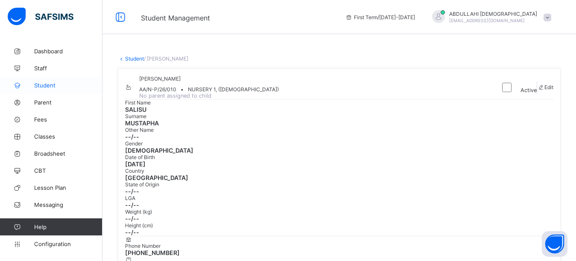
click at [43, 87] on span "Student" at bounding box center [68, 85] width 68 height 7
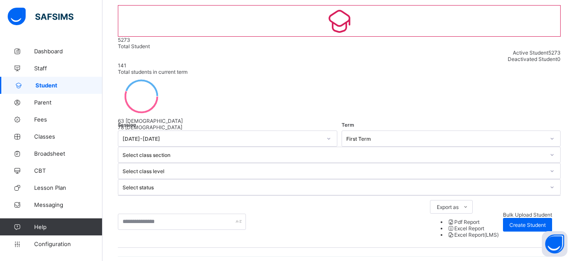
scroll to position [64, 0]
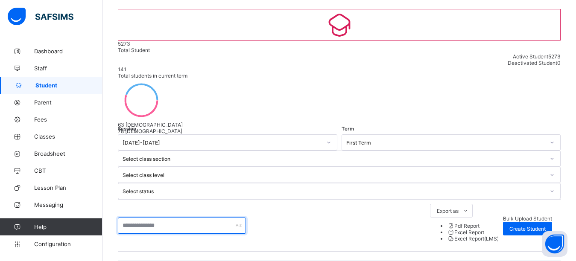
click at [167, 218] on input "text" at bounding box center [182, 226] width 128 height 16
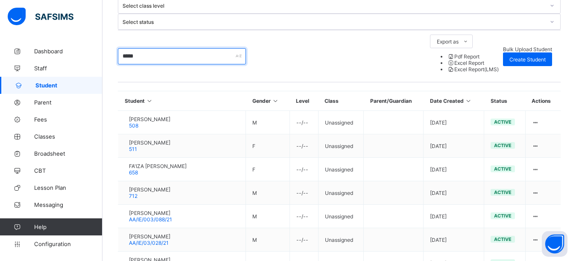
scroll to position [239, 0]
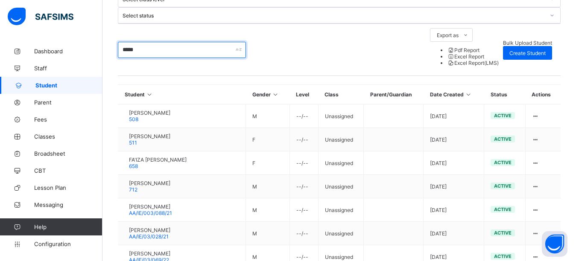
type input "*****"
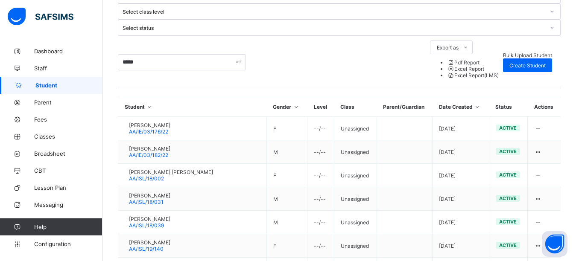
scroll to position [228, 0]
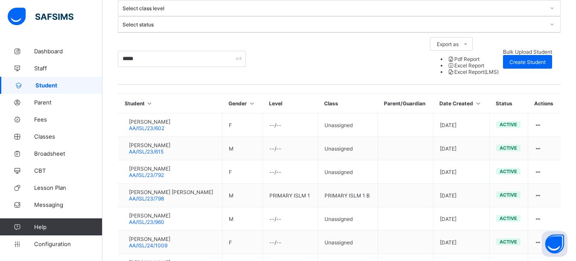
scroll to position [236, 0]
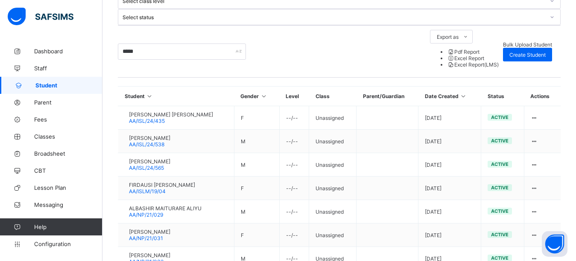
scroll to position [234, 0]
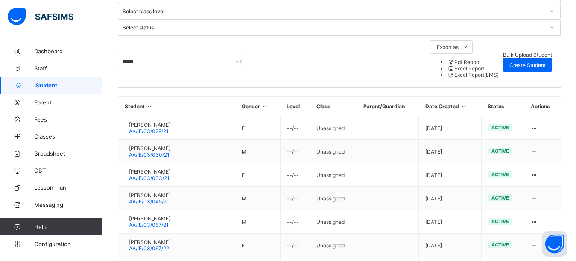
scroll to position [227, 0]
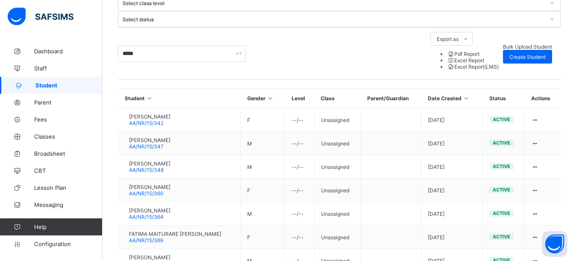
scroll to position [235, 0]
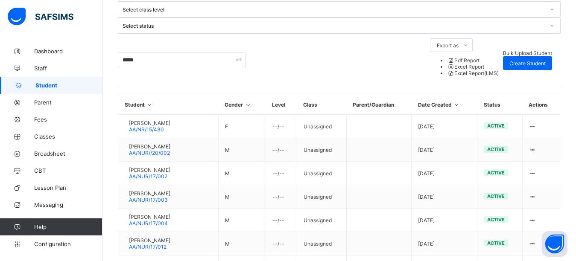
scroll to position [253, 0]
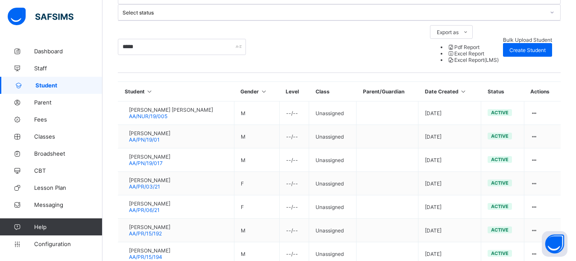
scroll to position [243, 0]
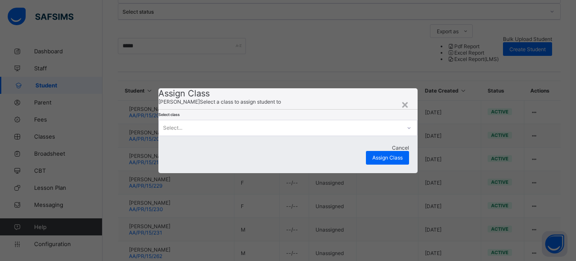
click at [406, 132] on icon at bounding box center [408, 128] width 5 height 9
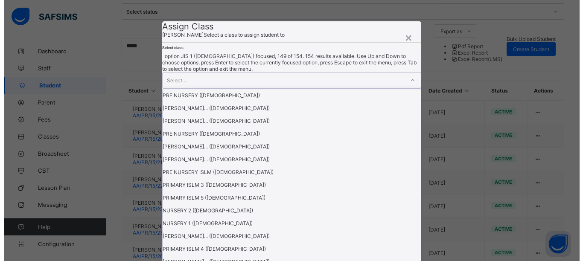
scroll to position [1528, 0]
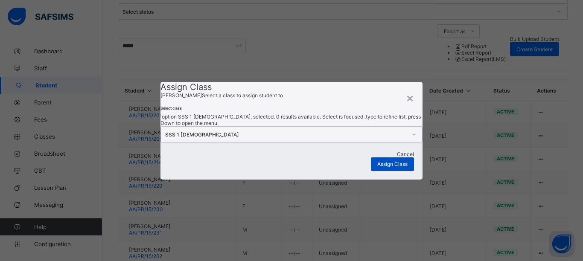
click at [395, 167] on span "Assign Class" at bounding box center [392, 164] width 30 height 6
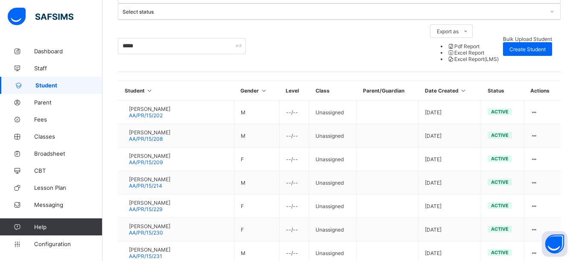
scroll to position [15, 0]
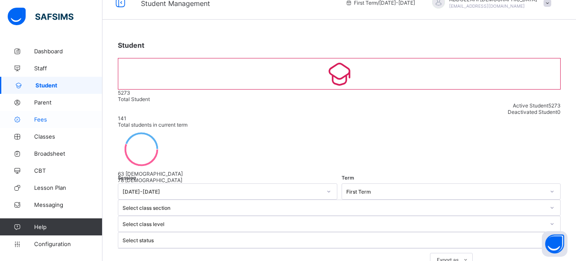
click at [48, 114] on link "Fees" at bounding box center [51, 119] width 102 height 17
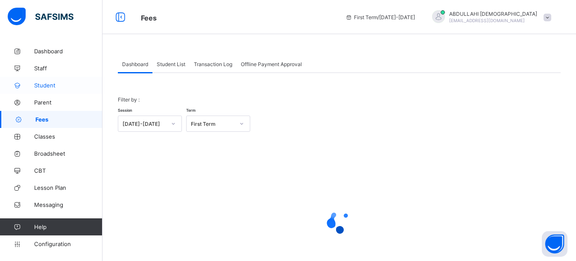
click at [50, 86] on span "Student" at bounding box center [68, 85] width 68 height 7
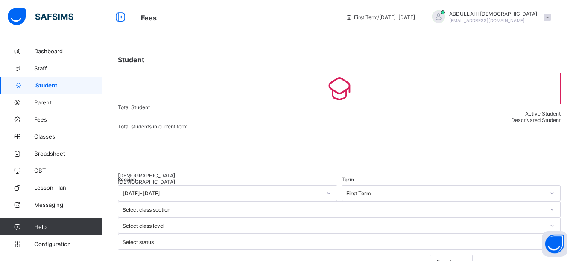
click at [361, 223] on div "Select class level" at bounding box center [333, 226] width 422 height 6
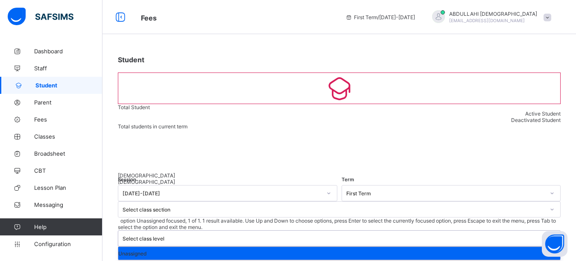
click at [361, 236] on div "Select class level" at bounding box center [333, 239] width 422 height 6
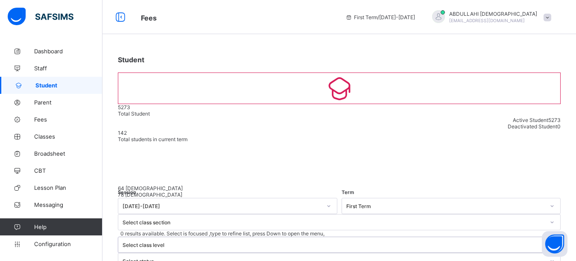
click at [361, 237] on div "Select class level" at bounding box center [330, 244] width 425 height 15
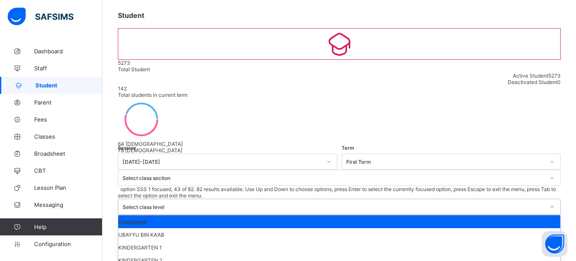
scroll to position [478, 0]
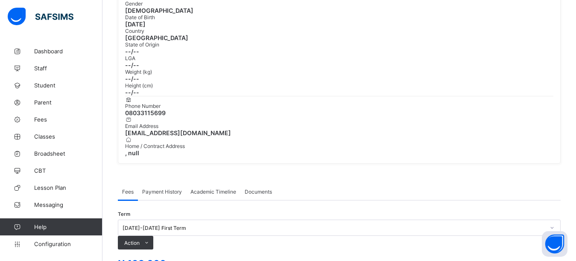
scroll to position [182, 0]
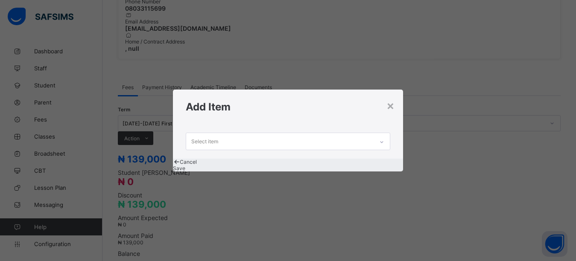
click at [296, 134] on div "Select item" at bounding box center [280, 141] width 188 height 17
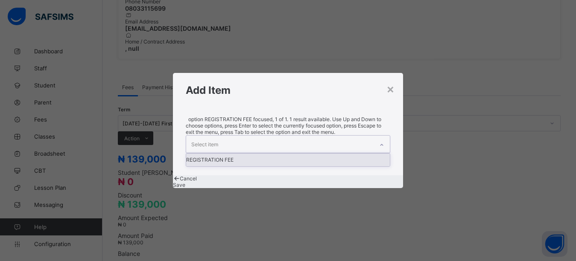
click at [283, 154] on div "REGISTRATION FEE" at bounding box center [288, 160] width 204 height 13
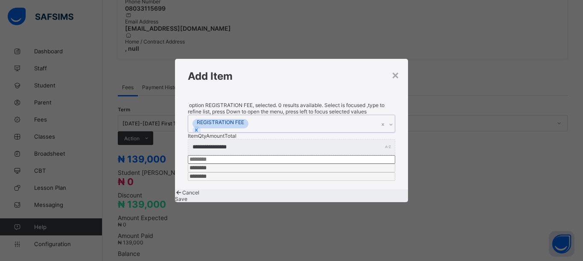
click at [187, 196] on span "Save" at bounding box center [181, 199] width 12 height 6
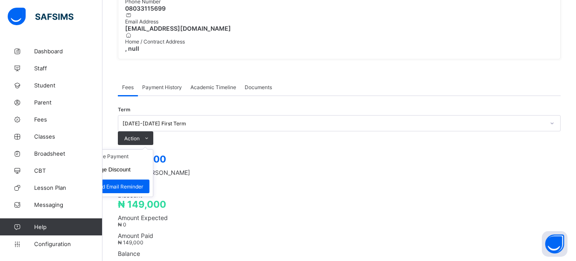
click at [153, 149] on ul "Receive Payment Manage Discount Send Email Reminder" at bounding box center [117, 173] width 71 height 48
click at [153, 150] on li "Receive Payment" at bounding box center [118, 156] width 70 height 13
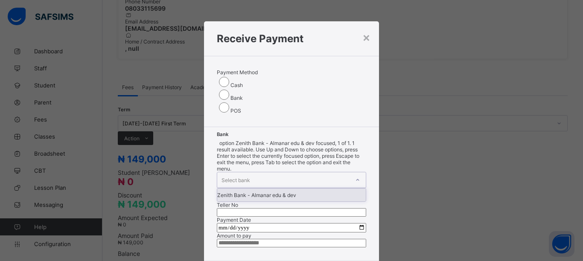
click at [248, 172] on div "Select bank" at bounding box center [235, 180] width 29 height 16
click at [253, 189] on div "Zenith Bank - Almanar edu & dev" at bounding box center [291, 195] width 149 height 13
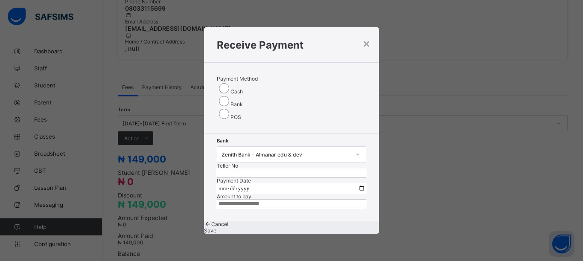
click at [313, 169] on input "text" at bounding box center [291, 173] width 149 height 9
type input "*******"
click at [356, 184] on input "date" at bounding box center [291, 188] width 149 height 9
type input "**********"
click at [286, 204] on input "currency" at bounding box center [291, 204] width 149 height 9
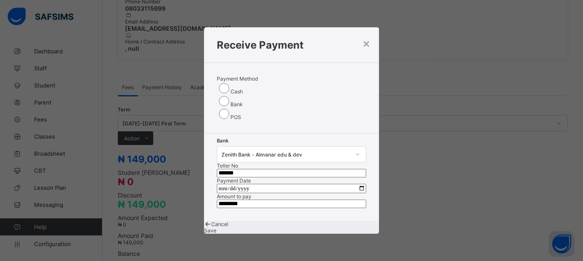
type input "*********"
click at [216, 234] on span "Save" at bounding box center [210, 230] width 12 height 6
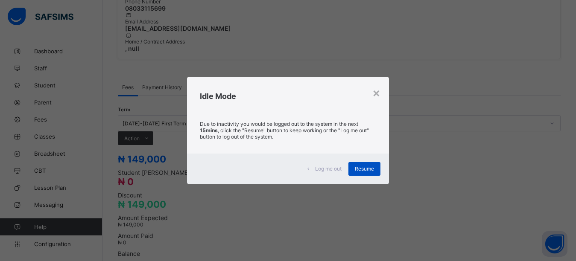
click at [362, 167] on span "Resume" at bounding box center [364, 169] width 19 height 6
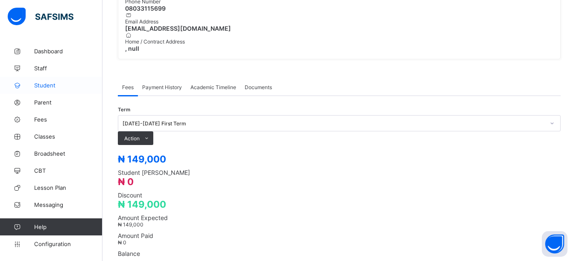
click at [58, 85] on span "Student" at bounding box center [68, 85] width 68 height 7
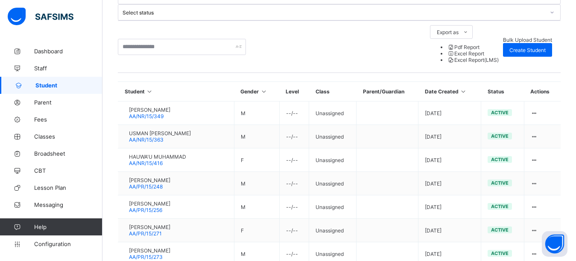
scroll to position [3, 0]
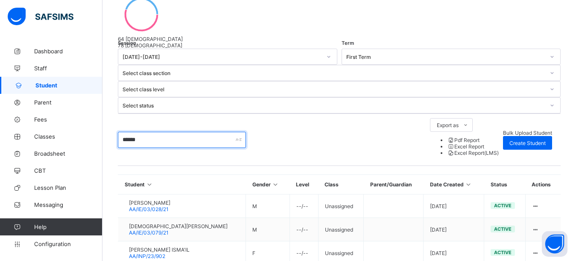
scroll to position [247, 0]
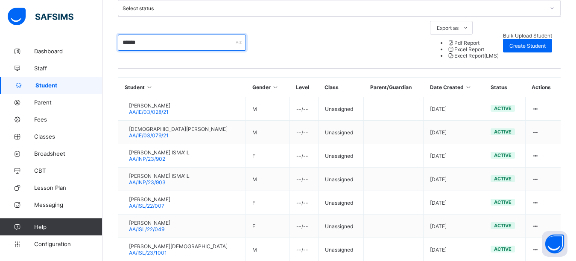
type input "******"
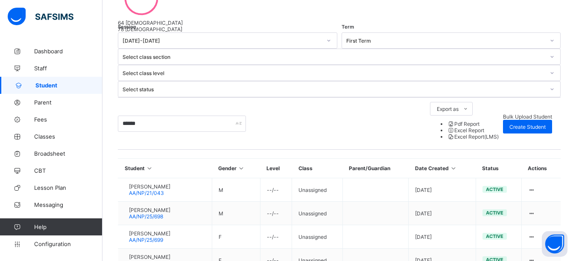
scroll to position [92, 0]
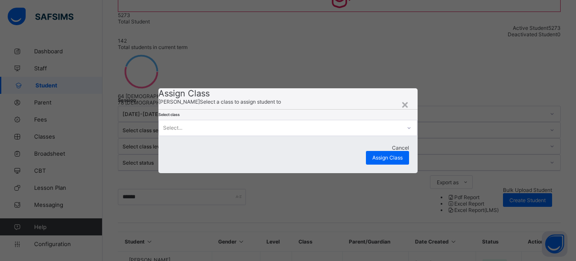
click at [237, 134] on div "Select..." at bounding box center [280, 128] width 242 height 12
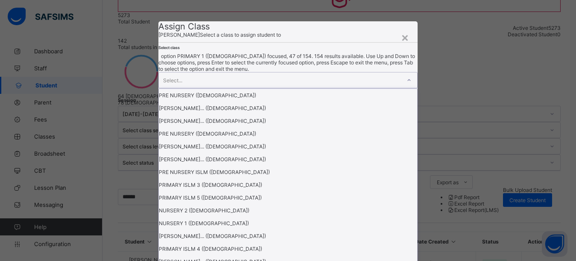
scroll to position [529, 0]
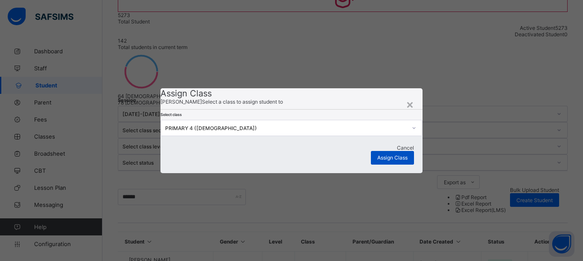
click at [390, 161] on span "Assign Class" at bounding box center [392, 157] width 30 height 6
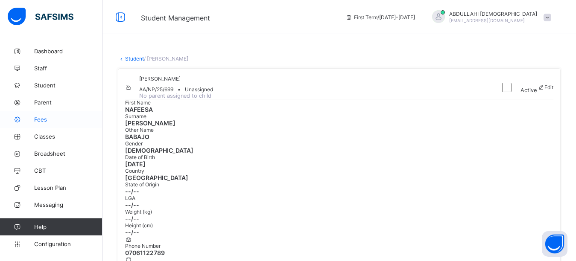
click at [44, 121] on span "Fees" at bounding box center [68, 119] width 68 height 7
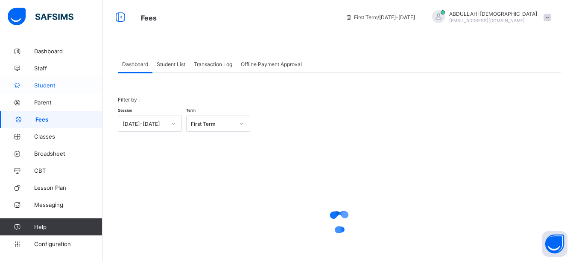
click at [55, 89] on link "Student" at bounding box center [51, 85] width 102 height 17
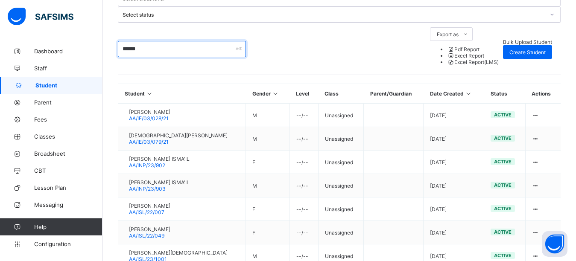
scroll to position [259, 0]
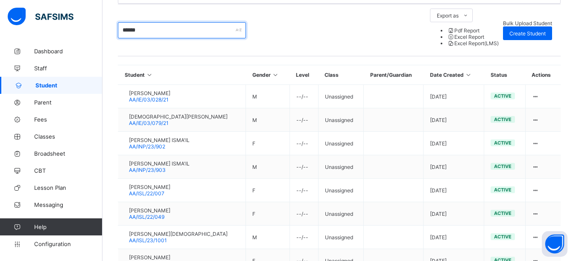
type input "******"
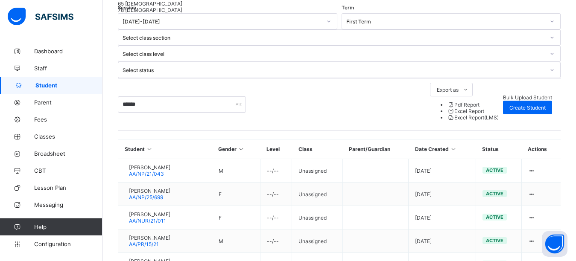
scroll to position [264, 0]
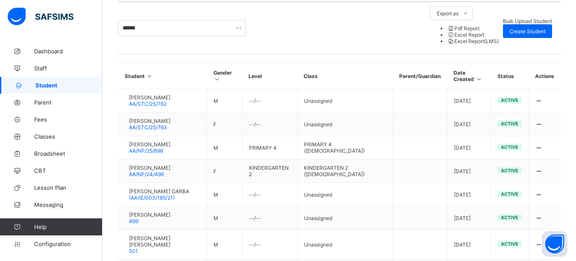
scroll to position [276, 0]
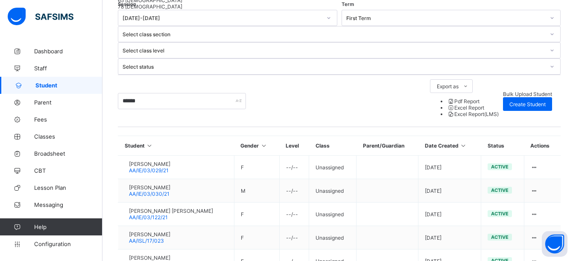
scroll to position [256, 0]
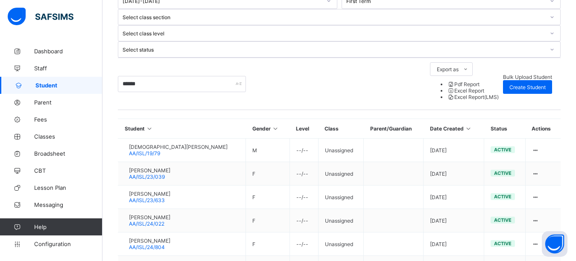
scroll to position [239, 0]
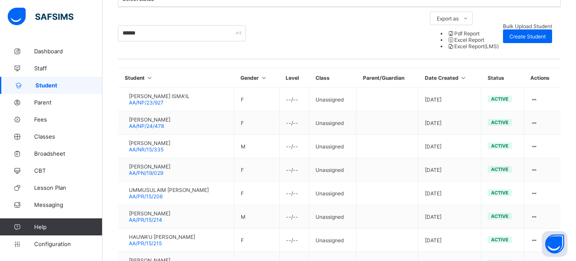
scroll to position [256, 0]
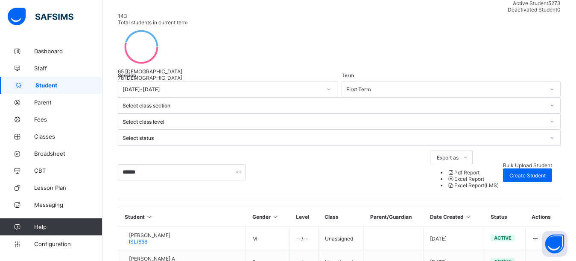
scroll to position [116, 0]
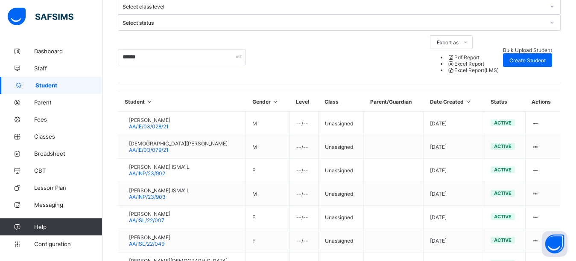
scroll to position [259, 0]
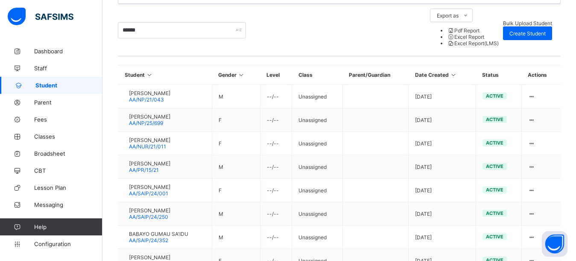
scroll to position [242, 0]
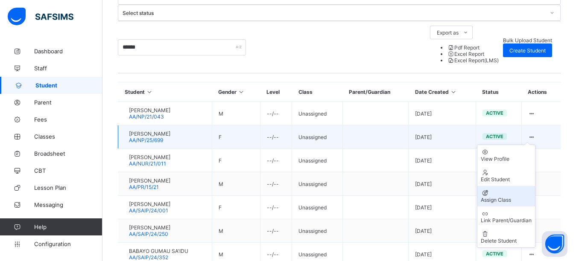
click at [520, 197] on div "Assign Class" at bounding box center [506, 200] width 51 height 6
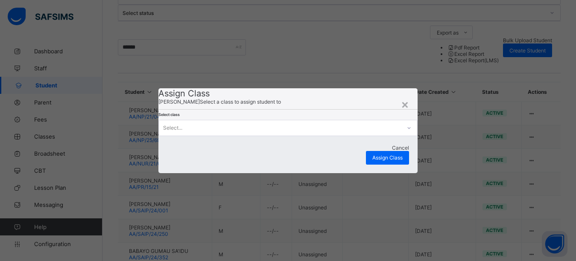
click at [401, 136] on div at bounding box center [409, 127] width 16 height 15
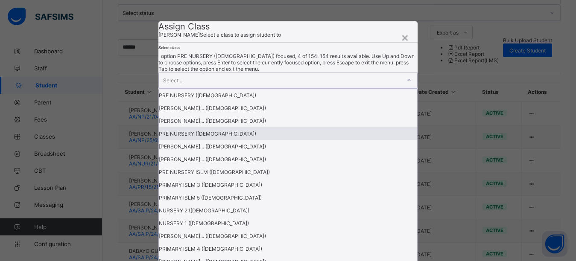
scroll to position [546, 0]
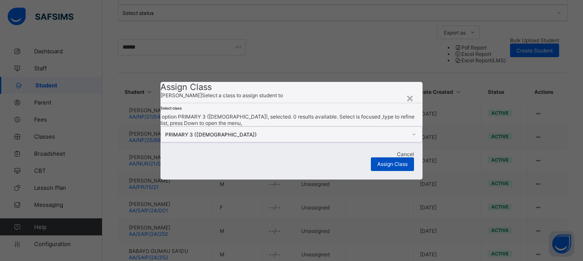
click at [391, 167] on span "Assign Class" at bounding box center [392, 164] width 30 height 6
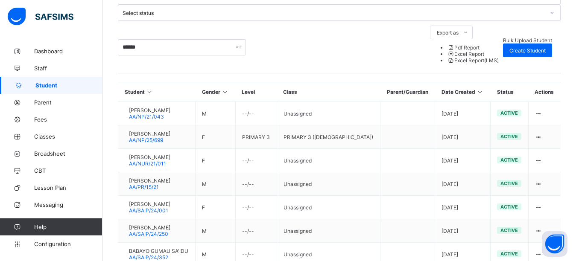
scroll to position [14, 0]
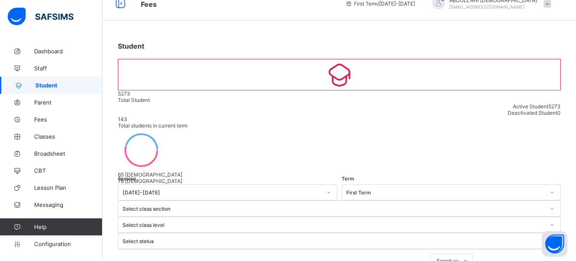
click at [361, 217] on div "Select class level" at bounding box center [339, 225] width 443 height 16
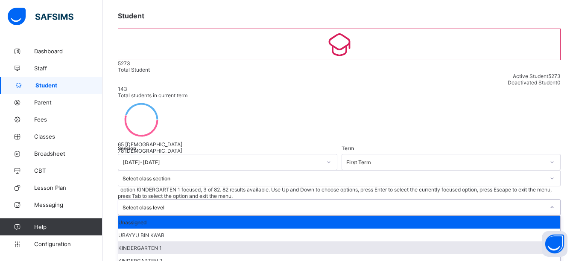
scroll to position [44, 0]
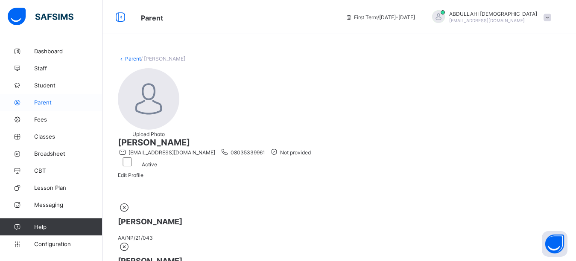
click at [43, 104] on span "Parent" at bounding box center [68, 102] width 68 height 7
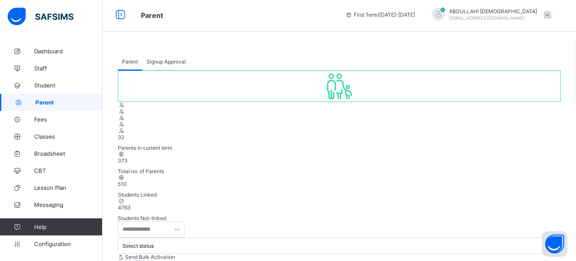
scroll to position [15, 0]
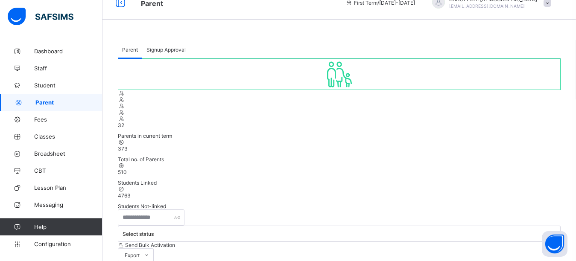
click at [128, 146] on span "373" at bounding box center [123, 149] width 10 height 6
click at [52, 85] on span "Student" at bounding box center [68, 85] width 68 height 7
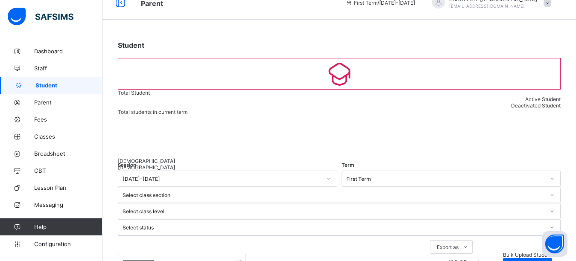
click at [360, 208] on div "Select class level" at bounding box center [333, 211] width 422 height 6
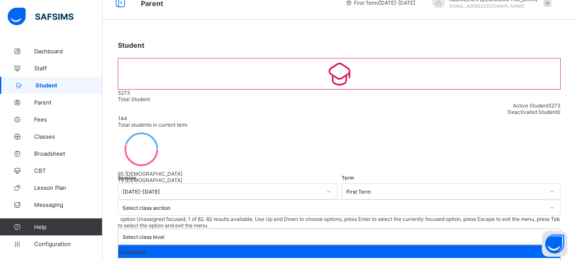
scroll to position [336, 0]
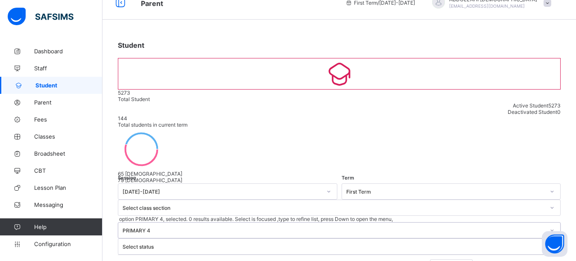
scroll to position [101, 0]
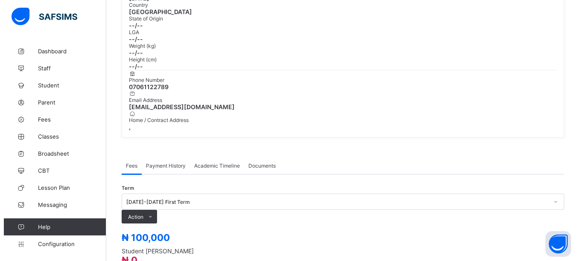
scroll to position [210, 0]
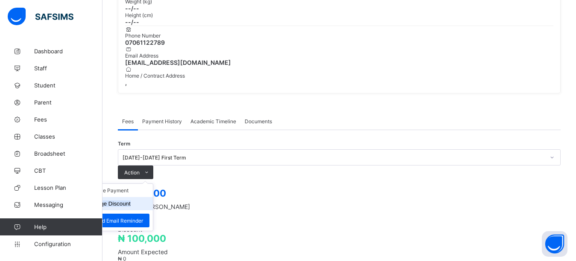
click at [131, 201] on button "Manage Discount" at bounding box center [108, 204] width 44 height 6
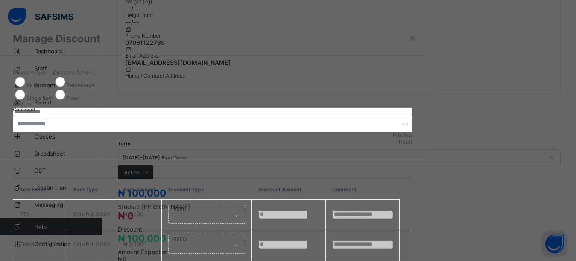
type input "*"
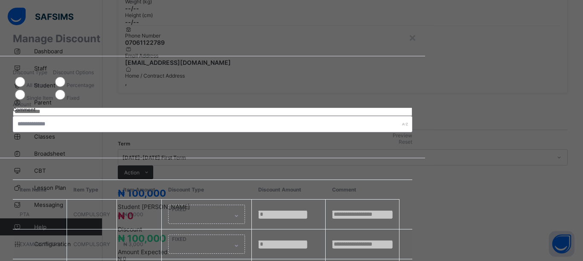
scroll to position [21, 0]
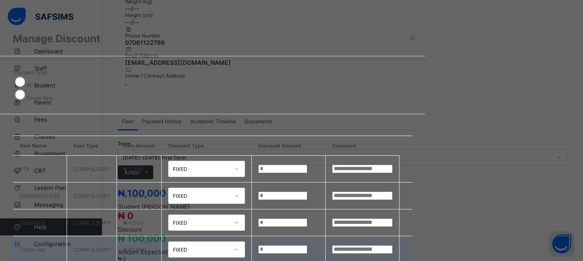
click at [229, 247] on div "FIXED" at bounding box center [201, 250] width 56 height 6
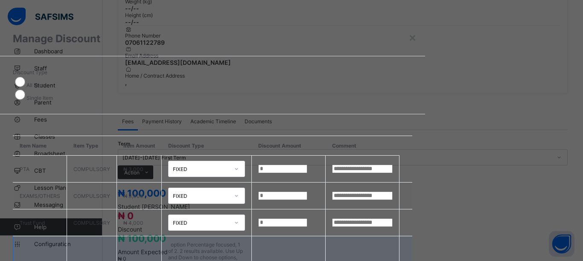
click at [307, 261] on input "*" at bounding box center [282, 266] width 49 height 9
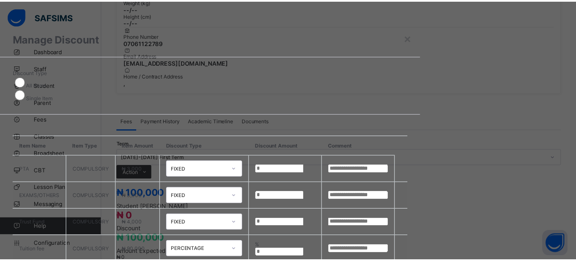
scroll to position [36, 0]
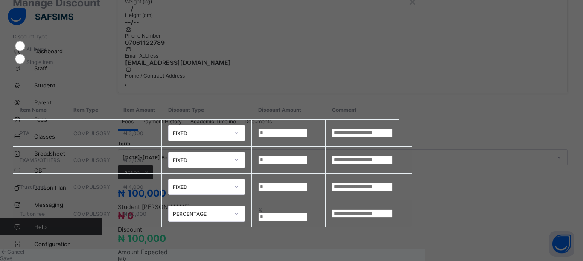
type input "**"
click at [12, 255] on span "Save" at bounding box center [6, 258] width 12 height 6
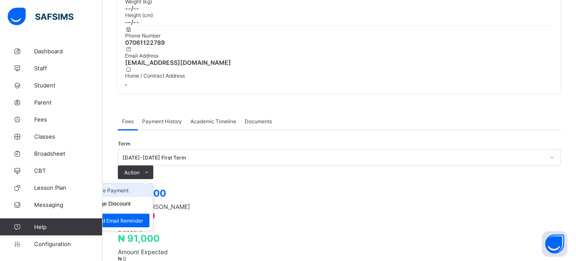
click at [153, 184] on li "Receive Payment" at bounding box center [118, 190] width 70 height 13
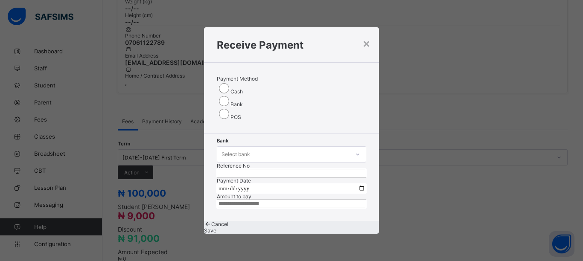
click at [251, 149] on div "Select bank" at bounding box center [283, 155] width 132 height 12
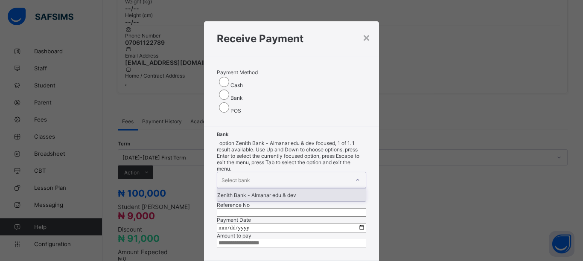
click at [254, 189] on div "Zenith Bank - Almanar edu & dev" at bounding box center [291, 195] width 149 height 13
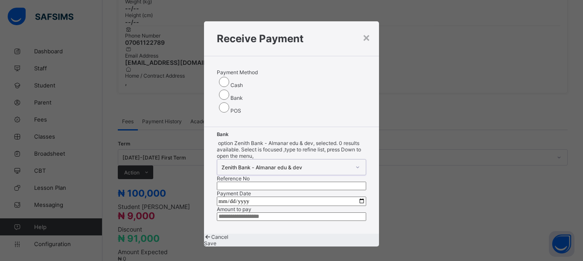
click at [323, 182] on input "text" at bounding box center [291, 186] width 149 height 9
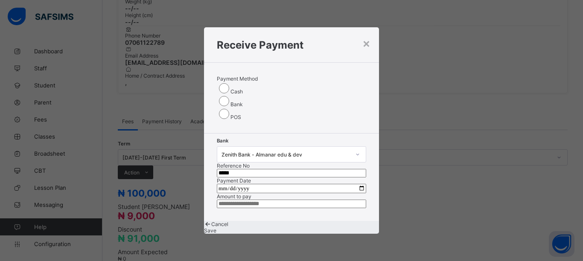
type input "*****"
click at [355, 184] on input "date" at bounding box center [291, 188] width 149 height 9
type input "**********"
click at [259, 207] on input "currency" at bounding box center [291, 204] width 149 height 9
type input "********"
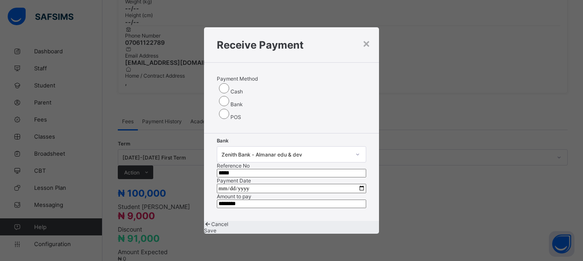
click at [216, 234] on span "Save" at bounding box center [210, 230] width 12 height 6
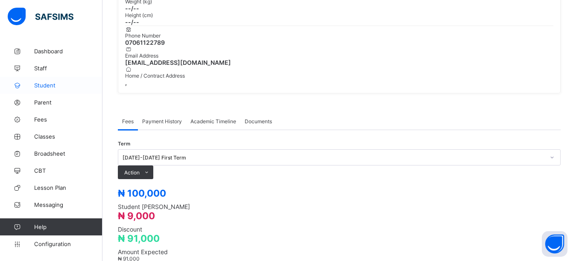
click at [49, 83] on span "Student" at bounding box center [68, 85] width 68 height 7
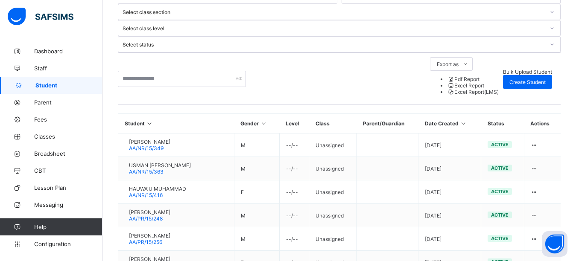
scroll to position [105, 0]
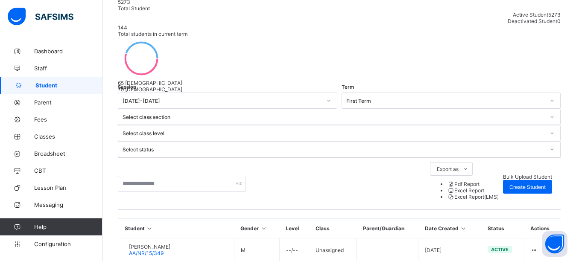
click at [545, 126] on div at bounding box center [552, 133] width 15 height 14
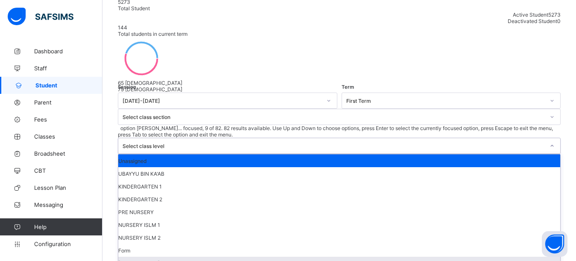
scroll to position [256, 0]
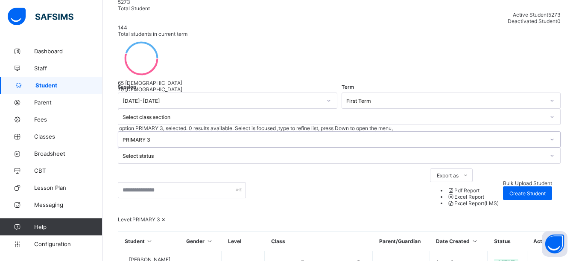
scroll to position [75, 0]
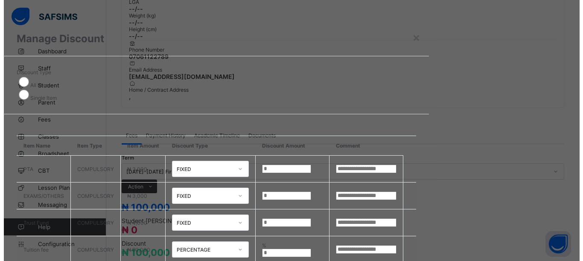
scroll to position [21, 0]
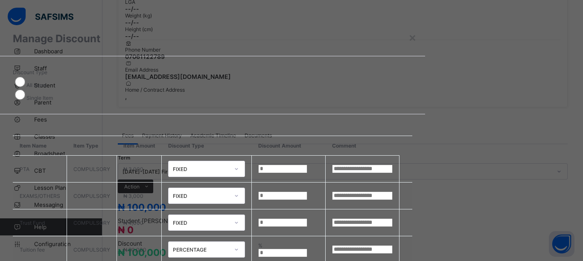
type input "*"
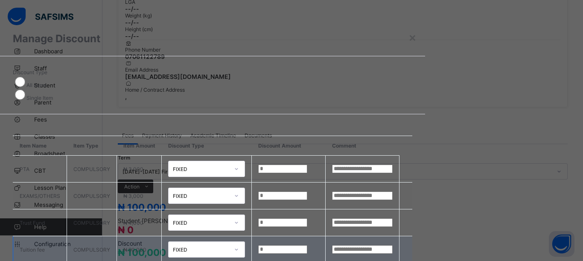
click at [229, 247] on div "FIXED" at bounding box center [201, 250] width 56 height 6
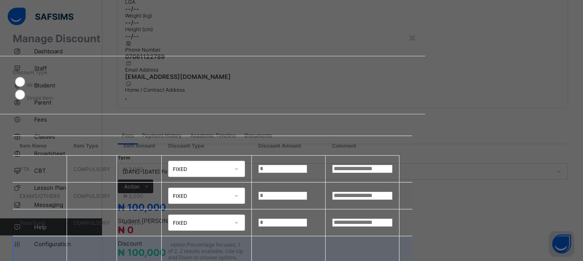
click at [307, 261] on input "*" at bounding box center [282, 266] width 49 height 9
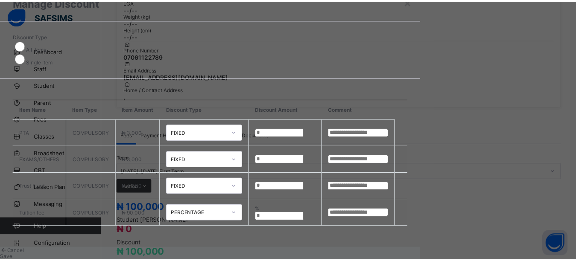
scroll to position [49, 0]
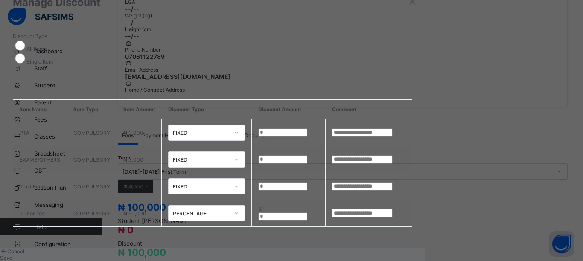
type input "**"
click at [12, 255] on span "Save" at bounding box center [6, 258] width 12 height 6
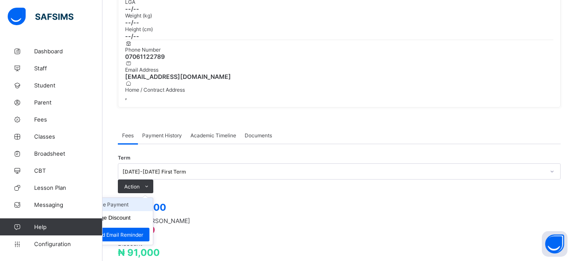
click at [153, 198] on li "Receive Payment" at bounding box center [118, 204] width 70 height 13
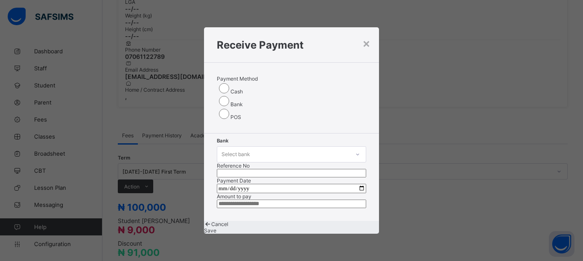
click at [260, 149] on div "Select bank" at bounding box center [283, 155] width 132 height 12
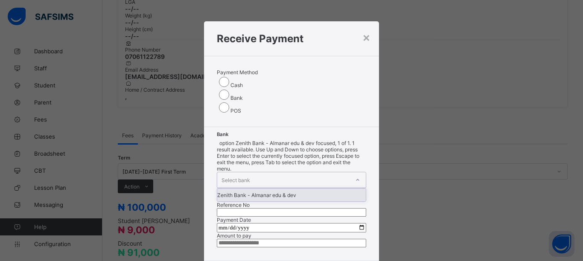
click at [254, 189] on div "Zenith Bank - Almanar edu & dev" at bounding box center [291, 195] width 149 height 13
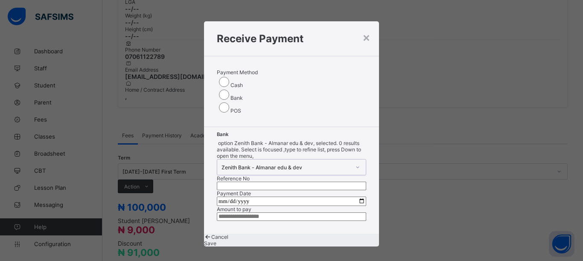
click at [317, 182] on input "text" at bounding box center [291, 186] width 149 height 9
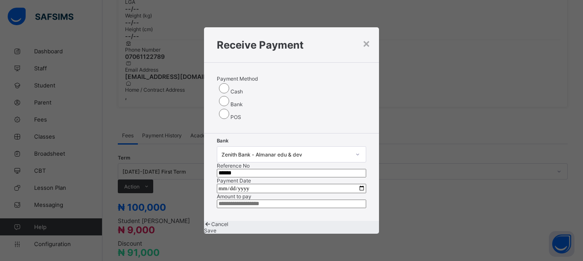
type input "******"
click at [356, 184] on input "date" at bounding box center [291, 188] width 149 height 9
type input "**********"
click at [259, 207] on input "currency" at bounding box center [291, 204] width 149 height 9
type input "********"
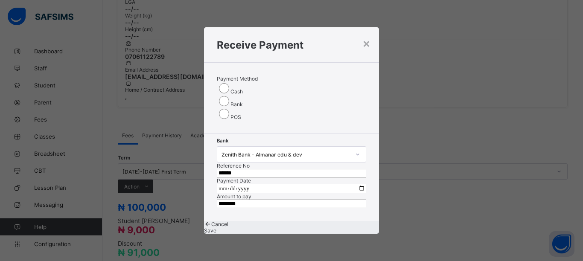
click at [325, 234] on div "Save" at bounding box center [291, 230] width 175 height 6
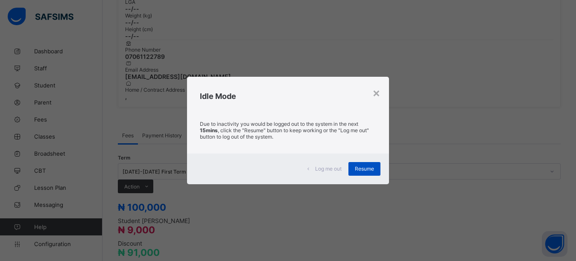
click at [364, 169] on span "Resume" at bounding box center [364, 169] width 19 height 6
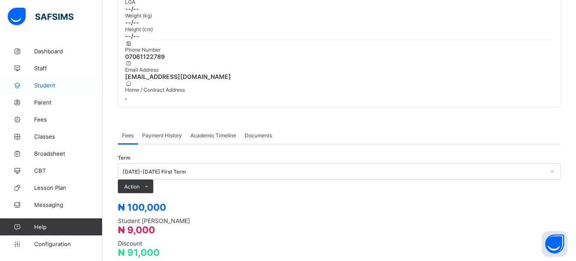
click at [46, 89] on link "Student" at bounding box center [51, 85] width 102 height 17
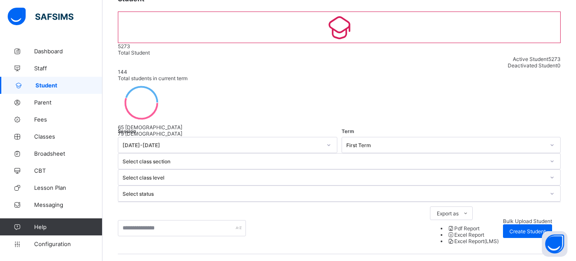
scroll to position [45, 0]
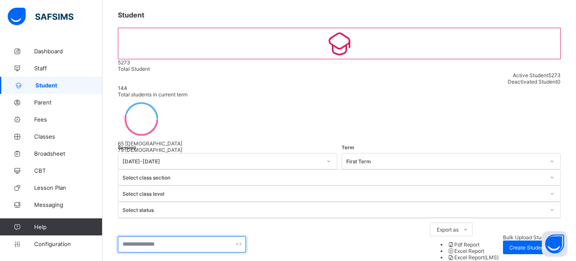
click at [161, 236] on input "text" at bounding box center [182, 244] width 128 height 16
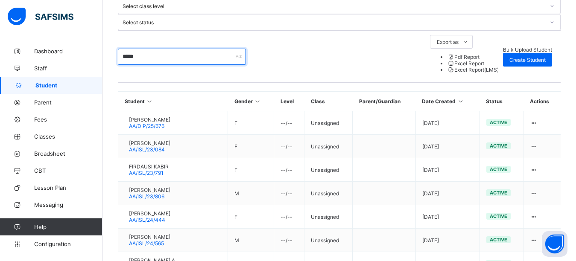
scroll to position [234, 0]
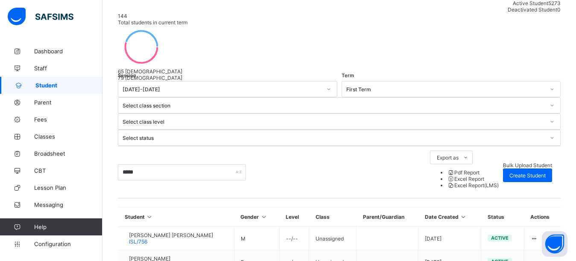
scroll to position [139, 0]
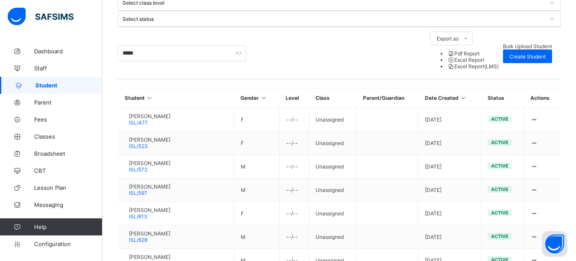
scroll to position [234, 0]
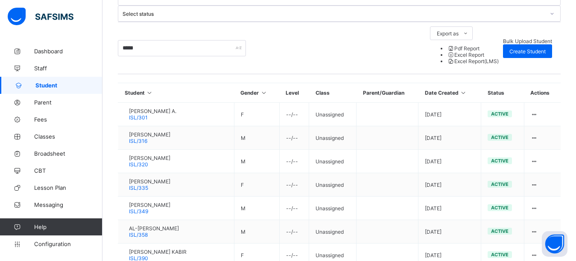
scroll to position [239, 0]
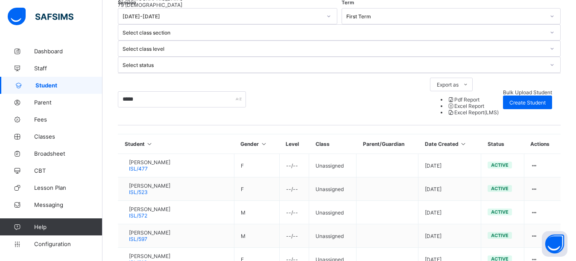
scroll to position [134, 0]
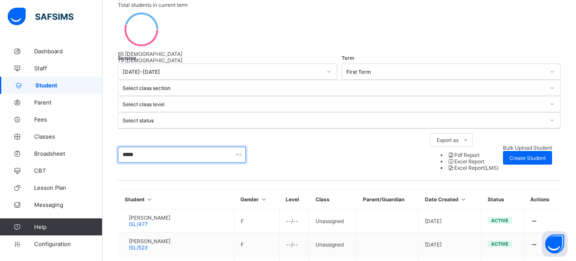
click at [150, 147] on input "*****" at bounding box center [182, 155] width 128 height 16
type input "*"
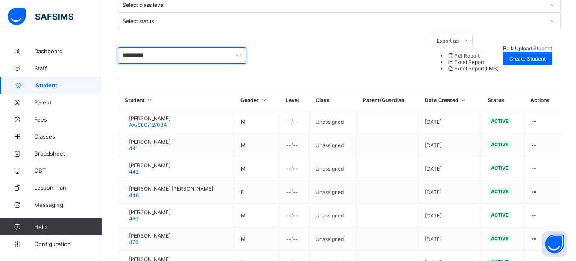
scroll to position [231, 0]
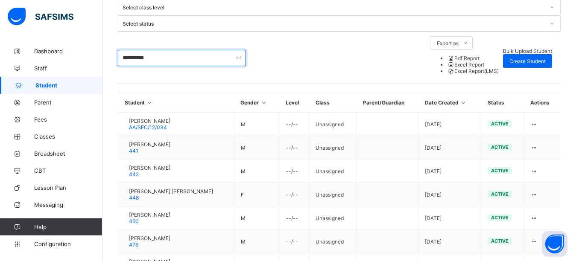
type input "**********"
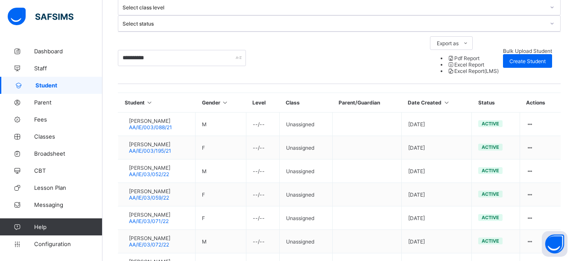
scroll to position [235, 0]
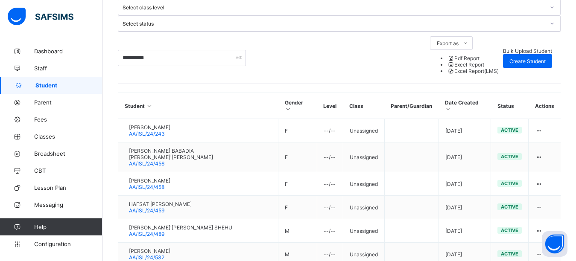
scroll to position [232, 0]
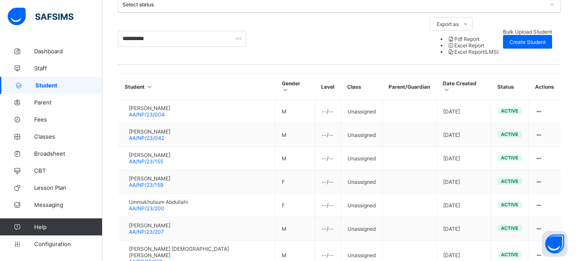
scroll to position [260, 0]
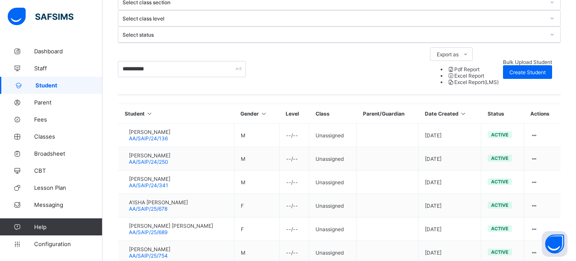
scroll to position [247, 0]
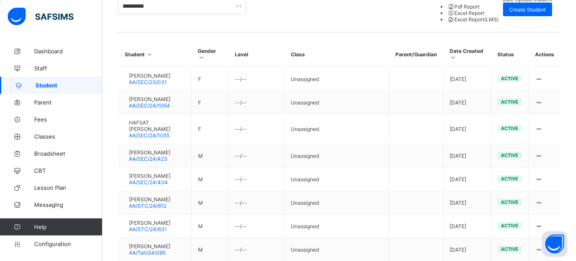
scroll to position [281, 0]
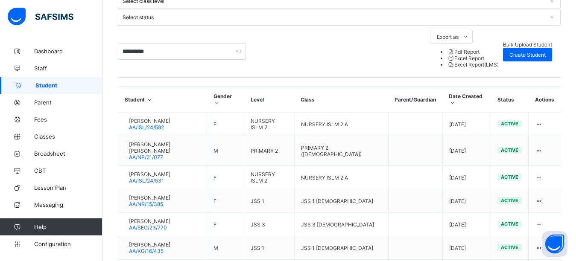
scroll to position [249, 0]
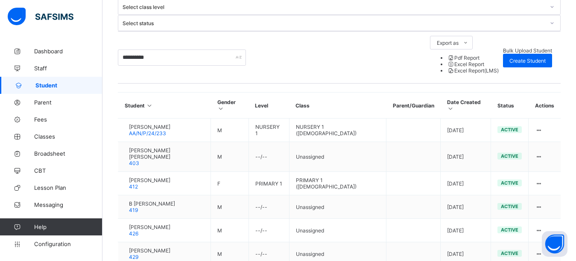
scroll to position [233, 0]
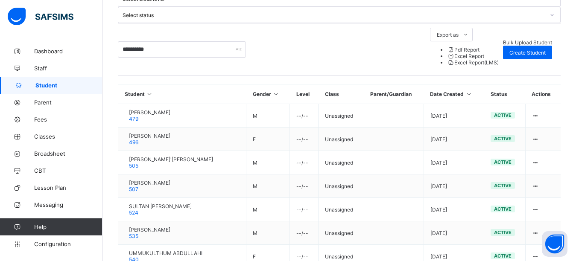
scroll to position [241, 0]
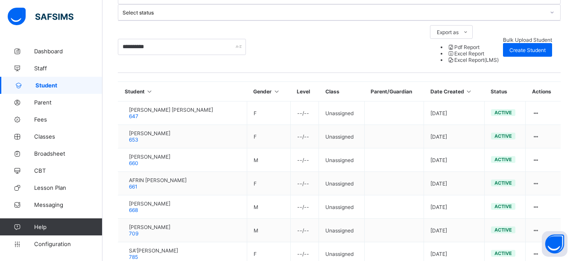
scroll to position [246, 0]
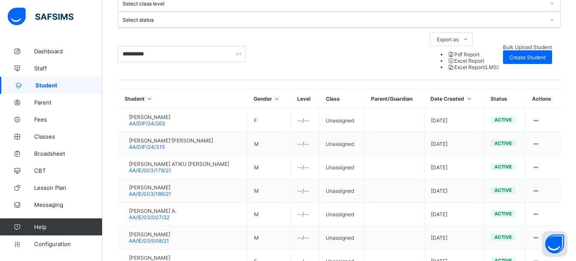
scroll to position [233, 0]
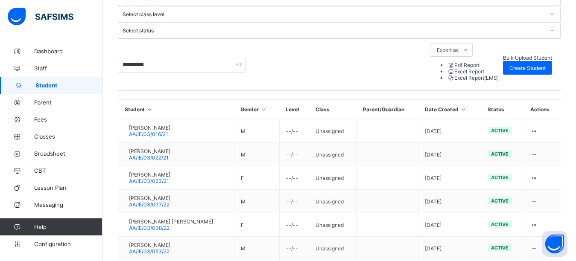
scroll to position [225, 0]
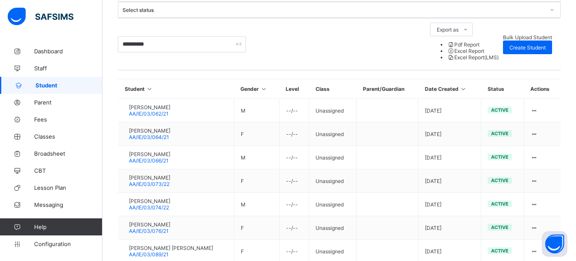
scroll to position [250, 0]
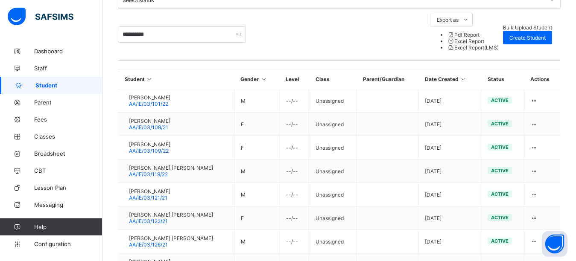
scroll to position [256, 0]
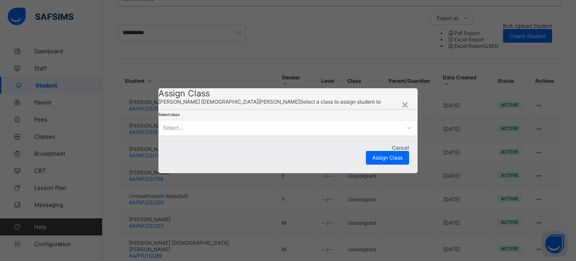
click at [322, 134] on div "Select..." at bounding box center [280, 128] width 242 height 12
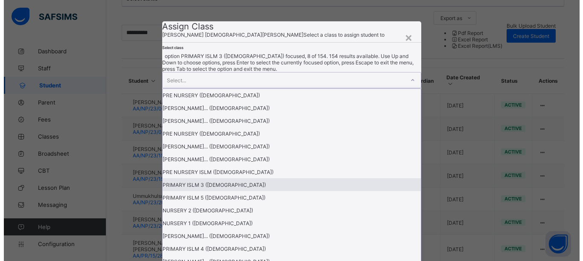
scroll to position [1878, 0]
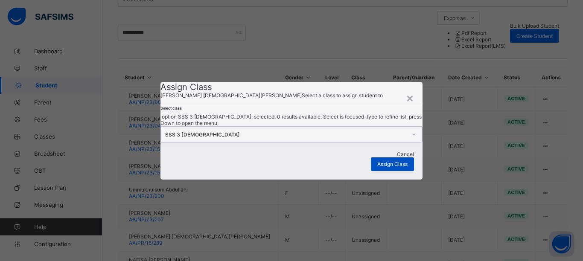
click at [388, 167] on span "Assign Class" at bounding box center [392, 164] width 30 height 6
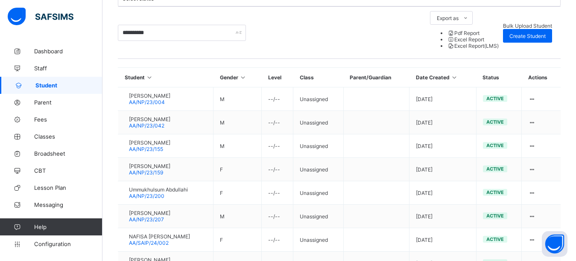
scroll to position [28, 0]
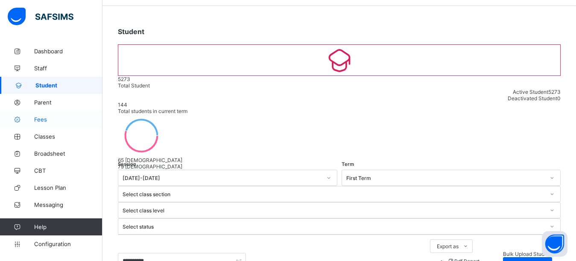
click at [58, 121] on span "Fees" at bounding box center [68, 119] width 68 height 7
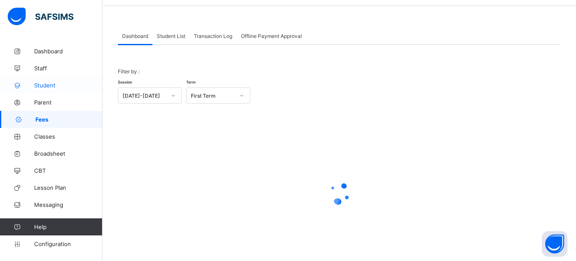
click at [54, 84] on span "Student" at bounding box center [68, 85] width 68 height 7
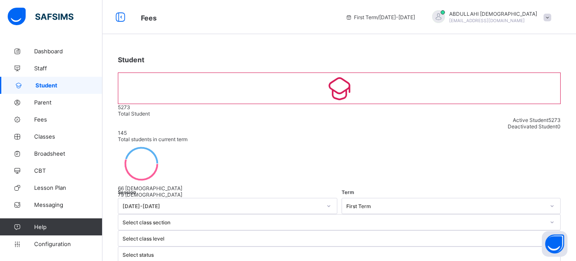
click at [349, 230] on div "Select class level" at bounding box center [339, 238] width 443 height 16
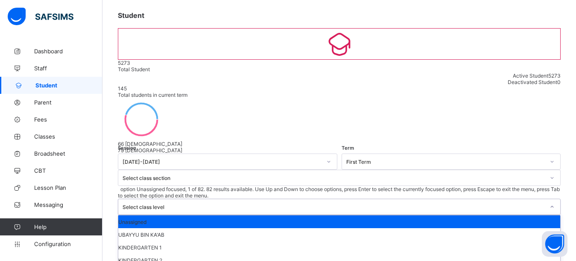
scroll to position [478, 0]
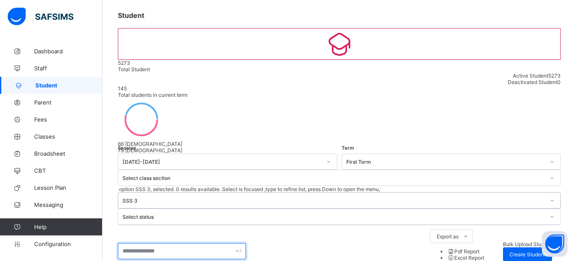
click at [187, 243] on input "text" at bounding box center [182, 251] width 128 height 16
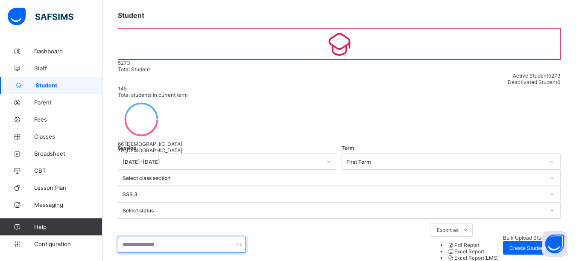
click at [187, 237] on input "text" at bounding box center [182, 245] width 128 height 16
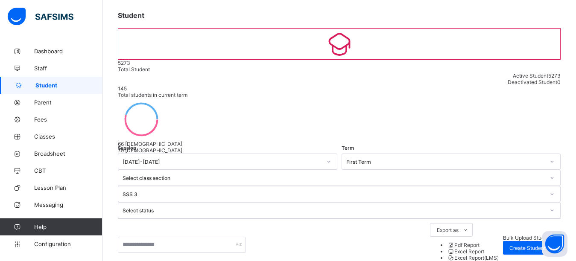
click at [262, 223] on div "Export as Pdf Report Excel Report Excel Report (LMS) Bulk Upload Student Create…" at bounding box center [339, 244] width 443 height 43
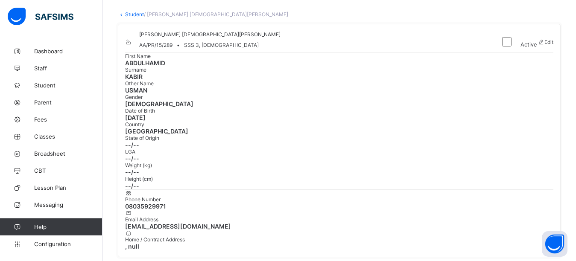
scroll to position [198, 0]
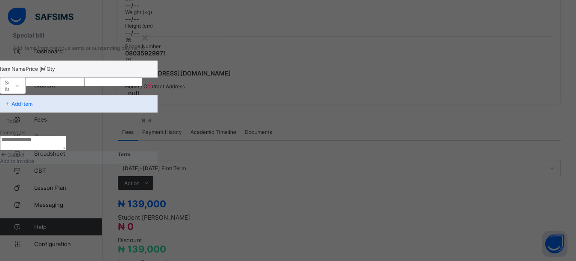
click at [9, 89] on div "Select item" at bounding box center [4, 86] width 9 height 12
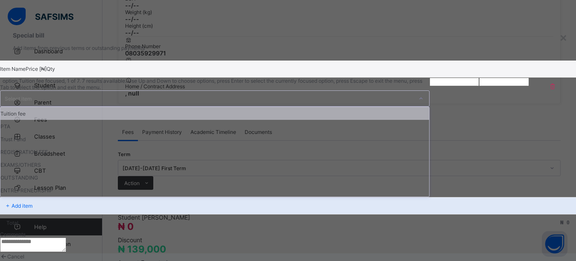
click at [216, 110] on div "Tuition fee" at bounding box center [214, 113] width 428 height 13
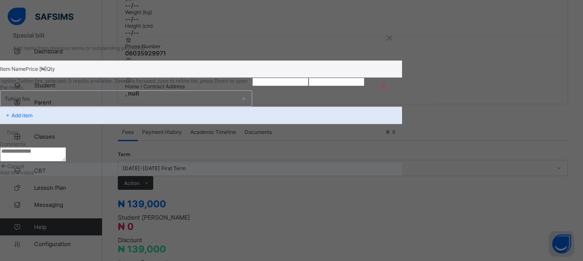
click at [309, 86] on input "number" at bounding box center [280, 82] width 56 height 9
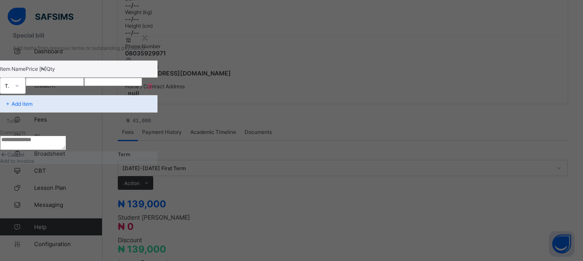
type input "*****"
click at [66, 150] on textarea at bounding box center [33, 143] width 66 height 15
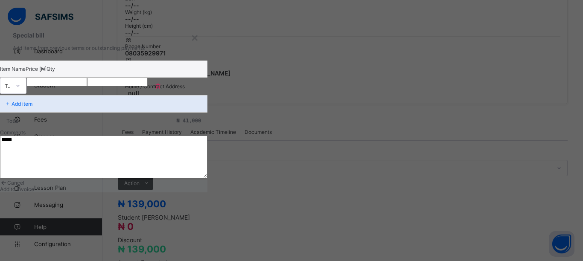
type textarea "*****"
click at [34, 192] on span "Add to invoice" at bounding box center [17, 189] width 34 height 6
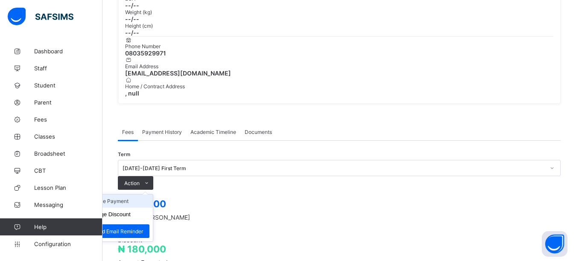
click at [153, 195] on li "Receive Payment" at bounding box center [118, 201] width 70 height 13
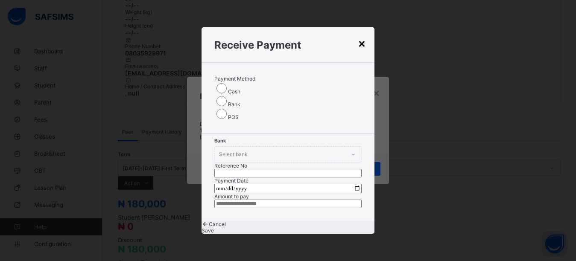
click at [358, 39] on div "×" at bounding box center [362, 43] width 8 height 15
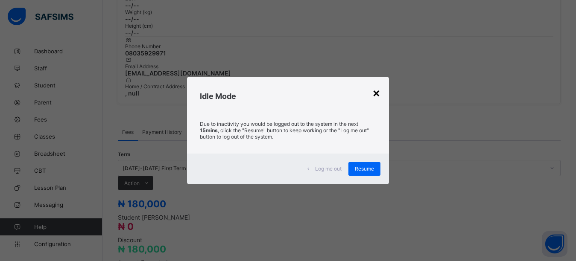
click at [377, 92] on div "×" at bounding box center [376, 92] width 8 height 15
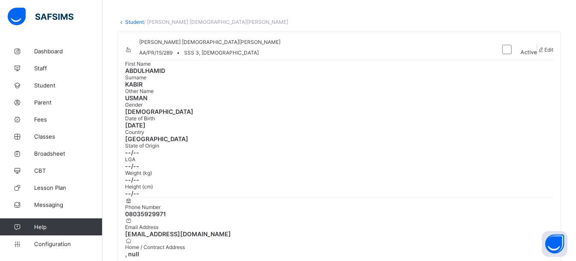
scroll to position [35, 0]
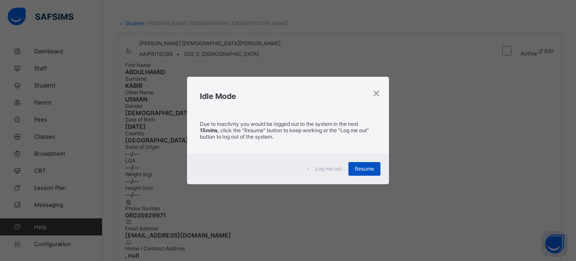
click at [372, 169] on span "Resume" at bounding box center [364, 169] width 19 height 6
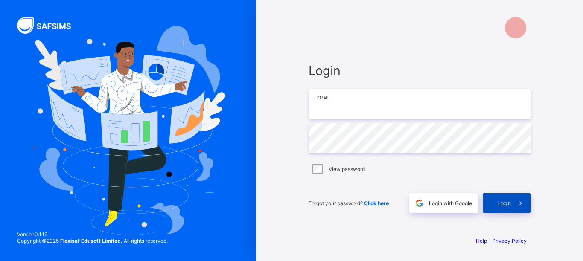
type input "**********"
click at [496, 208] on div "Login" at bounding box center [507, 203] width 48 height 20
click at [497, 208] on div "Login" at bounding box center [507, 203] width 48 height 20
click at [506, 207] on div "Login" at bounding box center [507, 203] width 48 height 20
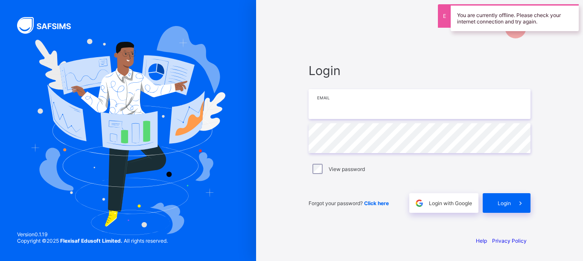
type input "**********"
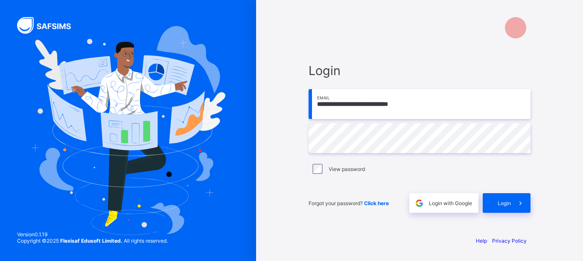
click at [506, 206] on span "Login" at bounding box center [504, 203] width 13 height 6
click at [510, 203] on div "Login" at bounding box center [507, 203] width 48 height 20
click at [518, 208] on span at bounding box center [521, 203] width 20 height 20
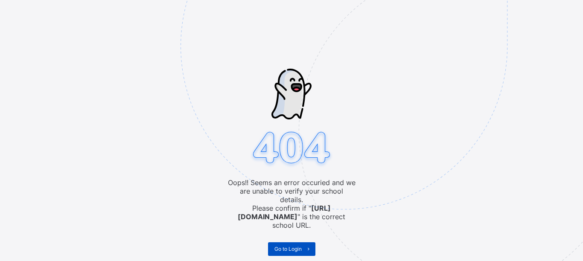
click at [308, 246] on icon at bounding box center [308, 249] width 6 height 6
click at [292, 246] on span "Go to Login" at bounding box center [287, 249] width 27 height 6
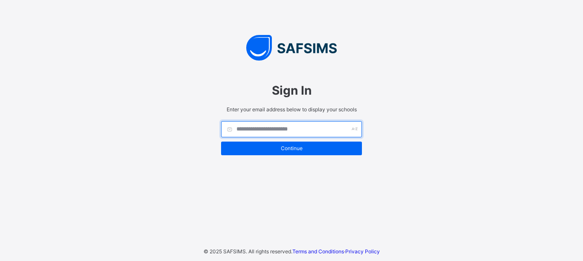
click at [291, 127] on input "text" at bounding box center [291, 129] width 141 height 16
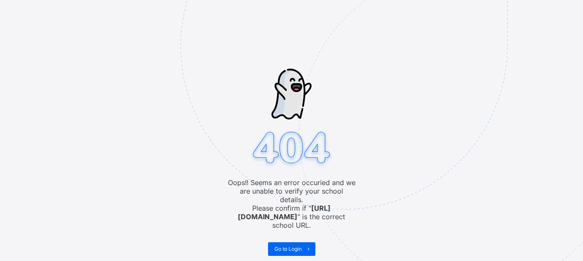
click at [290, 245] on img at bounding box center [403, 89] width 445 height 413
click at [303, 242] on span at bounding box center [309, 249] width 14 height 14
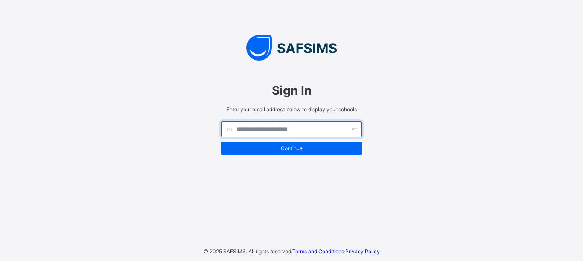
click at [294, 125] on input "text" at bounding box center [291, 129] width 141 height 16
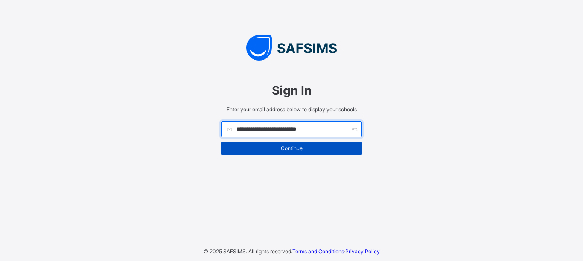
type input "**********"
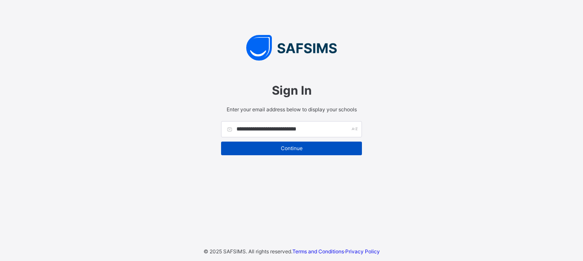
click at [304, 151] on span "Continue" at bounding box center [291, 148] width 128 height 6
click at [304, 150] on span "Continue" at bounding box center [291, 148] width 128 height 6
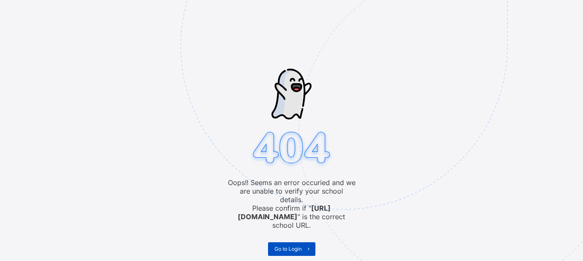
click at [299, 246] on span "Go to Login" at bounding box center [287, 249] width 27 height 6
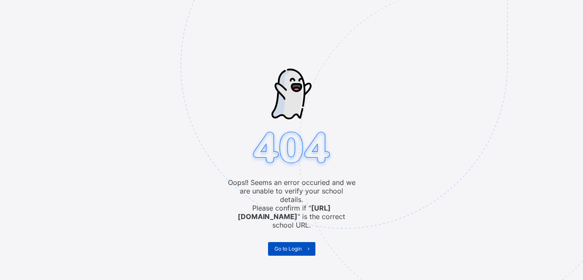
click at [277, 246] on span "Go to Login" at bounding box center [287, 249] width 27 height 6
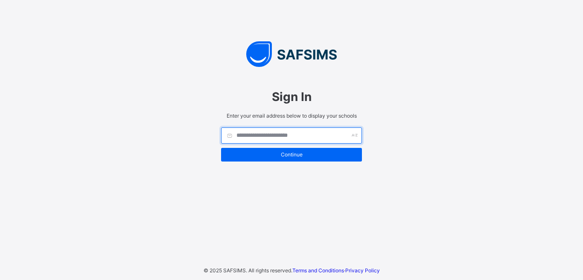
click at [265, 138] on input "text" at bounding box center [291, 136] width 141 height 16
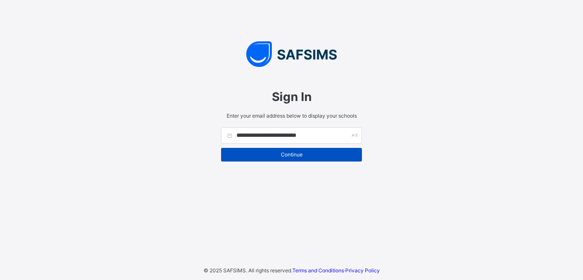
type input "**********"
click at [270, 155] on span "Continue" at bounding box center [291, 154] width 128 height 6
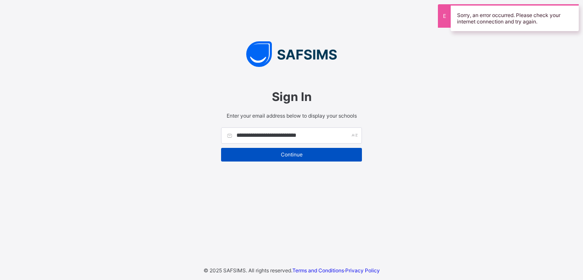
click at [270, 155] on span "Continue" at bounding box center [291, 154] width 128 height 6
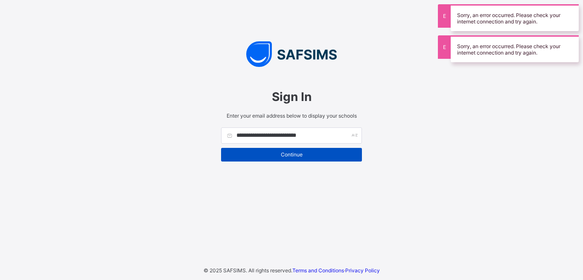
click at [270, 155] on span "Continue" at bounding box center [291, 154] width 128 height 6
